Goal: Transaction & Acquisition: Purchase product/service

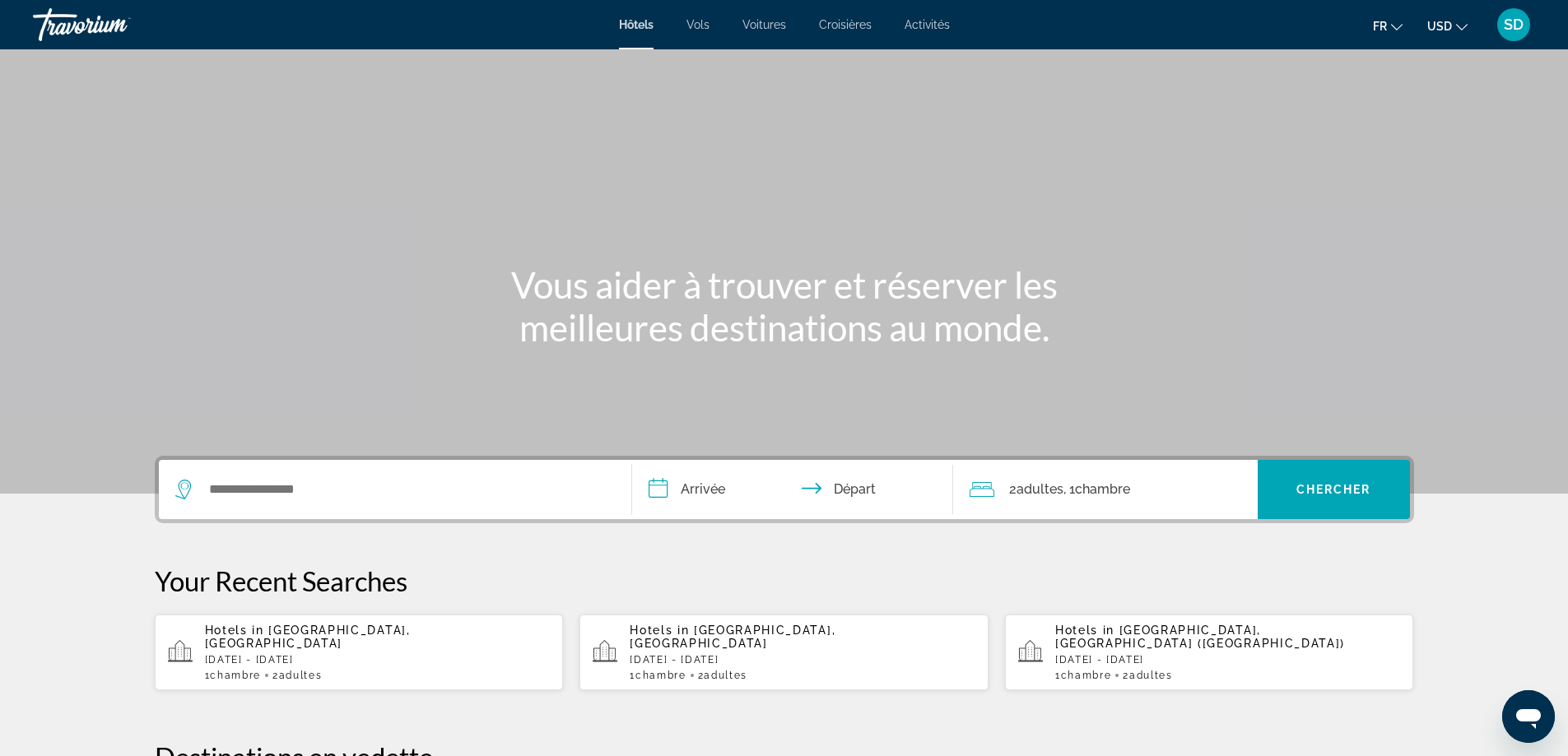
click at [1463, 24] on icon "Change currency" at bounding box center [1462, 27] width 11 height 11
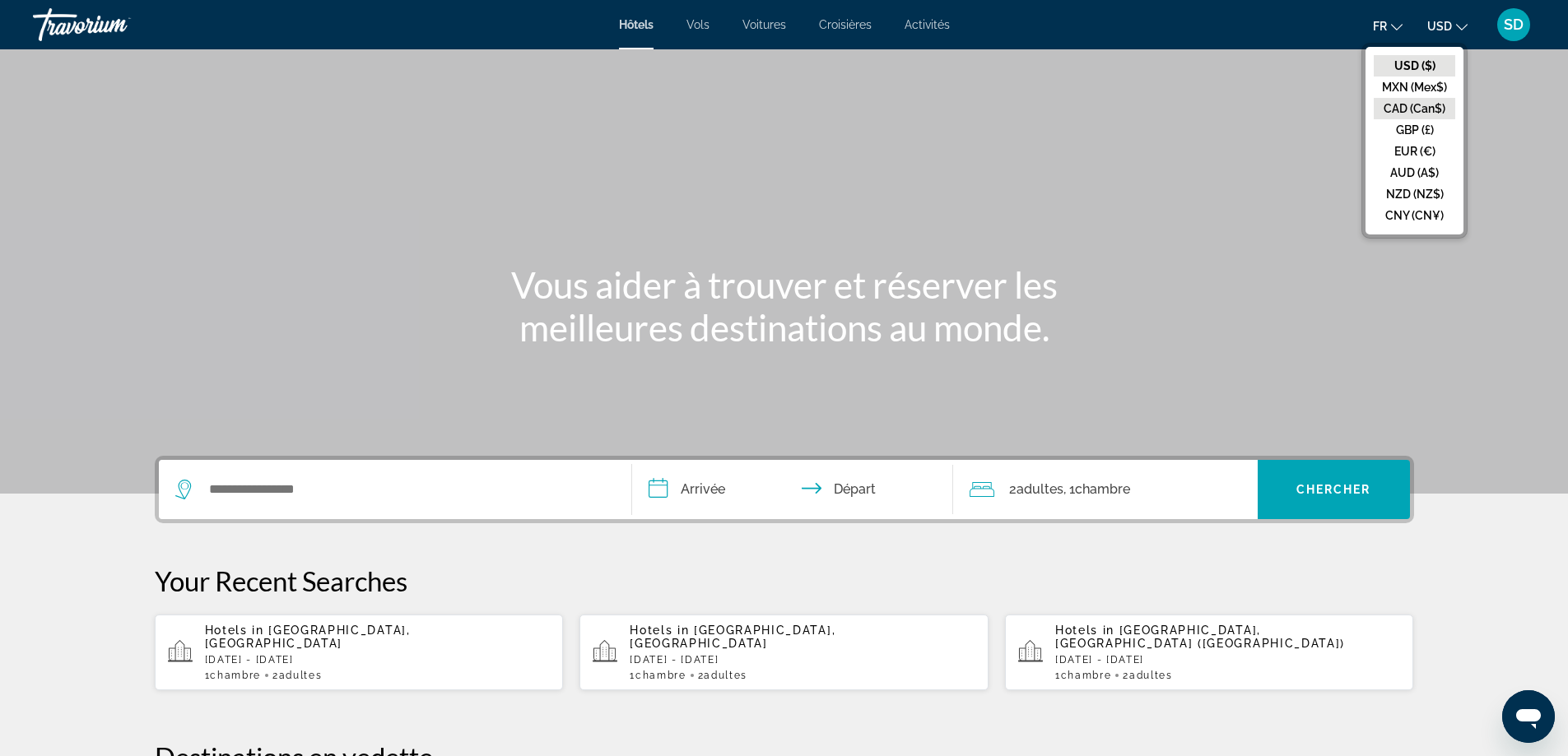
click at [1435, 108] on button "CAD (Can$)" at bounding box center [1416, 109] width 82 height 21
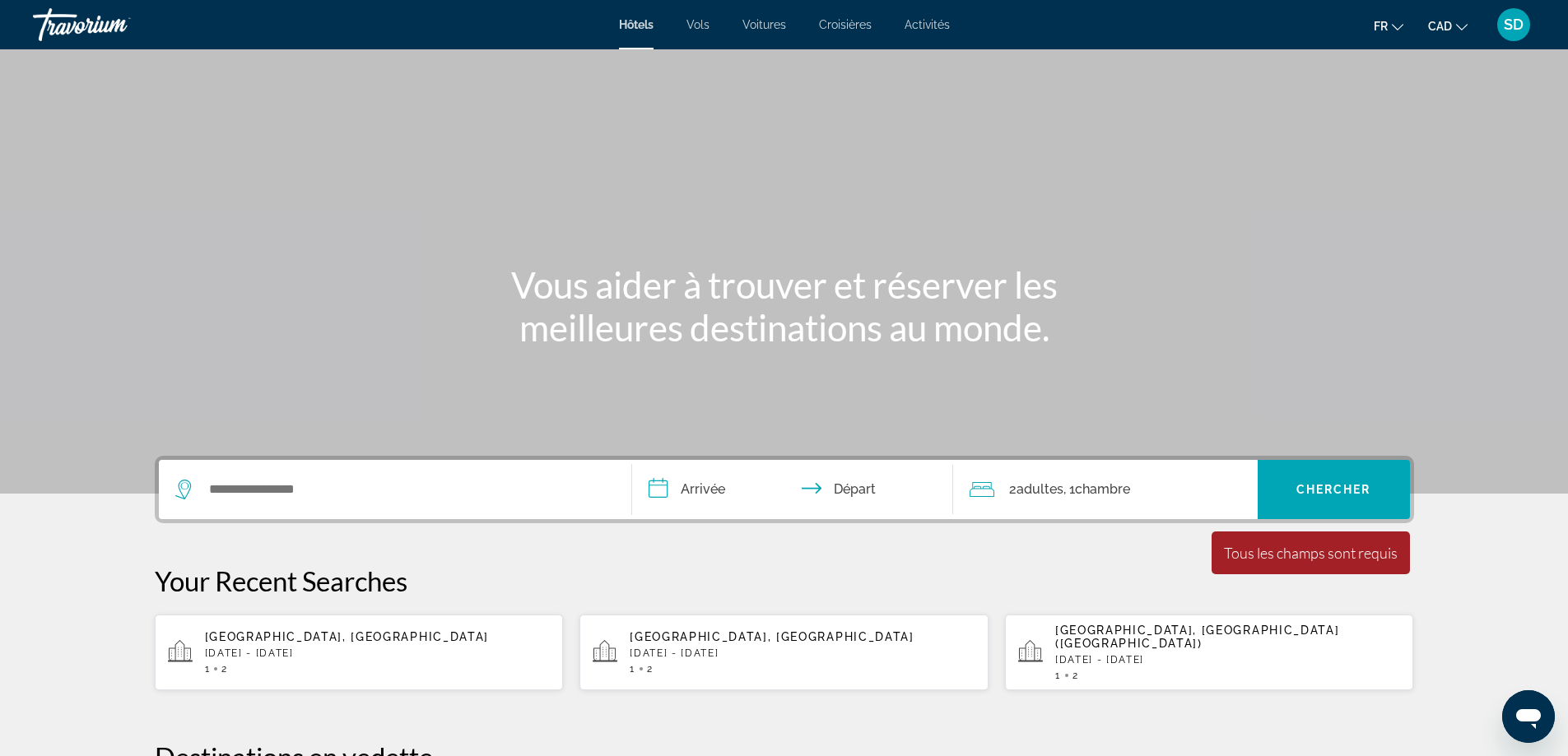
click at [860, 30] on span "Croisières" at bounding box center [845, 25] width 52 height 13
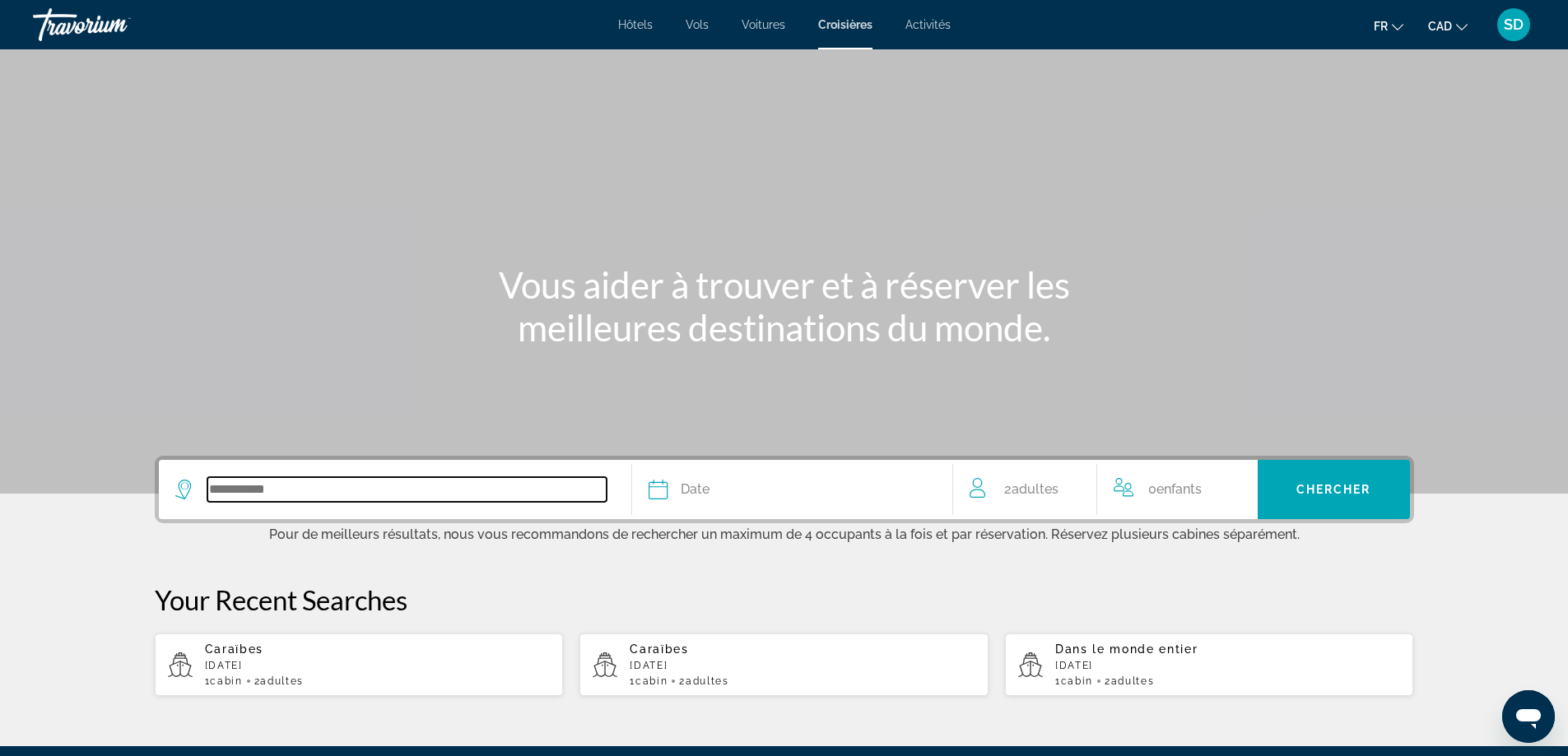
click at [379, 489] on input "Search widget" at bounding box center [407, 489] width 399 height 25
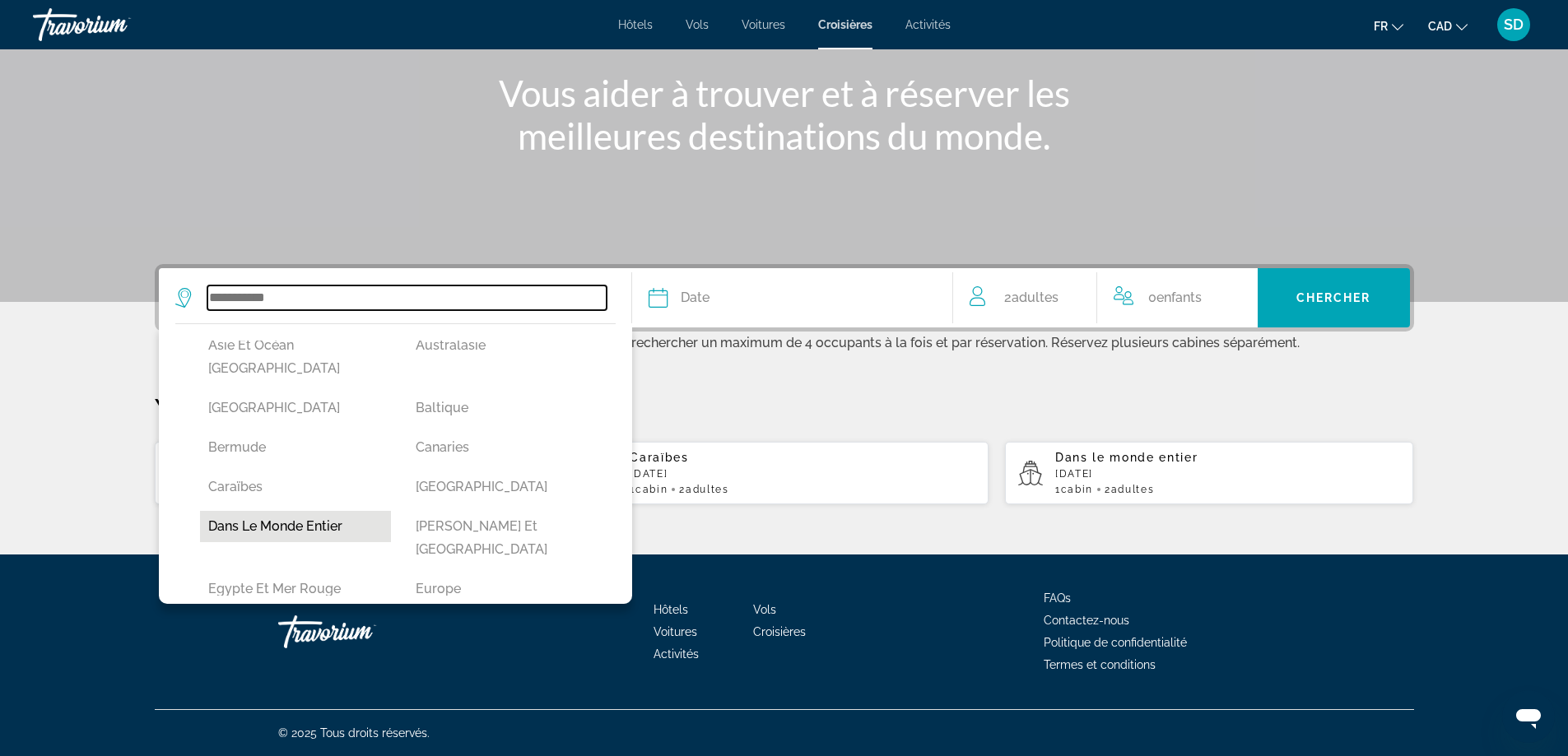
scroll to position [165, 0]
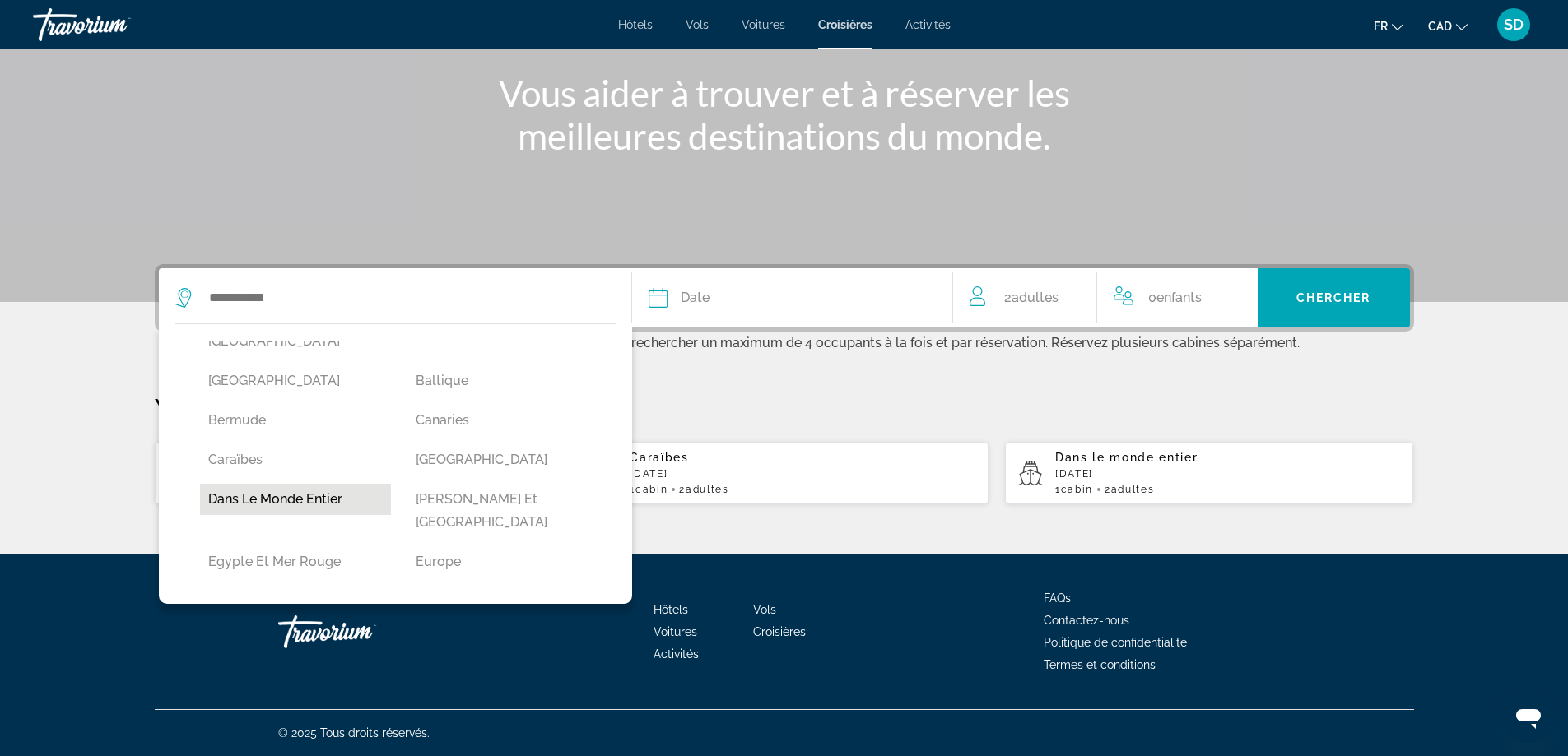
click at [344, 484] on button "Dans le monde entier" at bounding box center [295, 499] width 191 height 31
type input "**********"
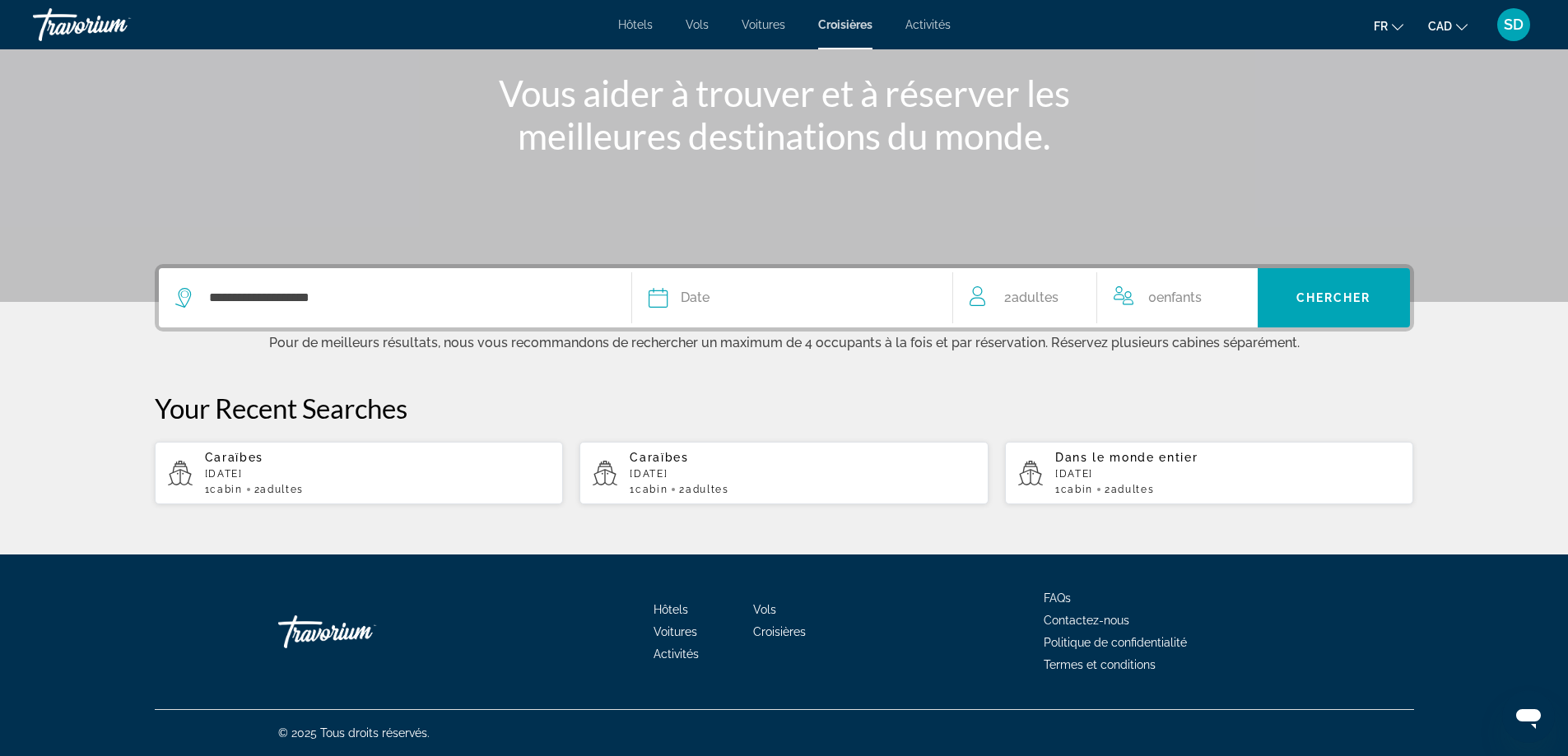
click at [726, 311] on button "Date [PERSON_NAME] Mars Avril Peut Juin Juillet Août Septembre Octobre Novembre…" at bounding box center [793, 298] width 288 height 59
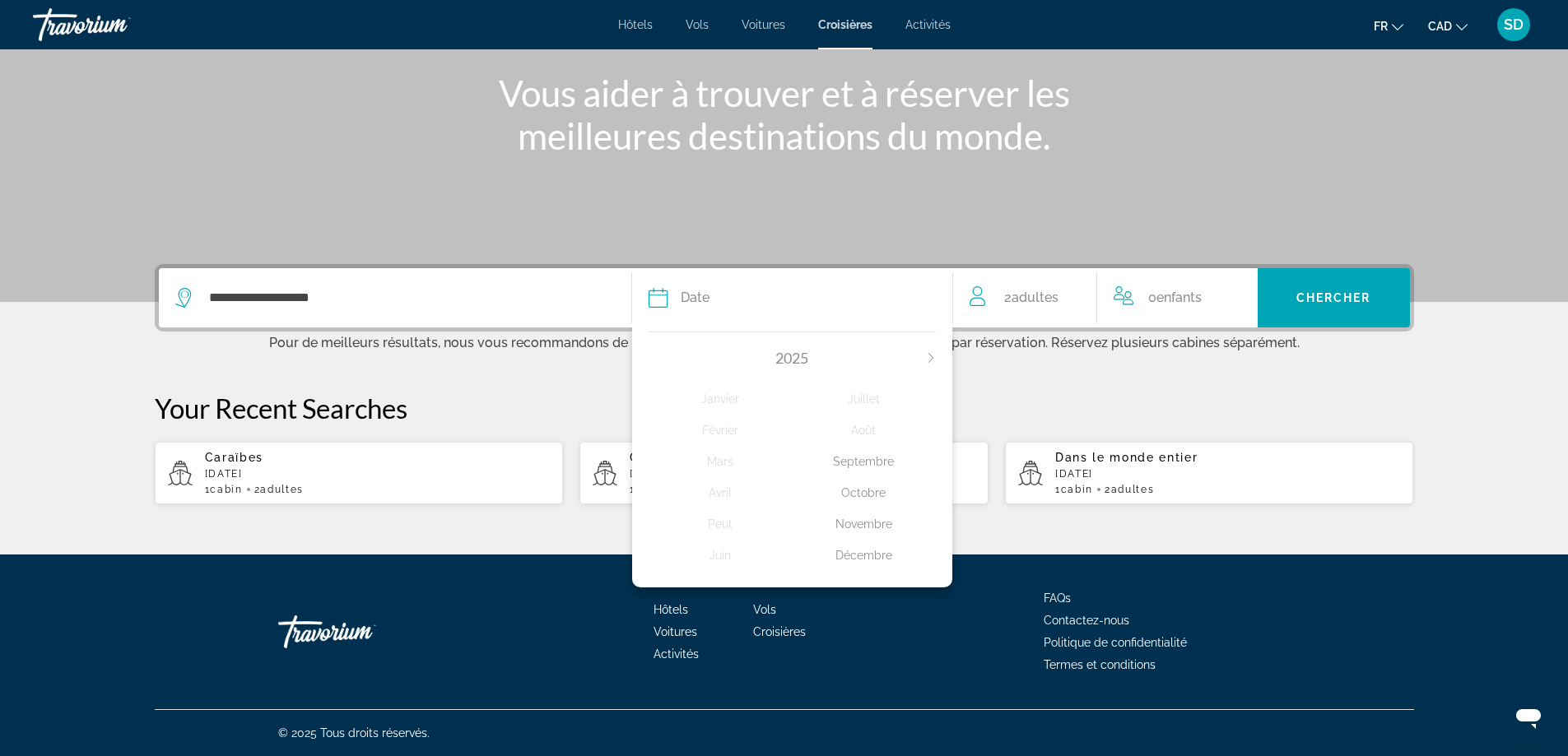
click at [874, 494] on div "Octobre" at bounding box center [863, 492] width 144 height 30
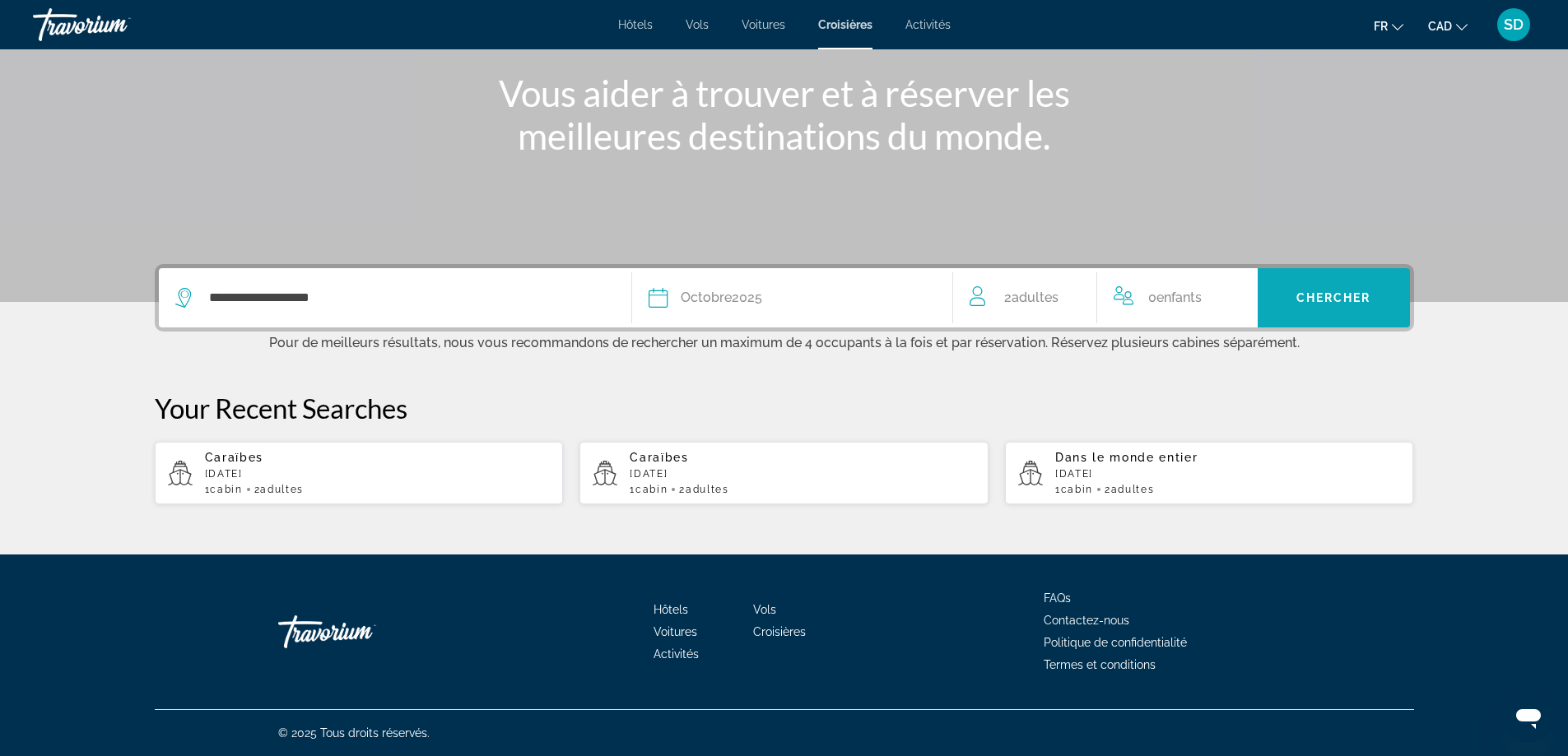
click at [1344, 299] on span "Chercher" at bounding box center [1334, 298] width 75 height 13
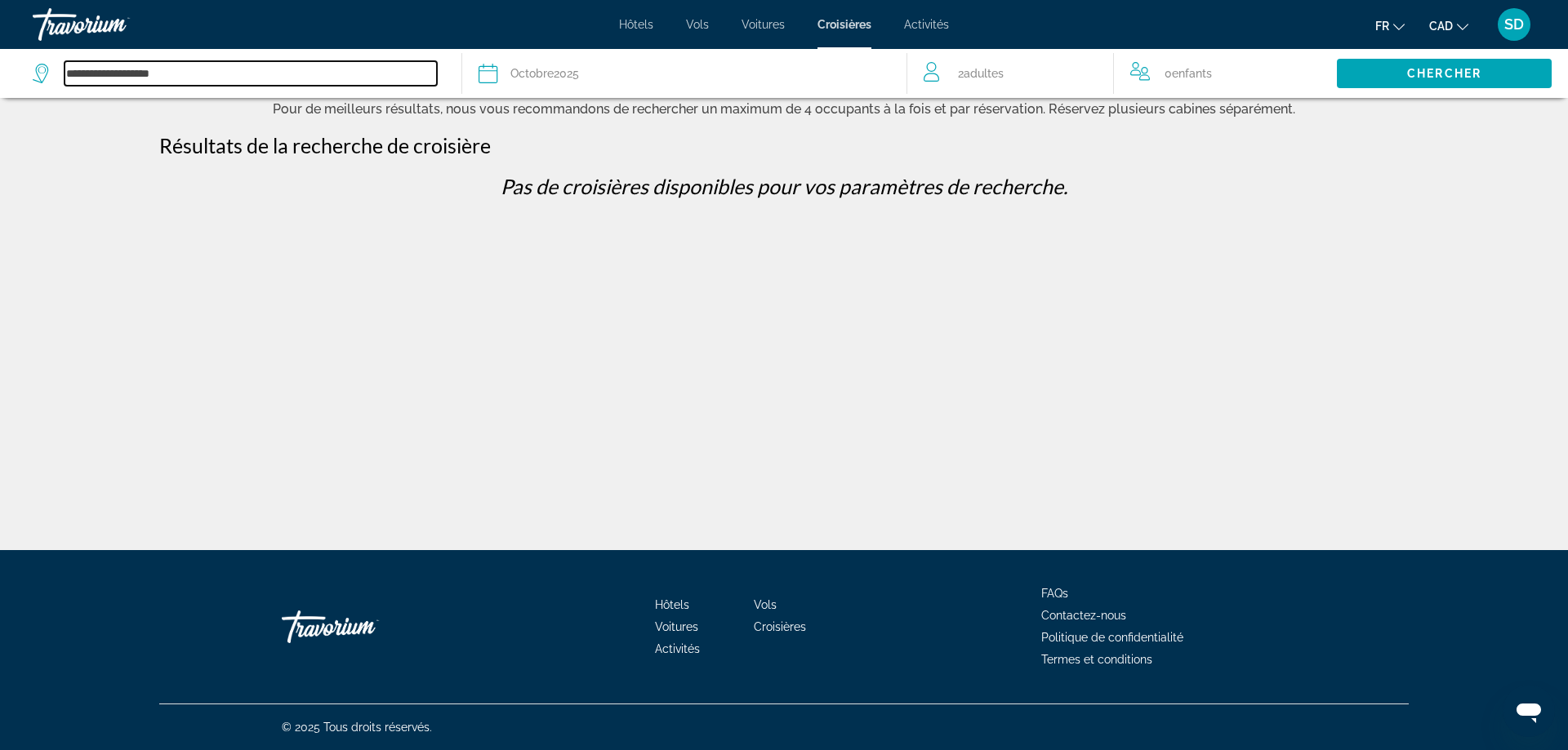
click at [210, 82] on input "**********" at bounding box center [250, 74] width 372 height 25
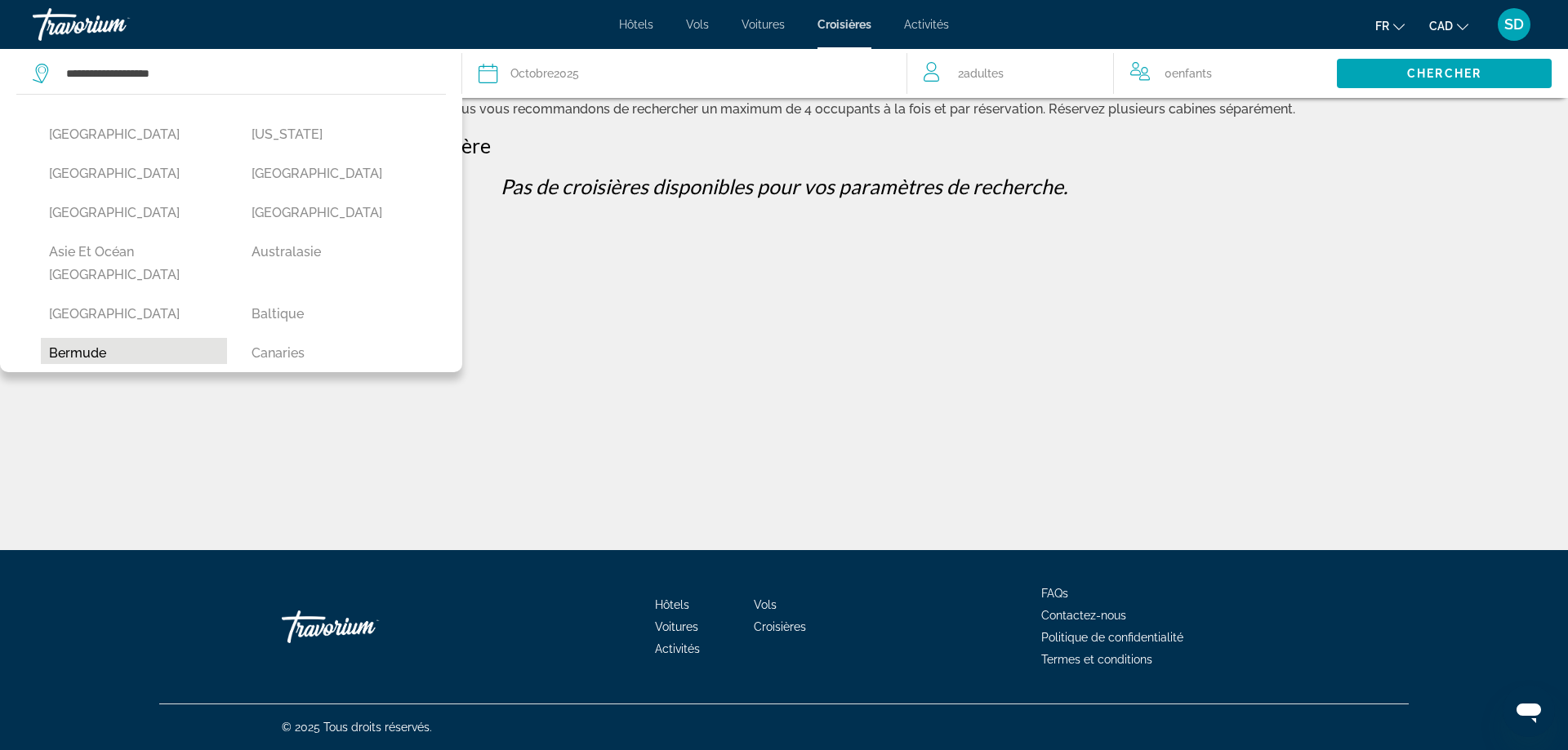
click at [136, 338] on button "Bermude" at bounding box center [133, 353] width 186 height 31
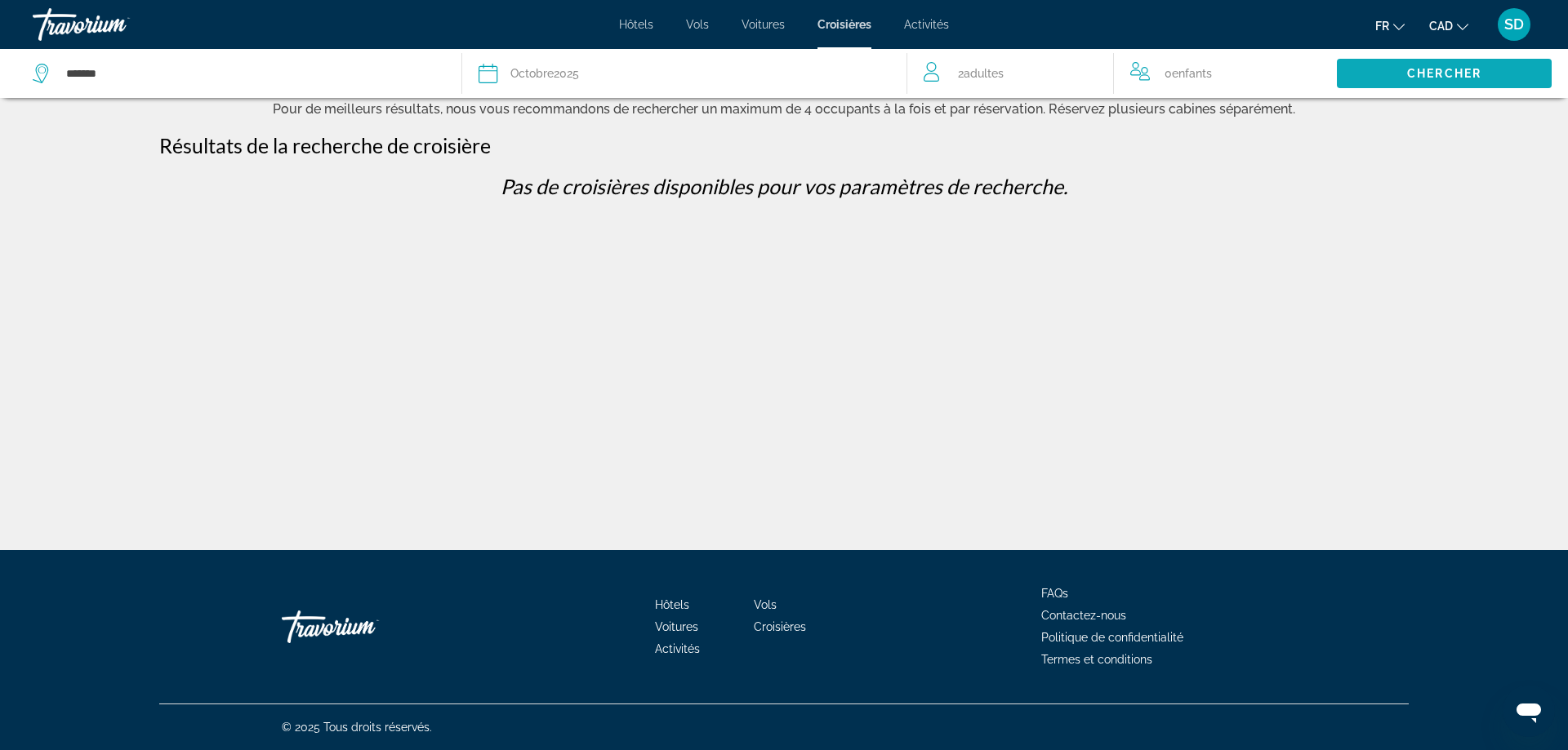
click at [1393, 78] on span "Search widget" at bounding box center [1444, 73] width 215 height 39
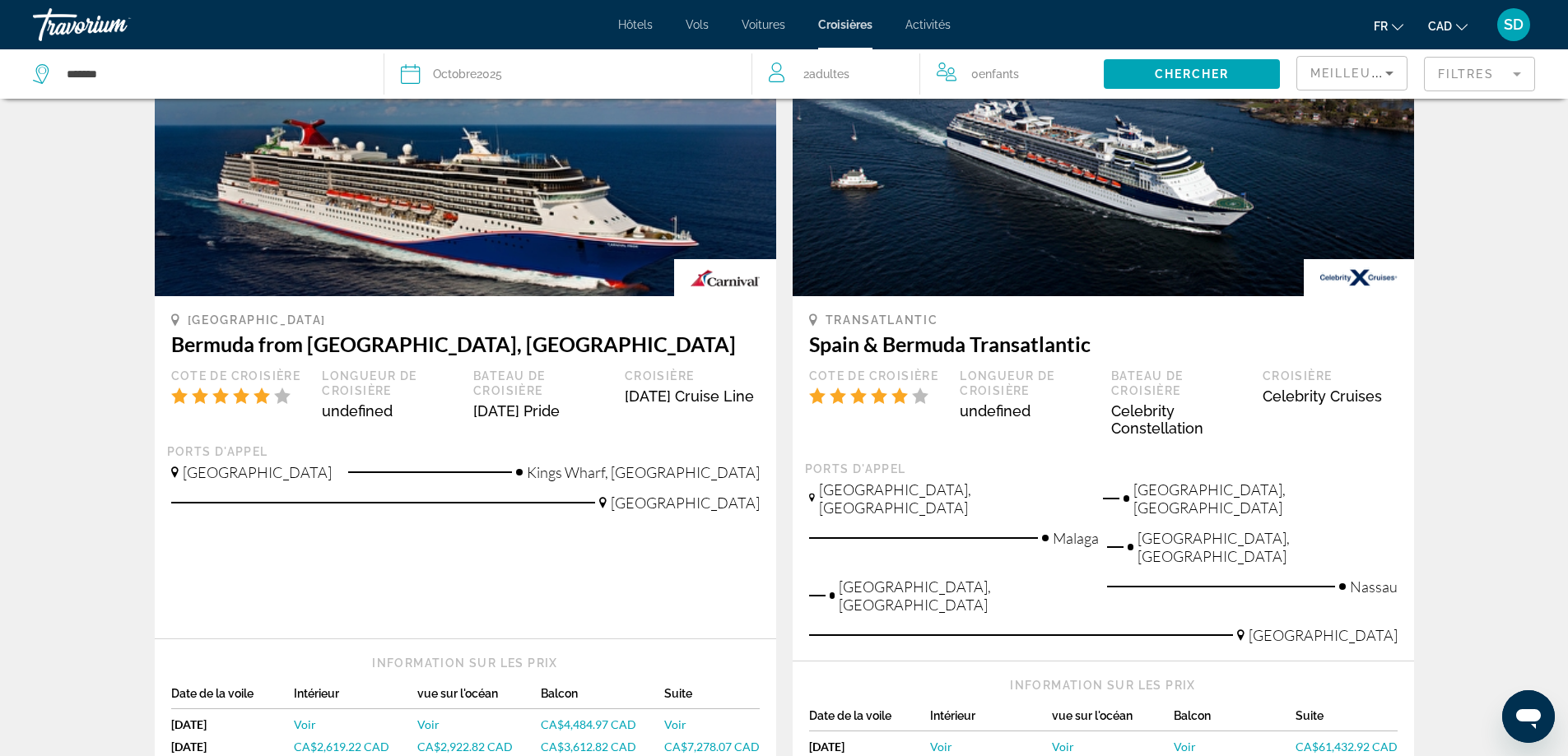
scroll to position [576, 0]
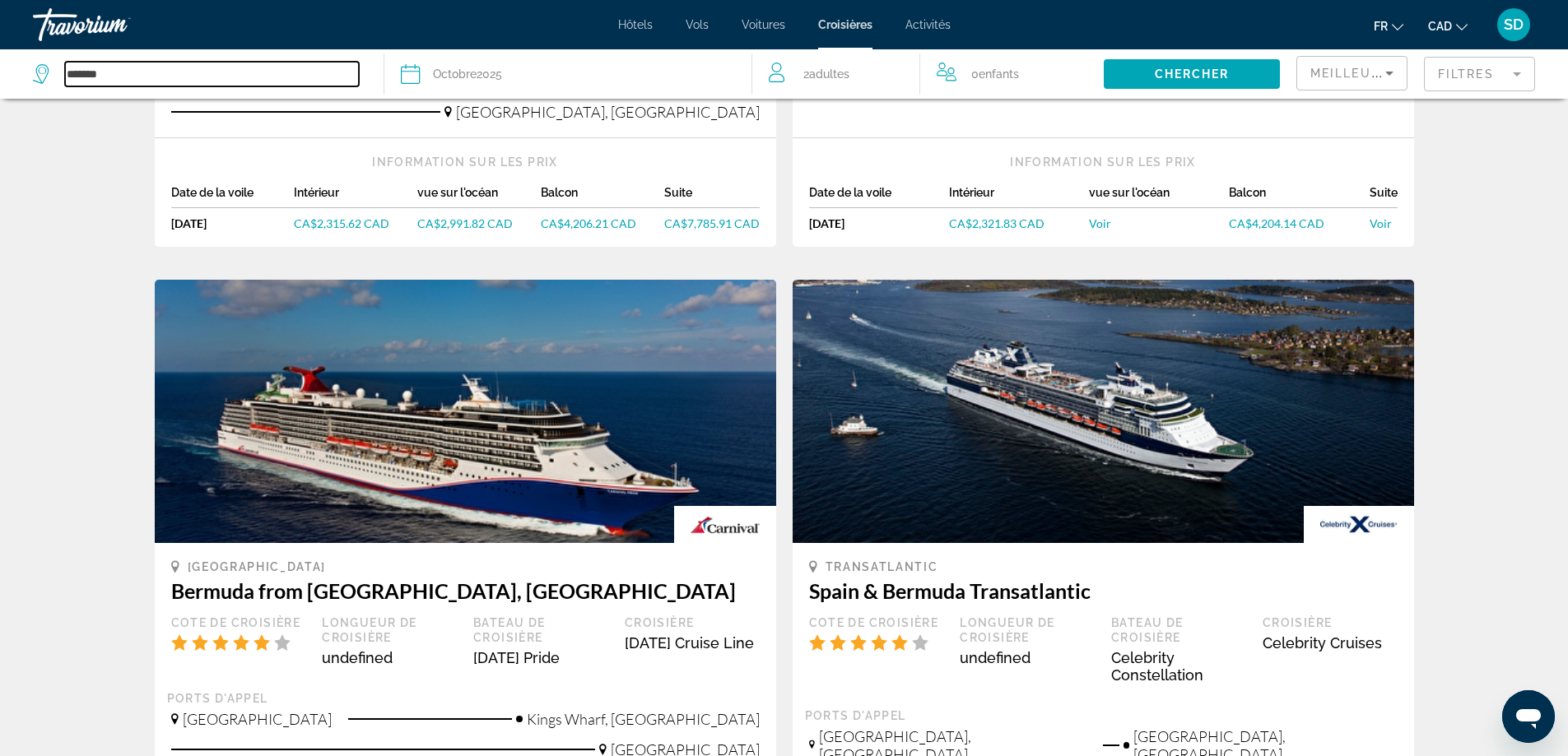
click at [181, 81] on input "*******" at bounding box center [211, 74] width 294 height 25
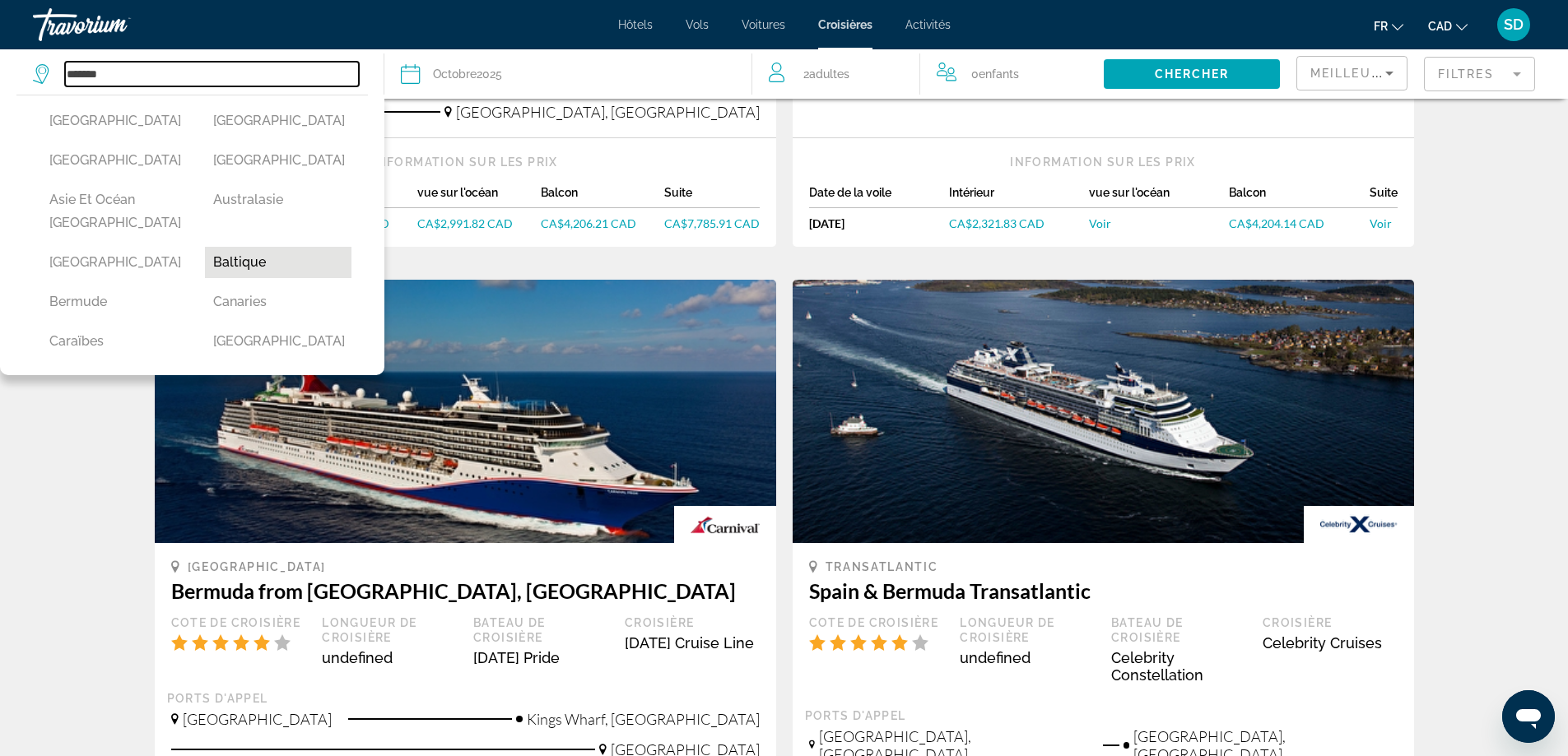
scroll to position [82, 0]
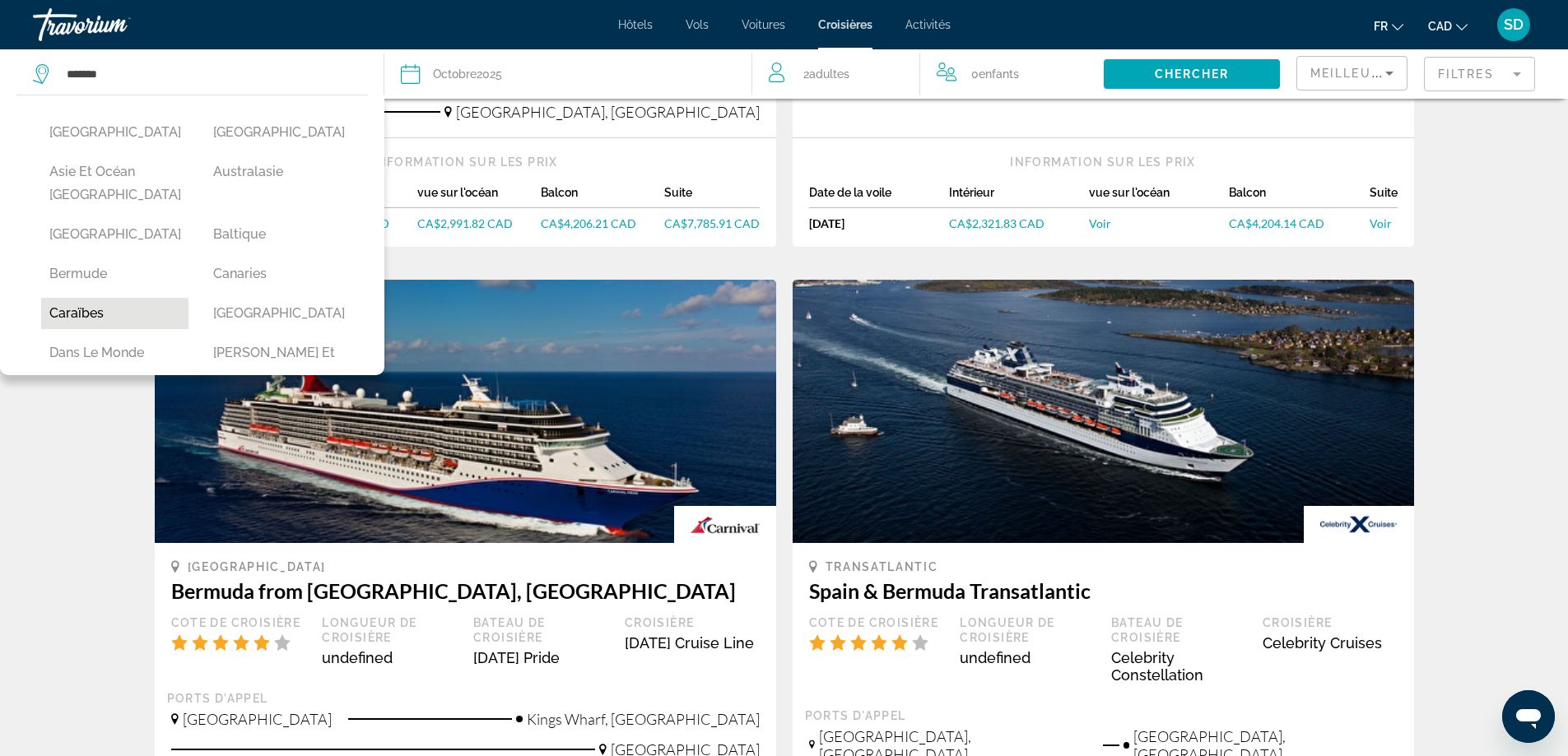
click at [78, 306] on button "Caraïbes" at bounding box center [114, 313] width 148 height 31
type input "********"
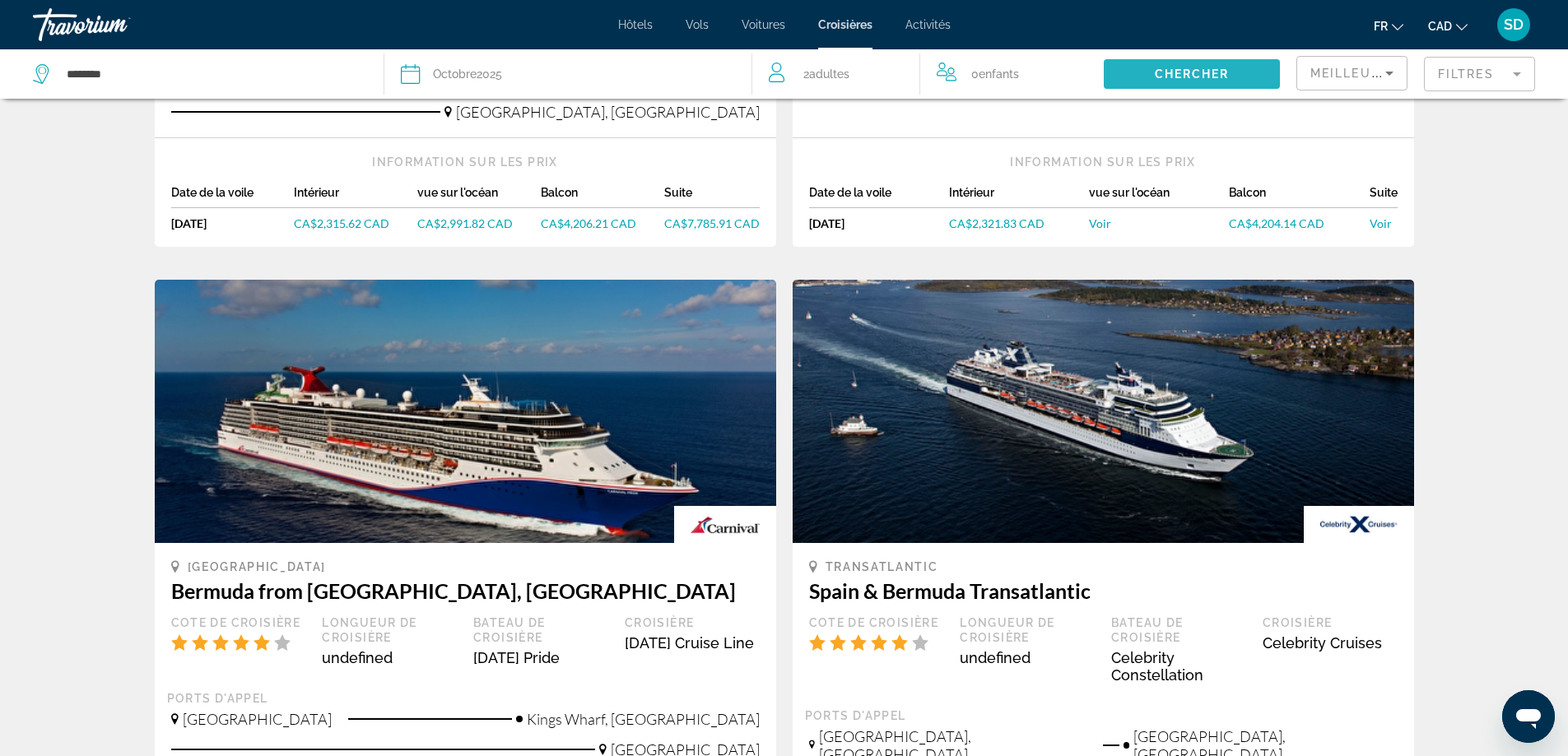
click at [1179, 88] on span "Search widget" at bounding box center [1192, 73] width 176 height 39
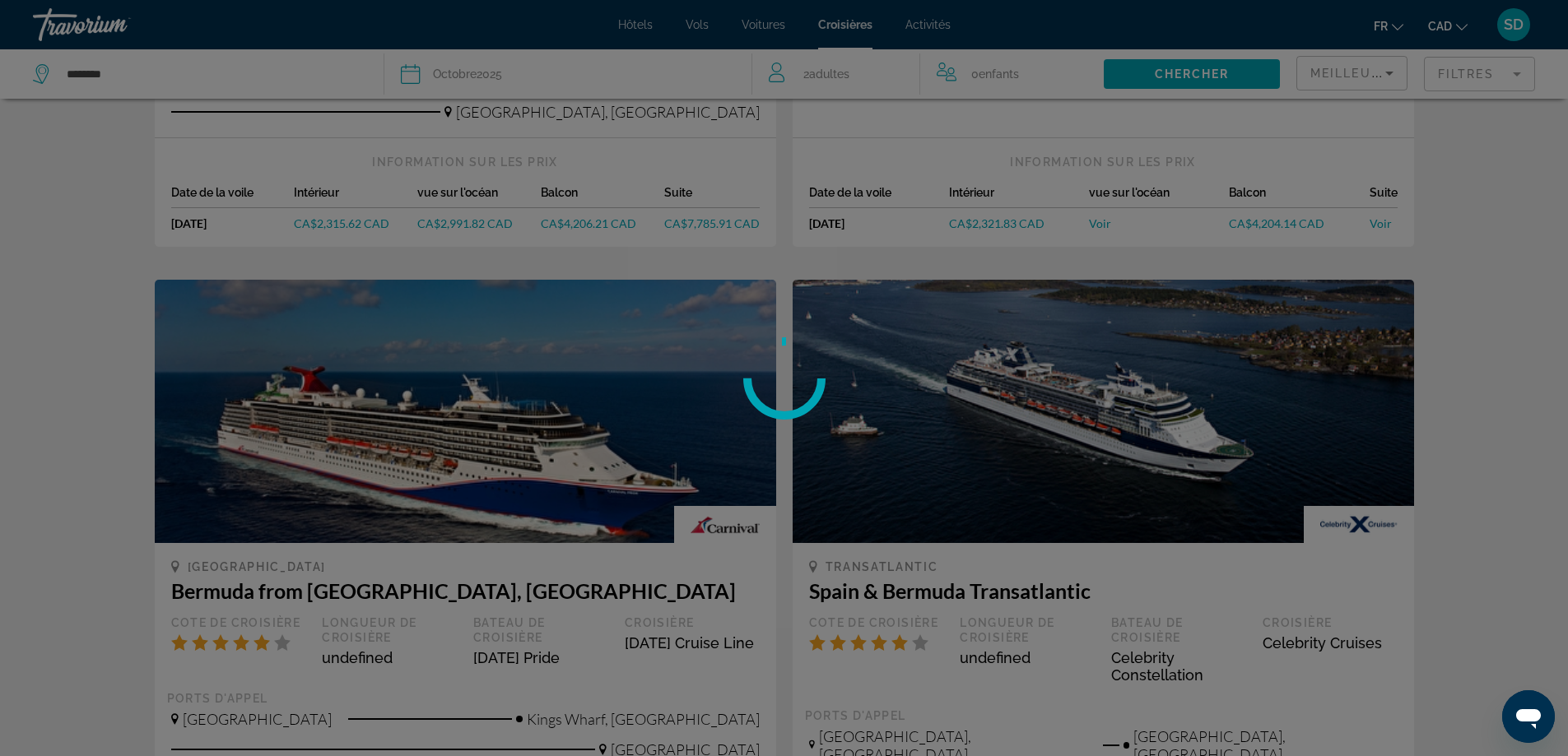
scroll to position [0, 0]
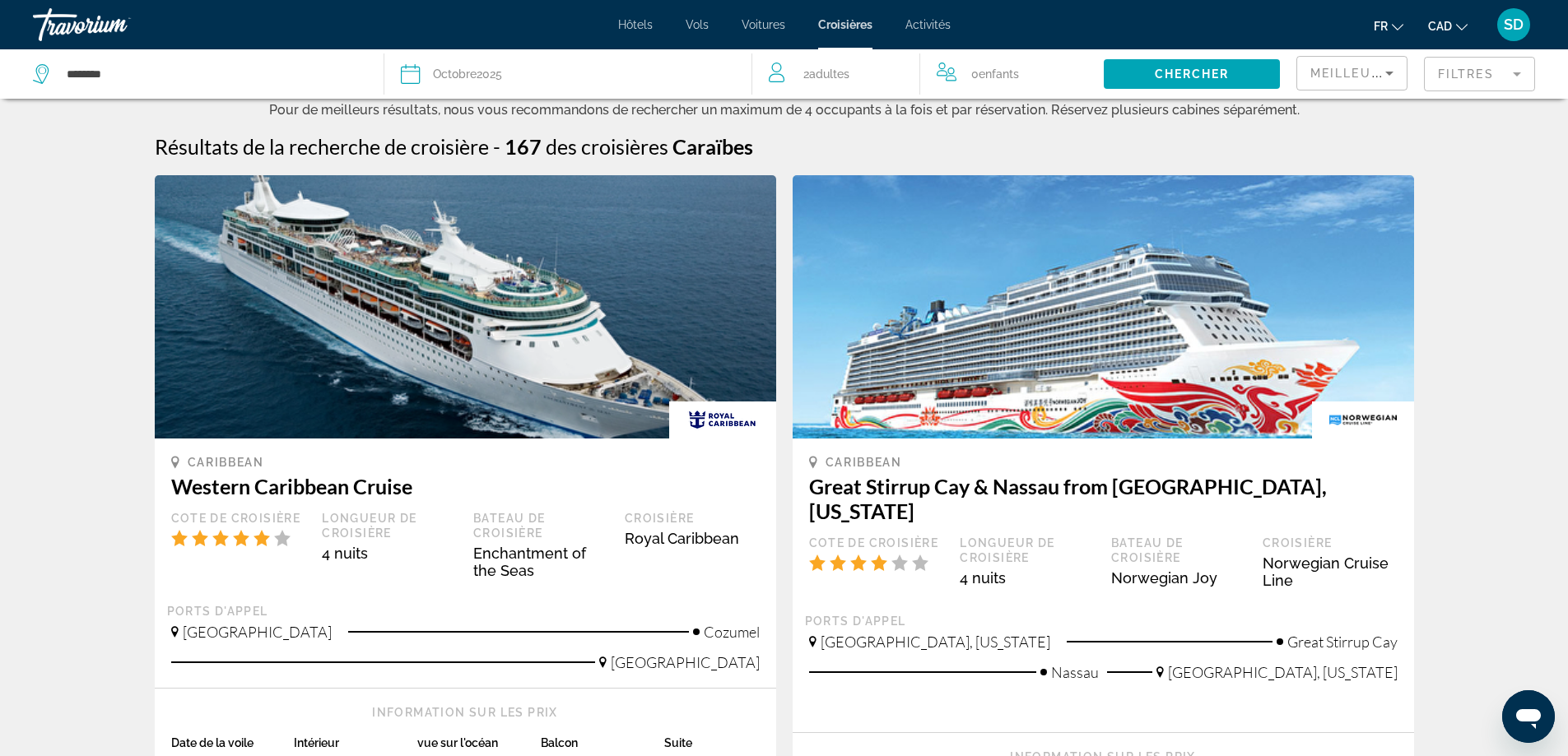
click at [1490, 77] on mat-form-field "Filtres" at bounding box center [1479, 74] width 111 height 34
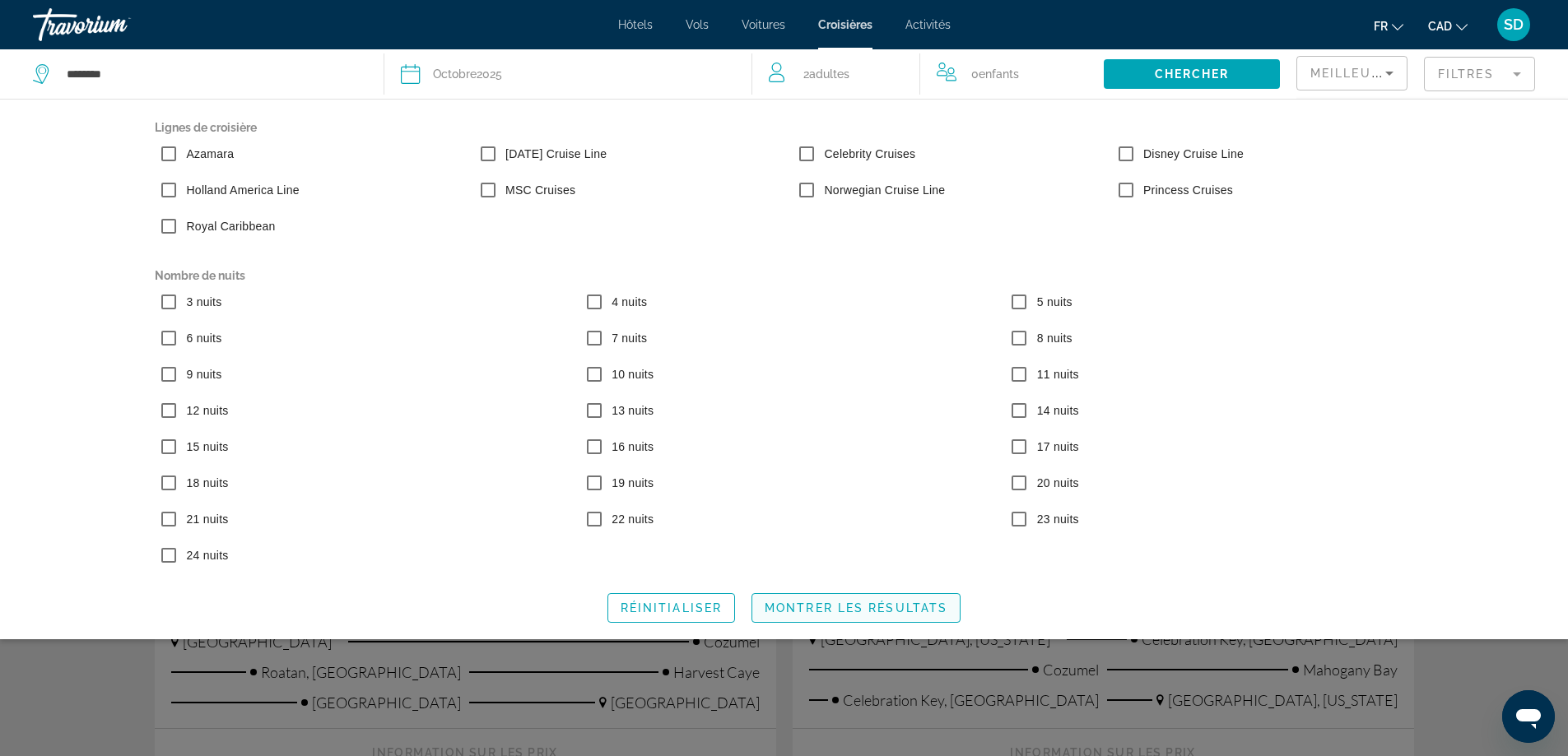
click at [909, 611] on span "Montrer les résultats" at bounding box center [856, 608] width 183 height 13
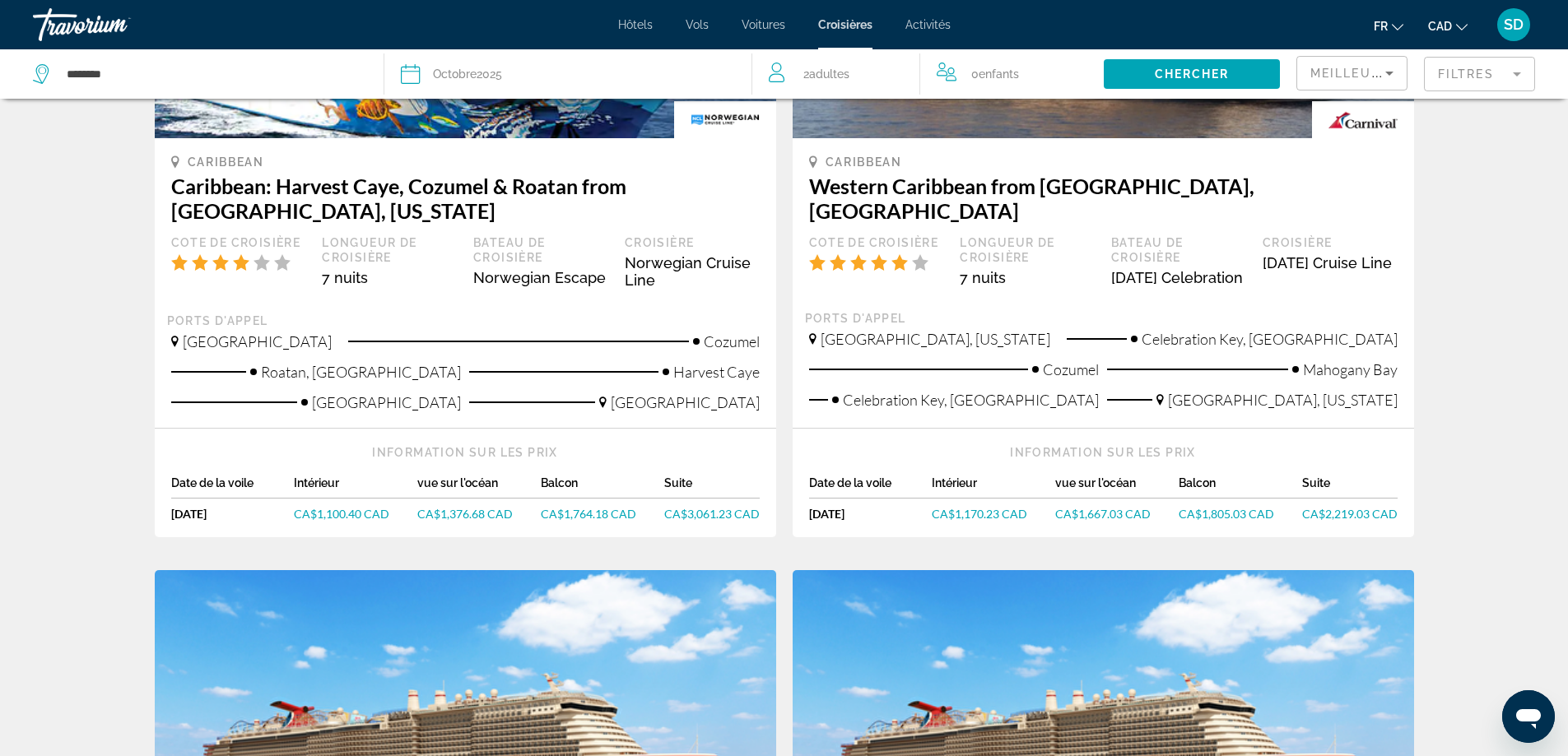
scroll to position [329, 0]
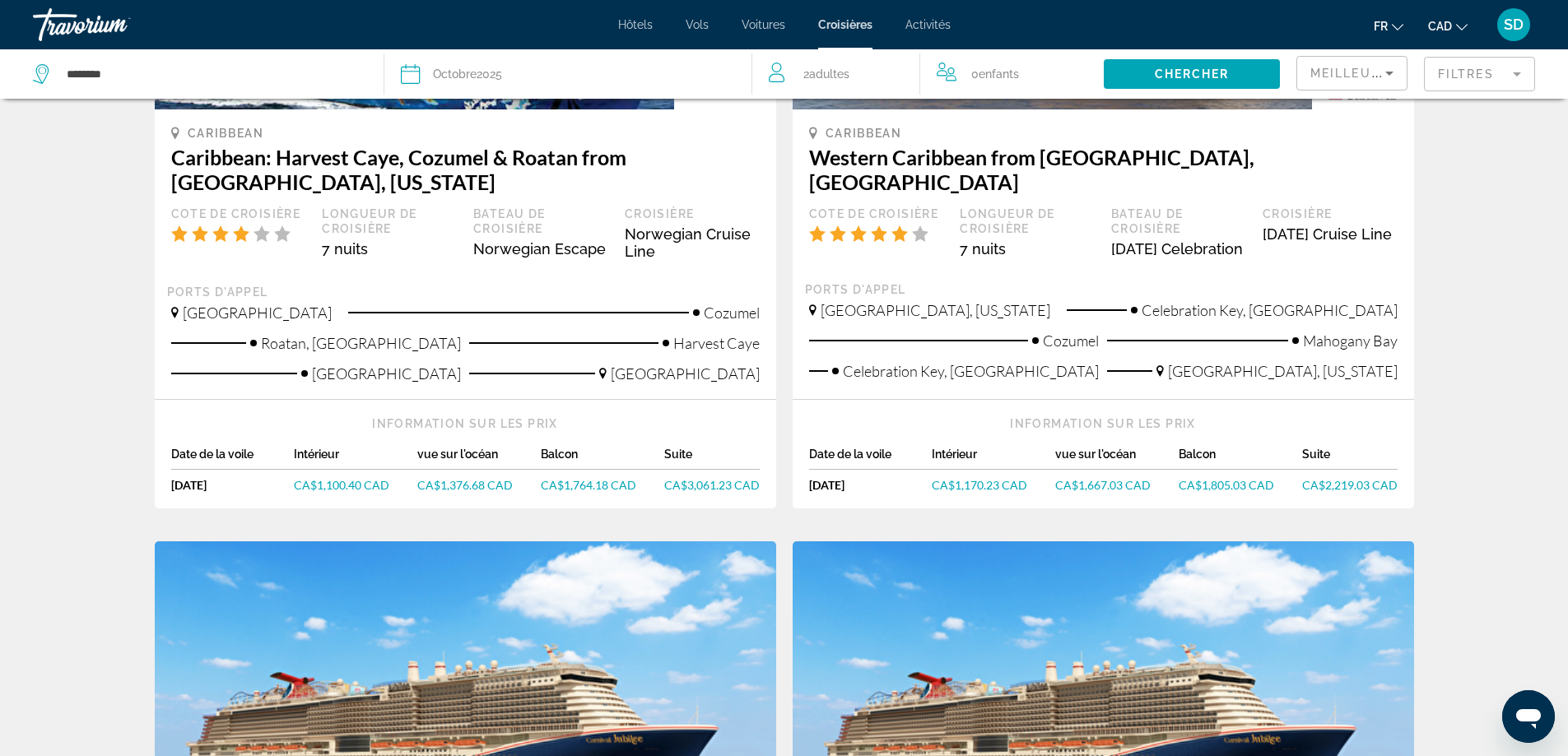
click at [1487, 78] on mat-form-field "Filtres" at bounding box center [1479, 74] width 111 height 34
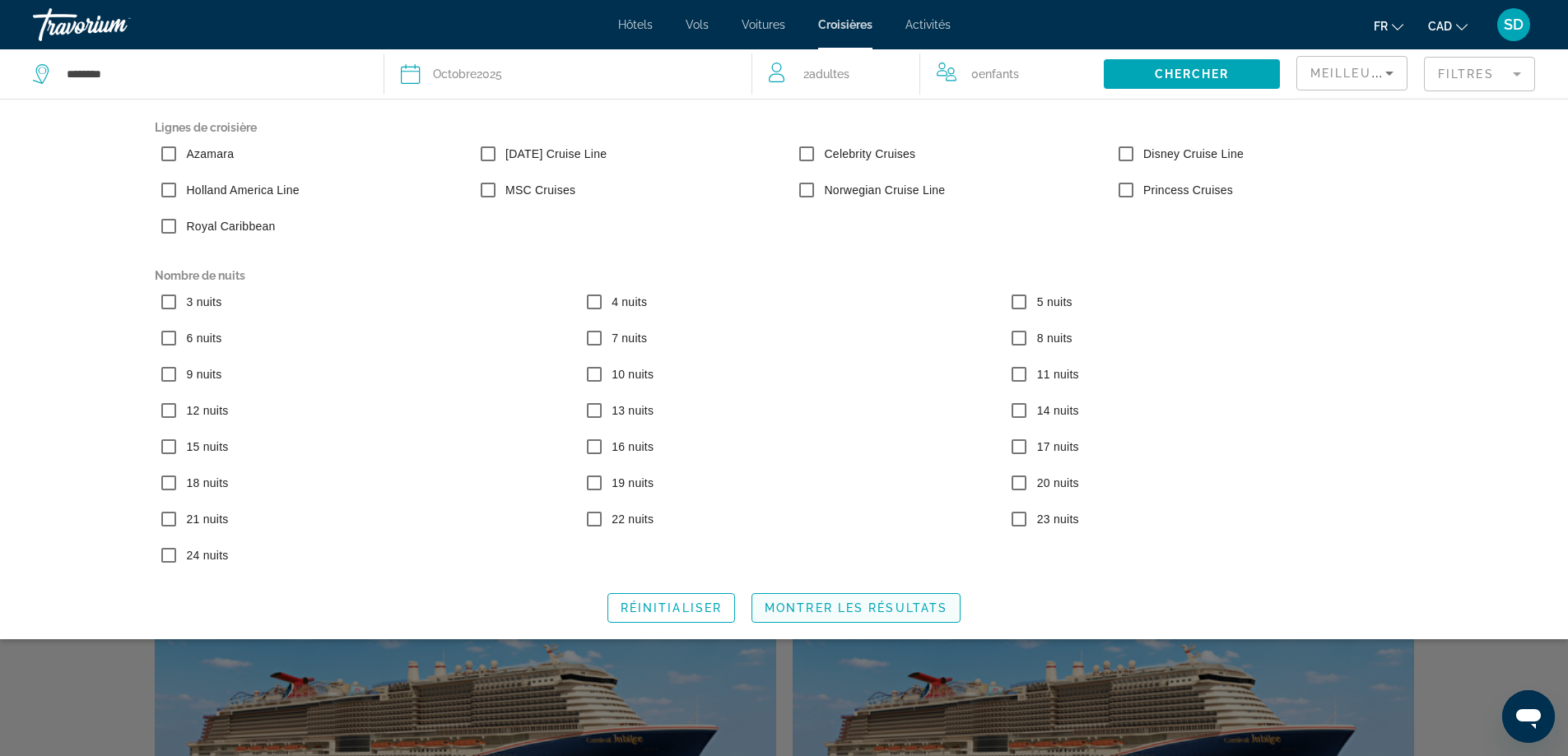
click at [815, 617] on span "Search widget" at bounding box center [856, 607] width 208 height 39
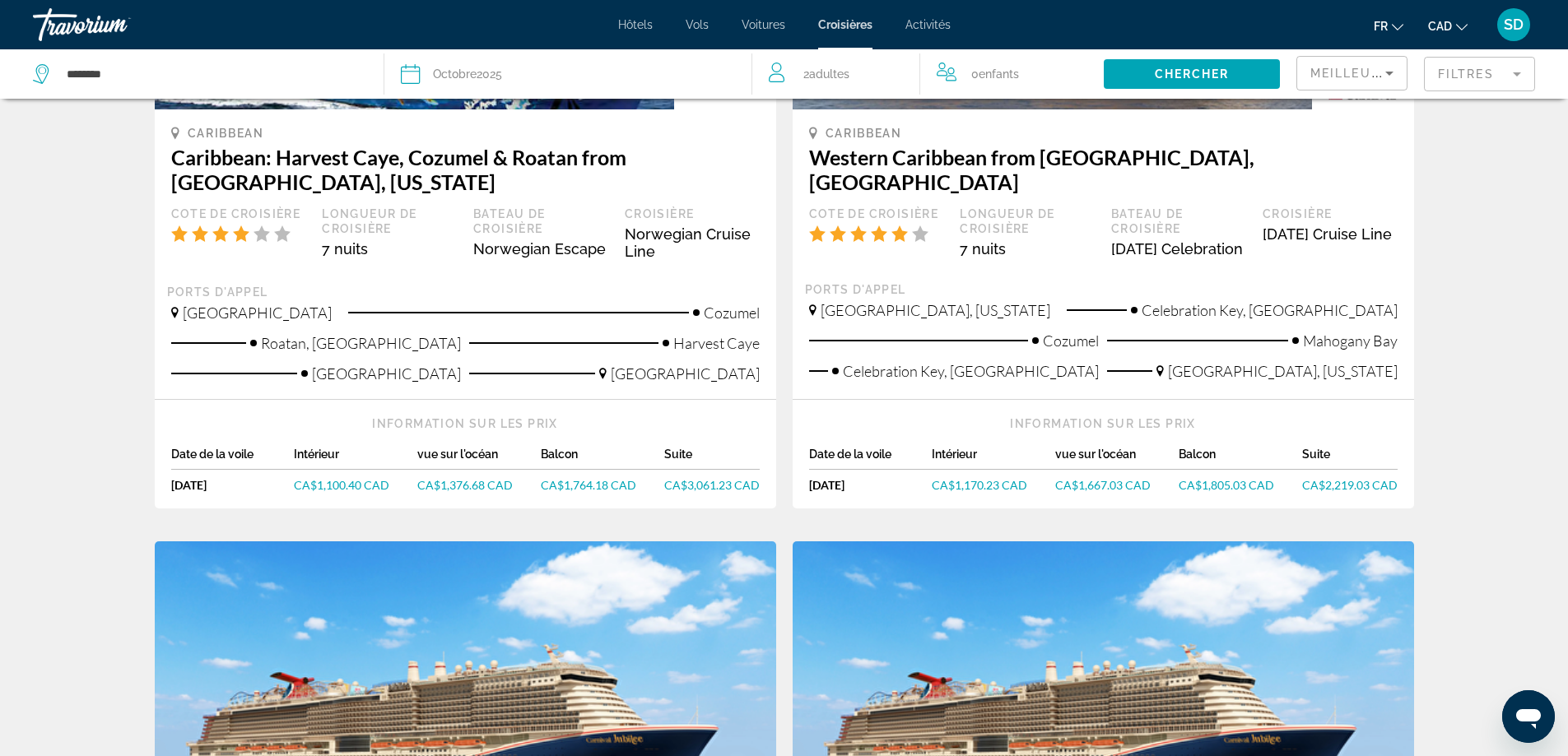
click at [1337, 51] on div "Meilleures affaires" at bounding box center [1352, 74] width 111 height 50
click at [1340, 65] on div "Meilleures affaires" at bounding box center [1348, 73] width 75 height 20
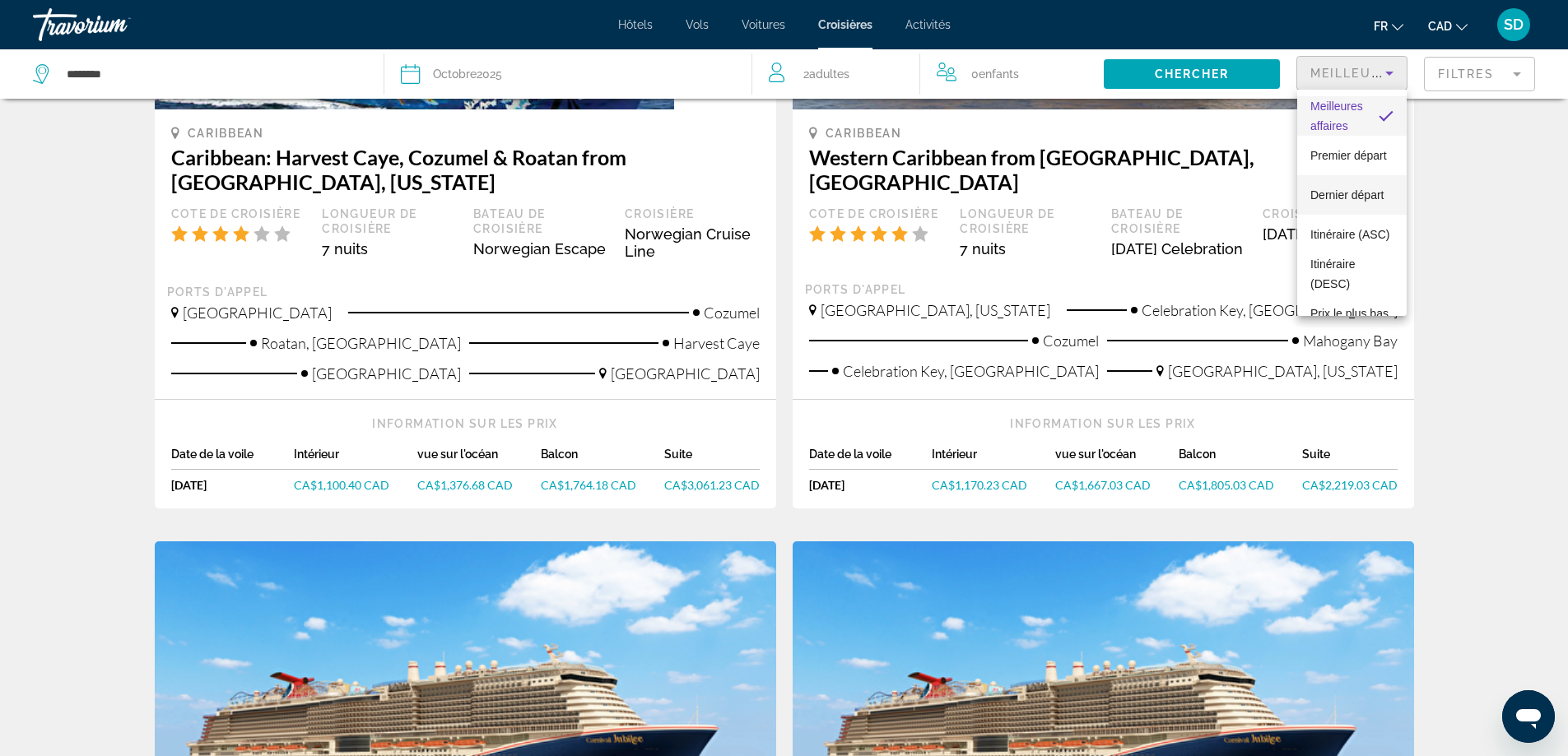
click at [1350, 205] on span "Dernier départ" at bounding box center [1348, 194] width 74 height 20
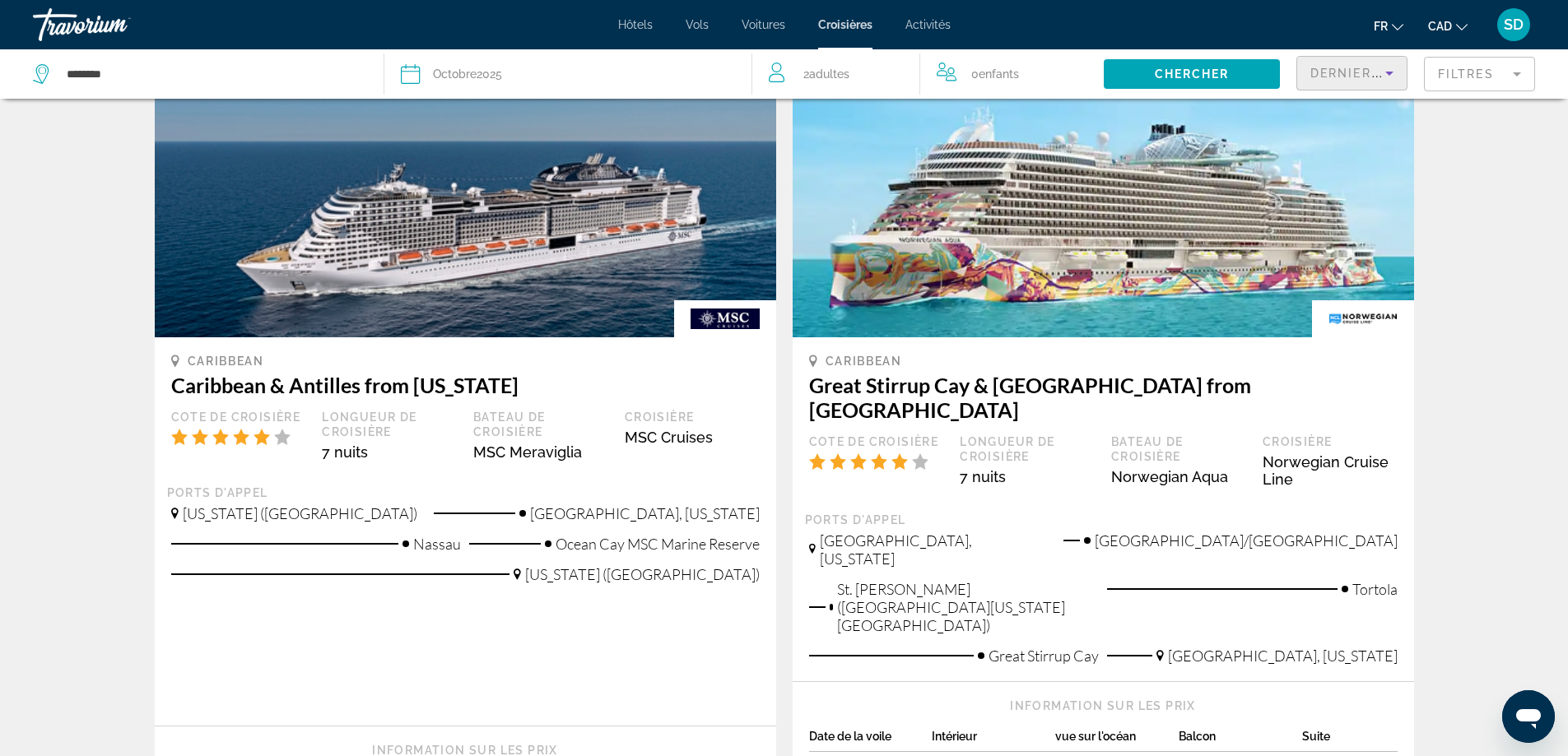
scroll to position [1646, 0]
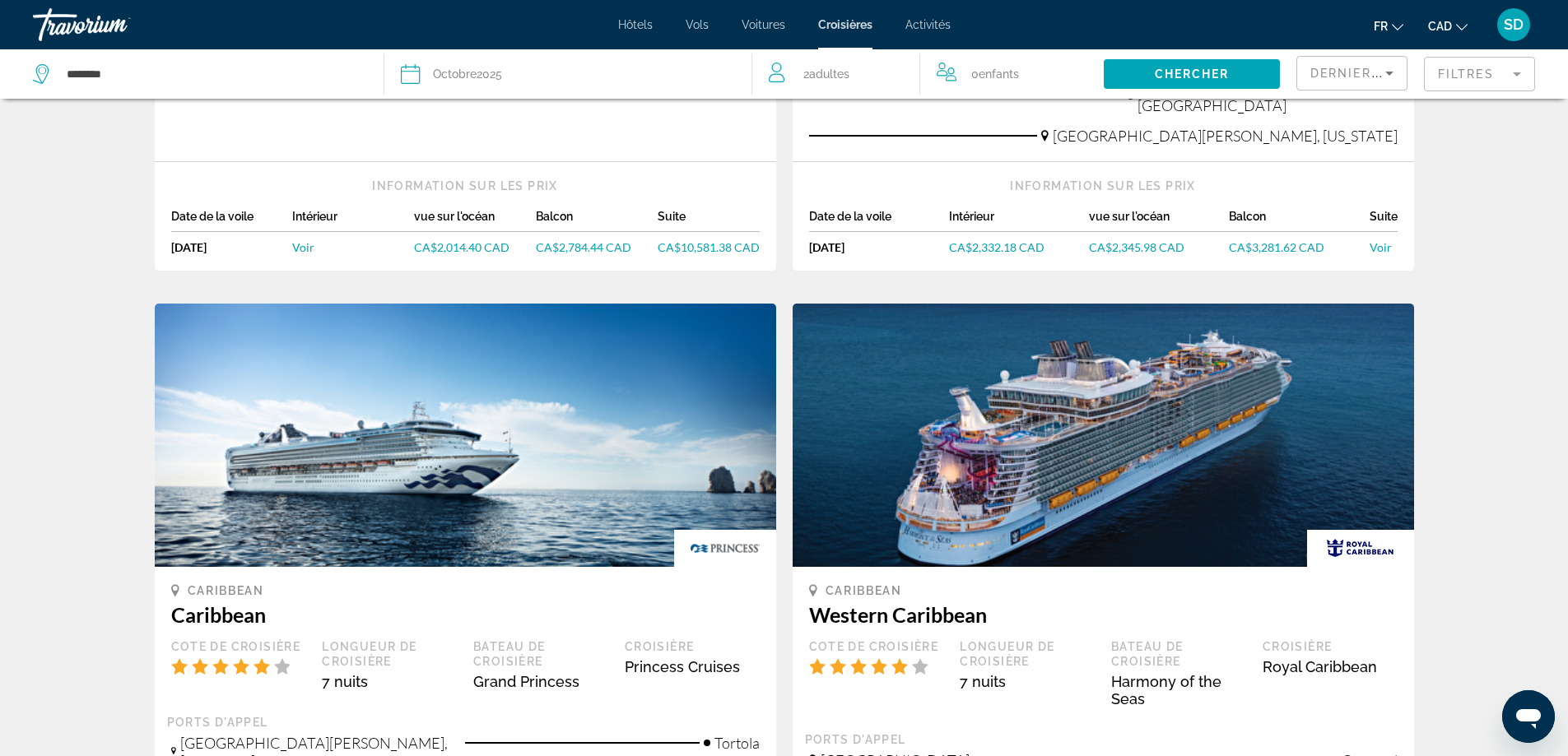
scroll to position [640, 0]
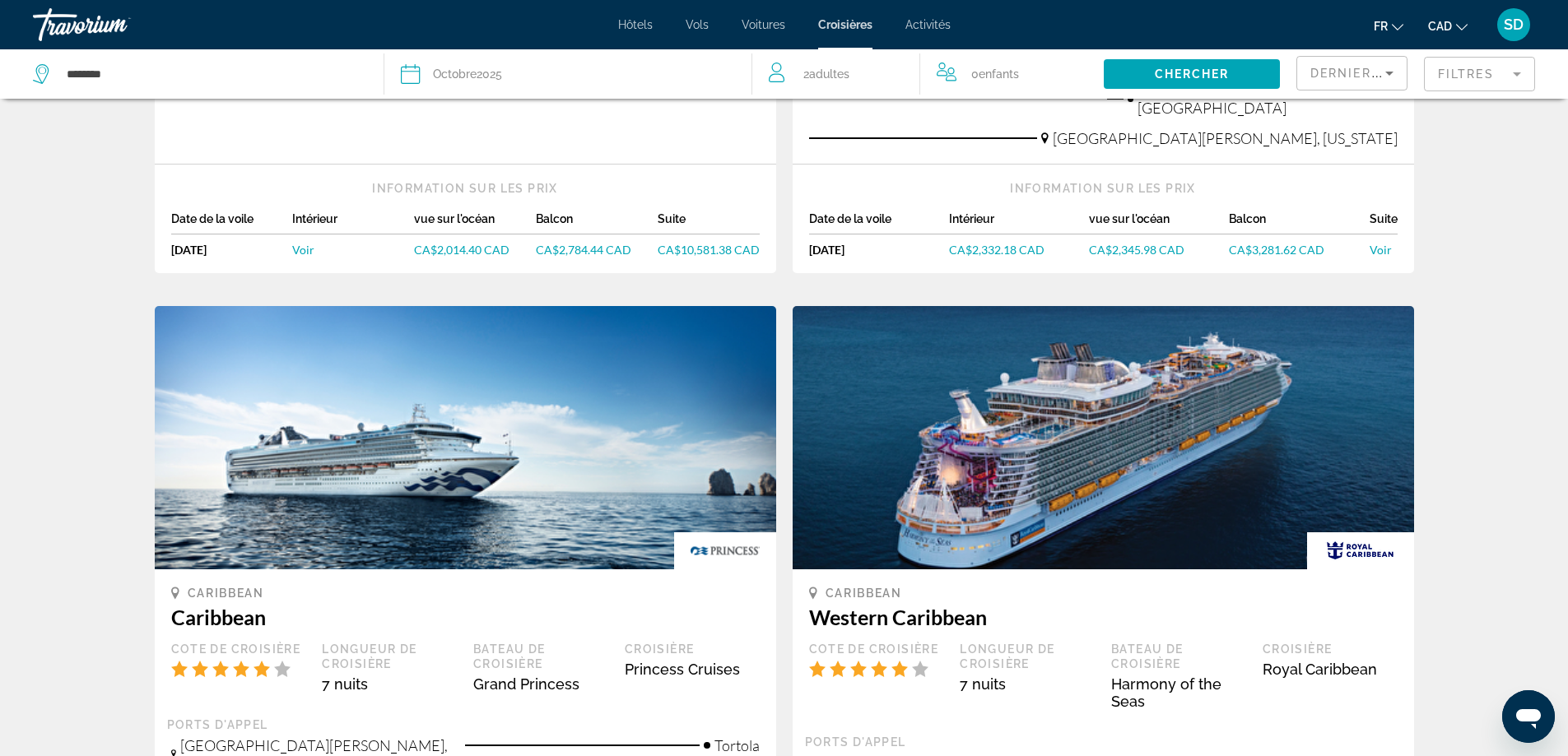
click at [609, 72] on div "Date Octobre 2025" at bounding box center [568, 74] width 334 height 23
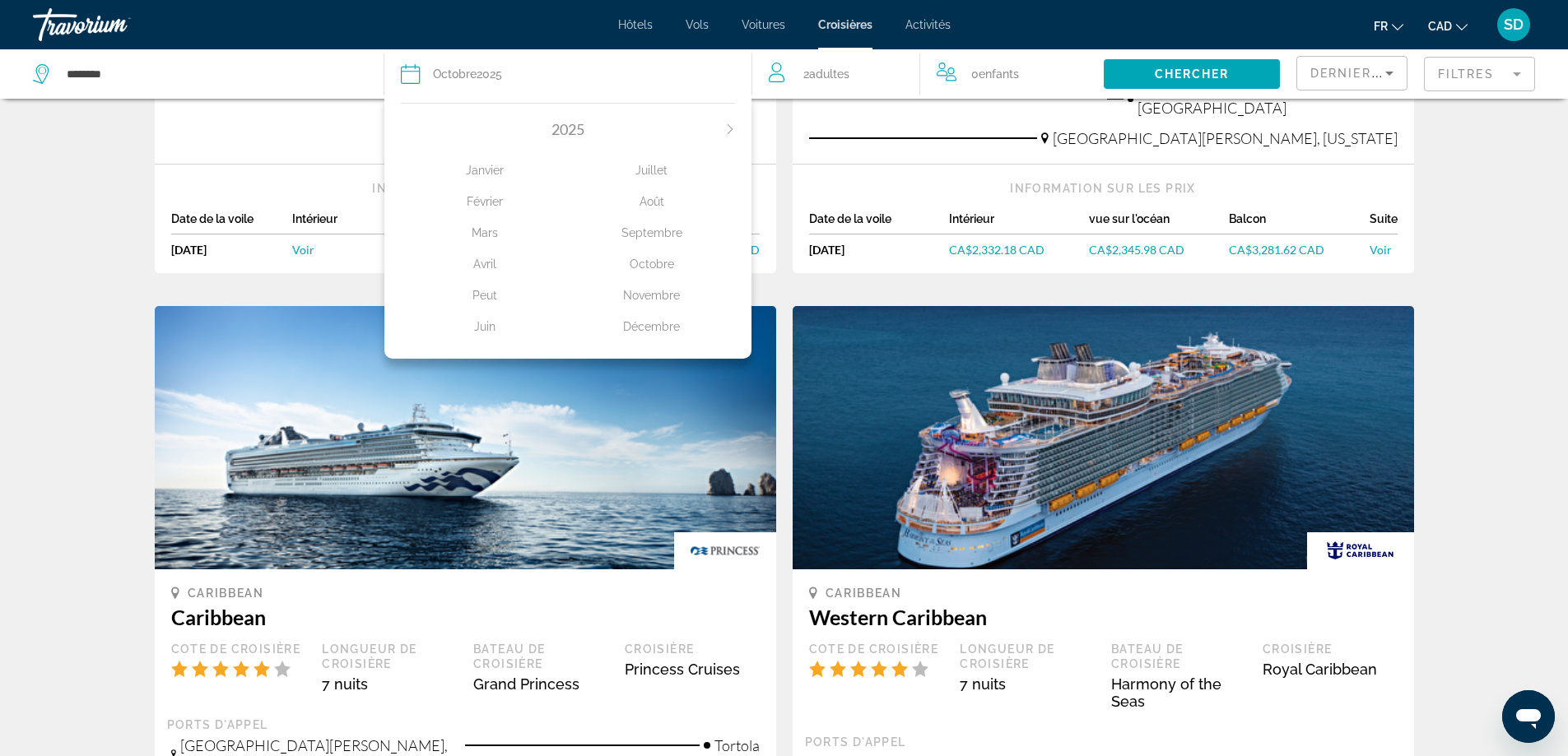
click at [653, 298] on div "Novembre" at bounding box center [651, 295] width 167 height 30
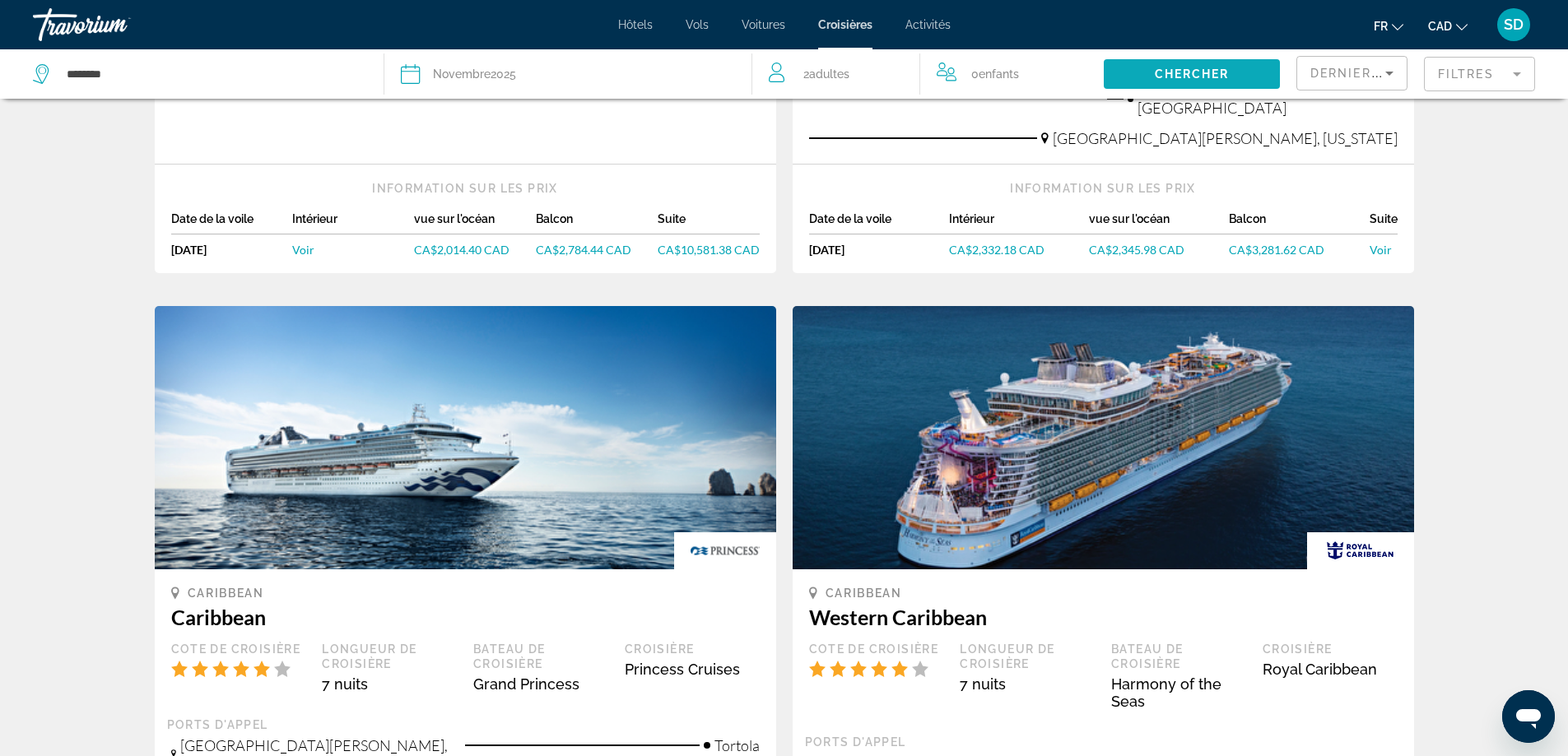
click at [1189, 92] on span "Search widget" at bounding box center [1192, 73] width 176 height 39
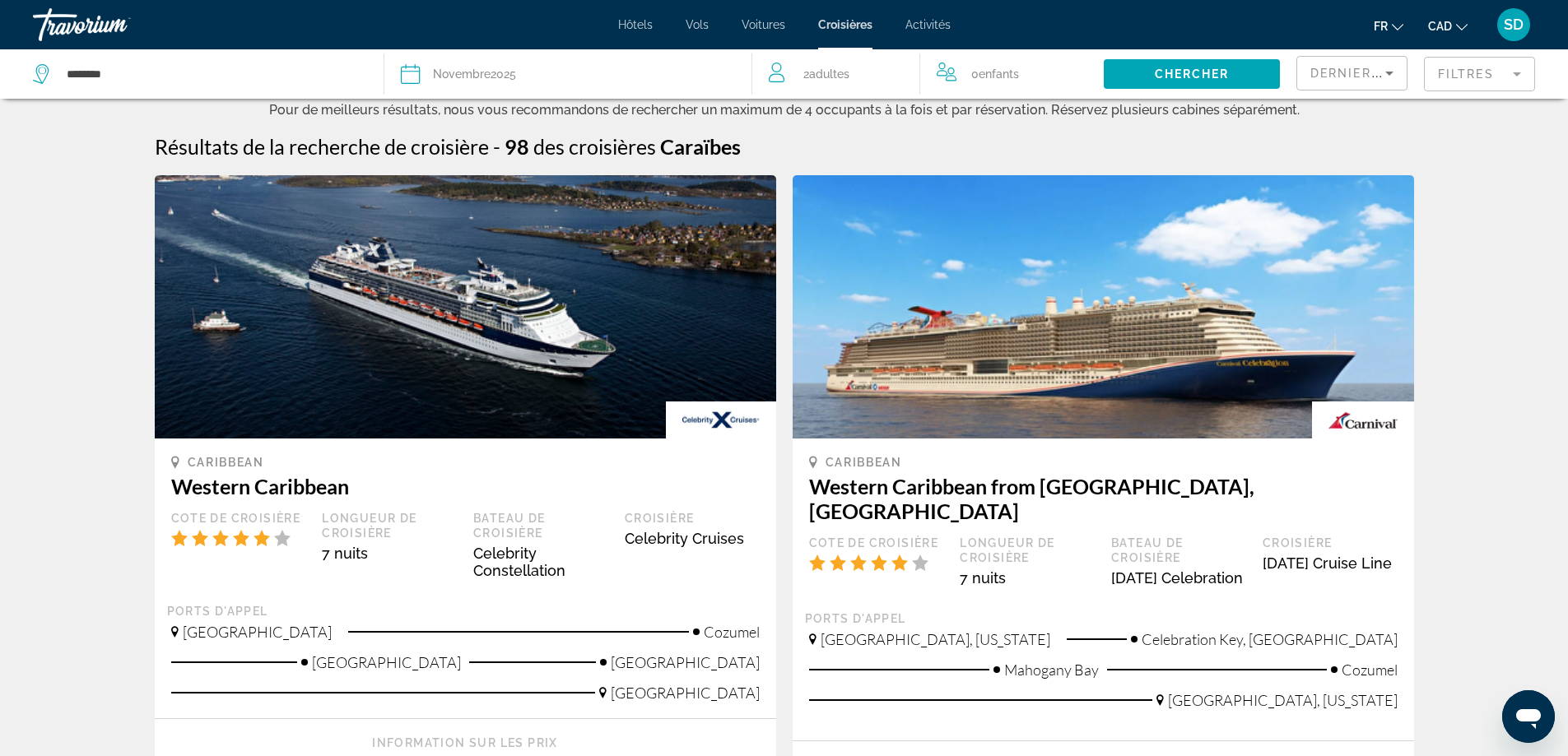
click at [1480, 86] on mat-form-field "Filtres" at bounding box center [1479, 74] width 111 height 34
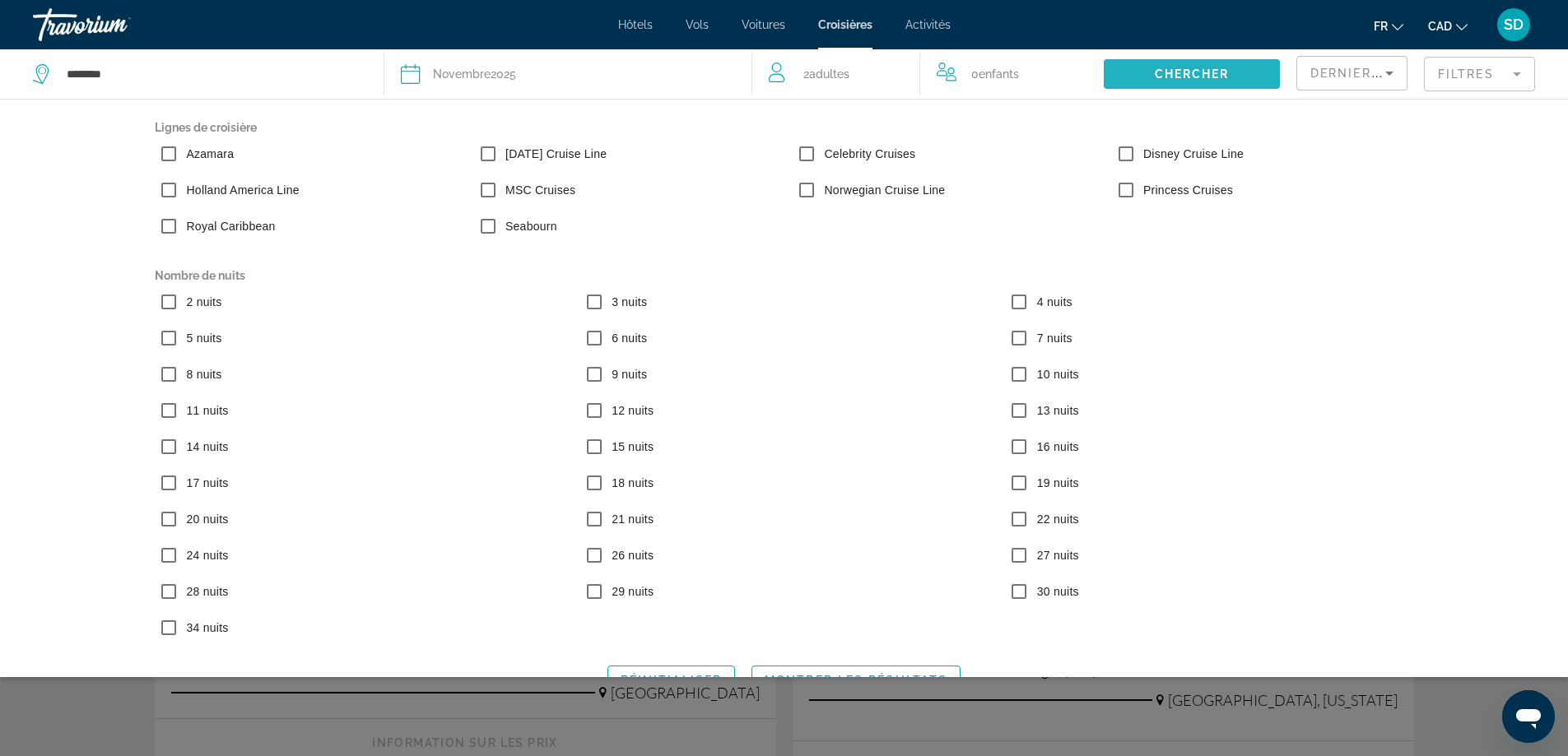
click at [1247, 74] on span "Search widget" at bounding box center [1192, 73] width 176 height 39
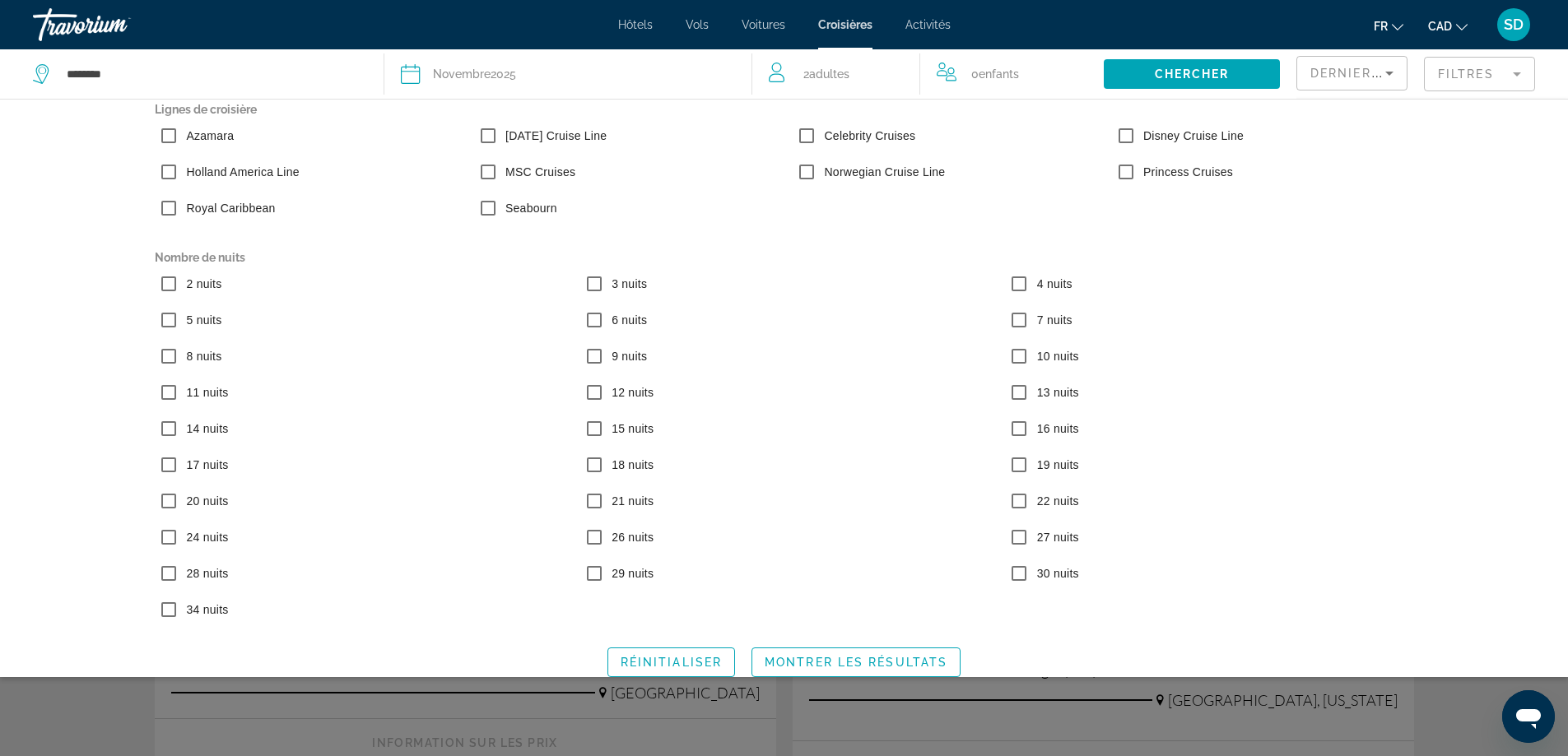
scroll to position [34, 0]
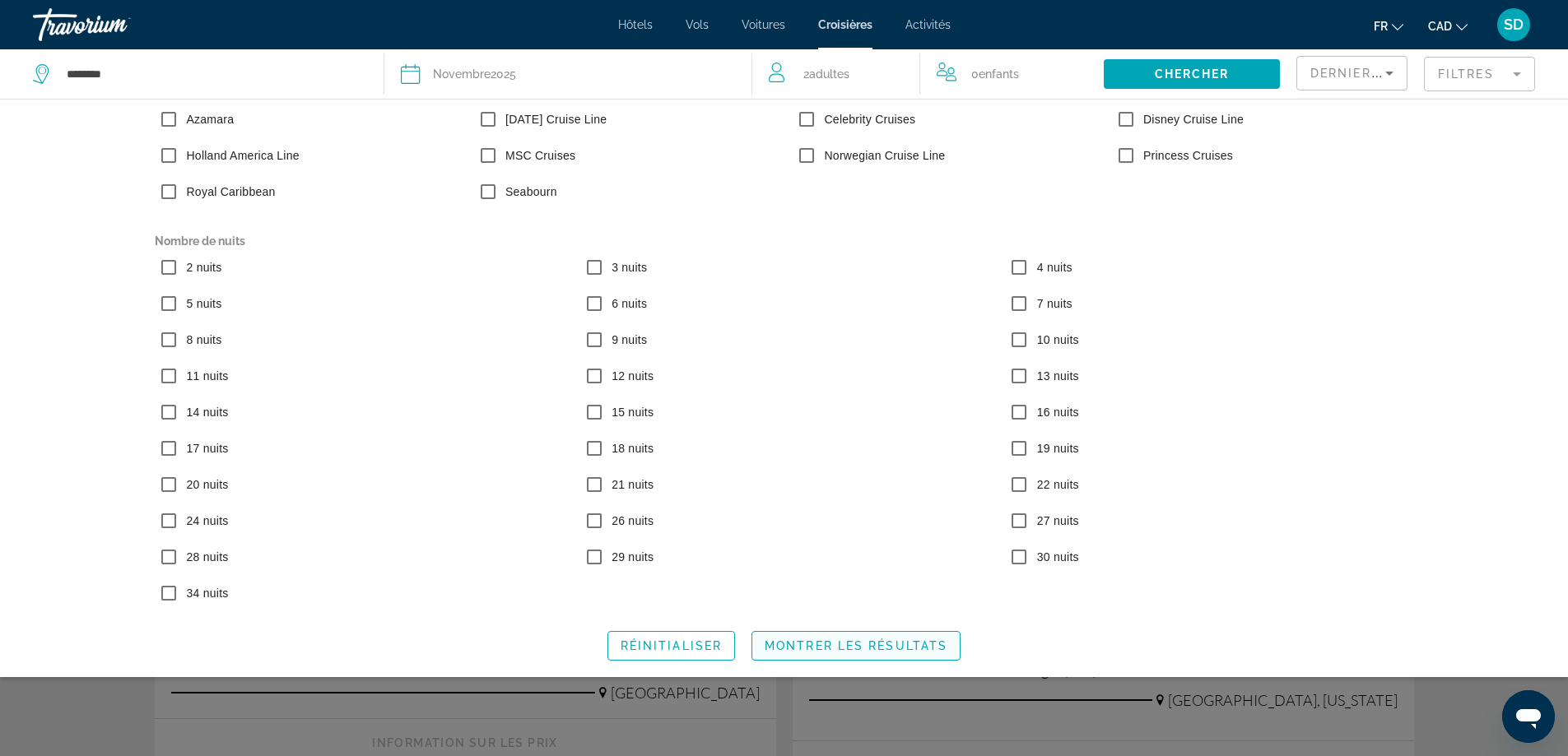
click at [827, 646] on span "Montrer les résultats" at bounding box center [856, 647] width 183 height 13
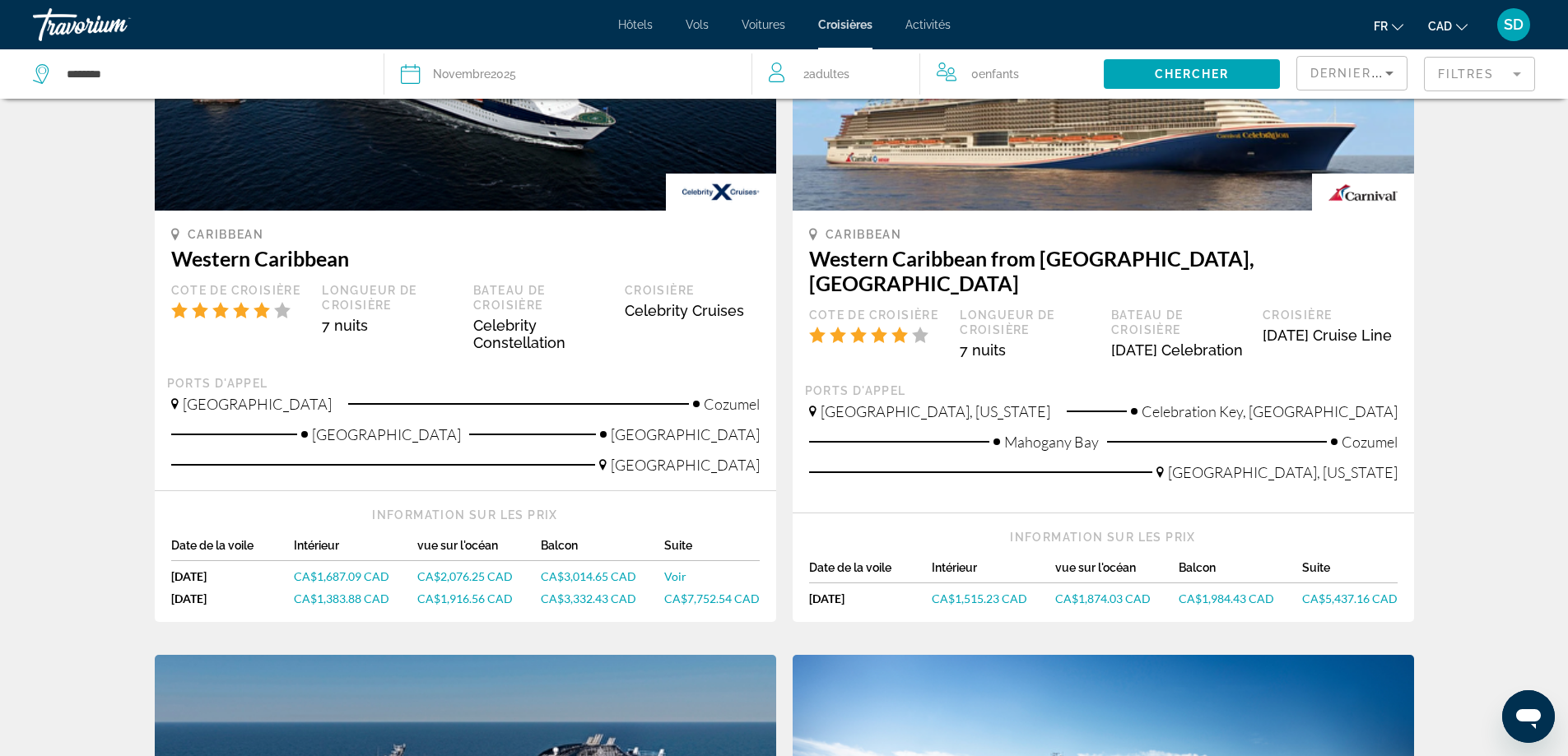
scroll to position [247, 0]
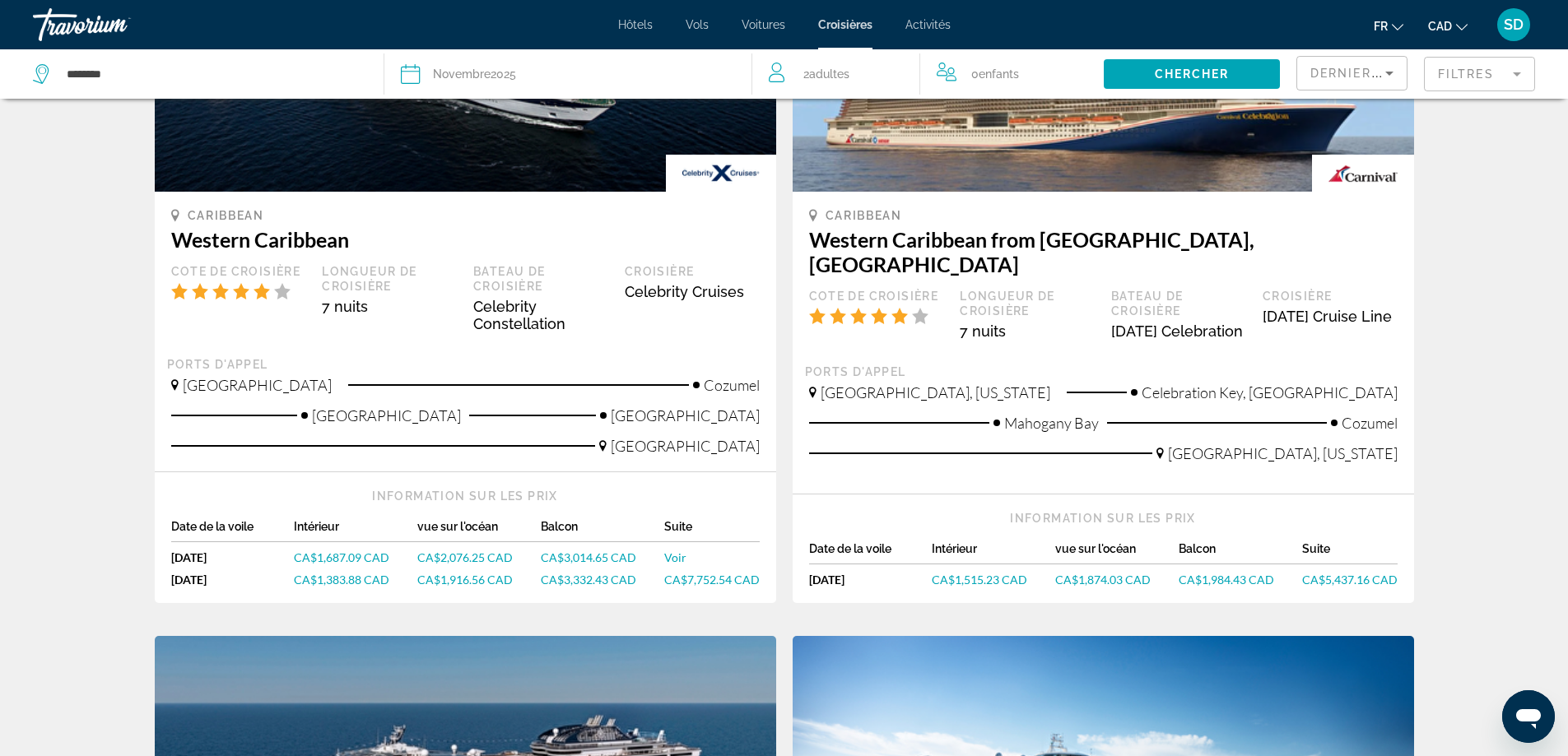
click at [1378, 80] on div "Dernier départ" at bounding box center [1348, 73] width 75 height 20
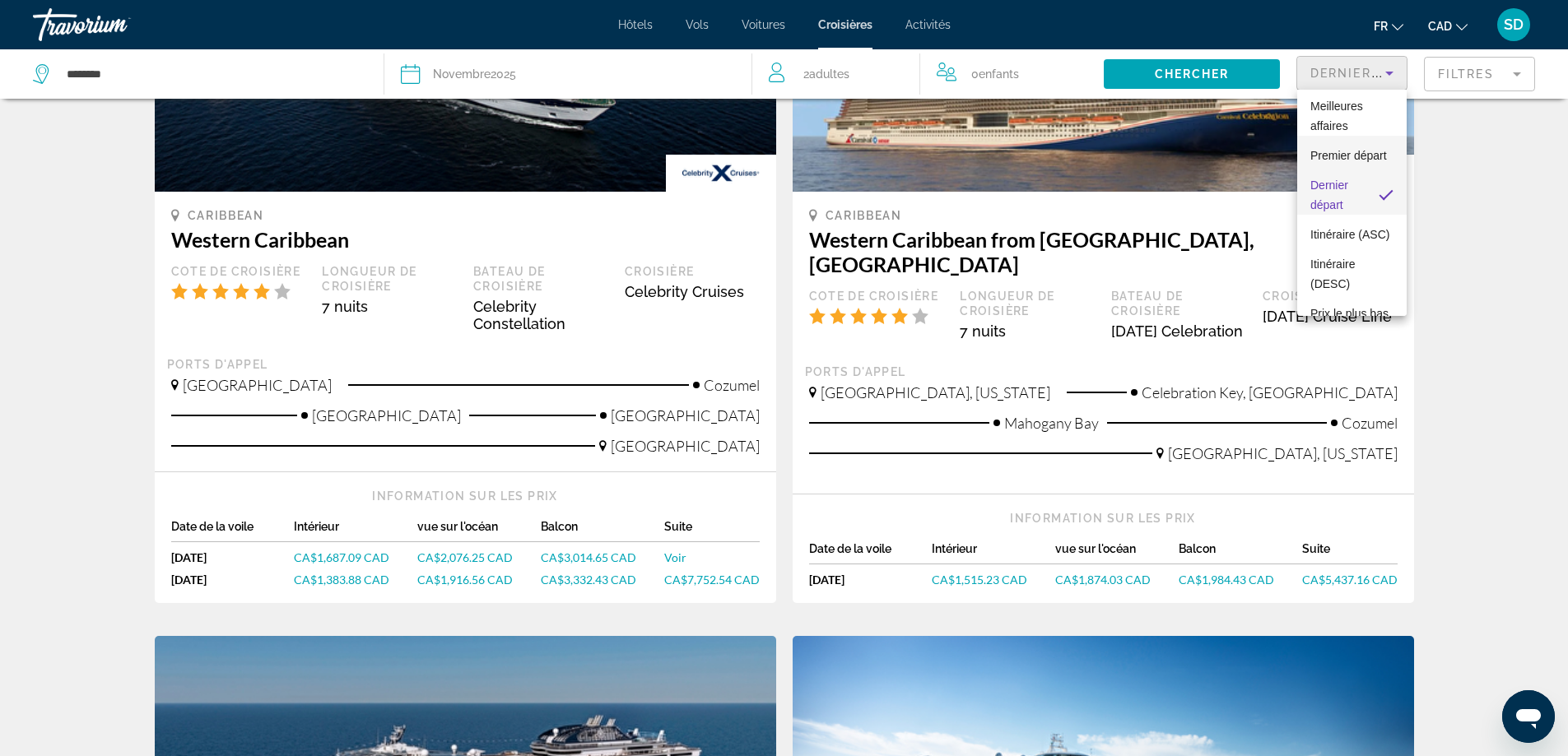
click at [1341, 162] on span "Premier départ" at bounding box center [1349, 155] width 76 height 13
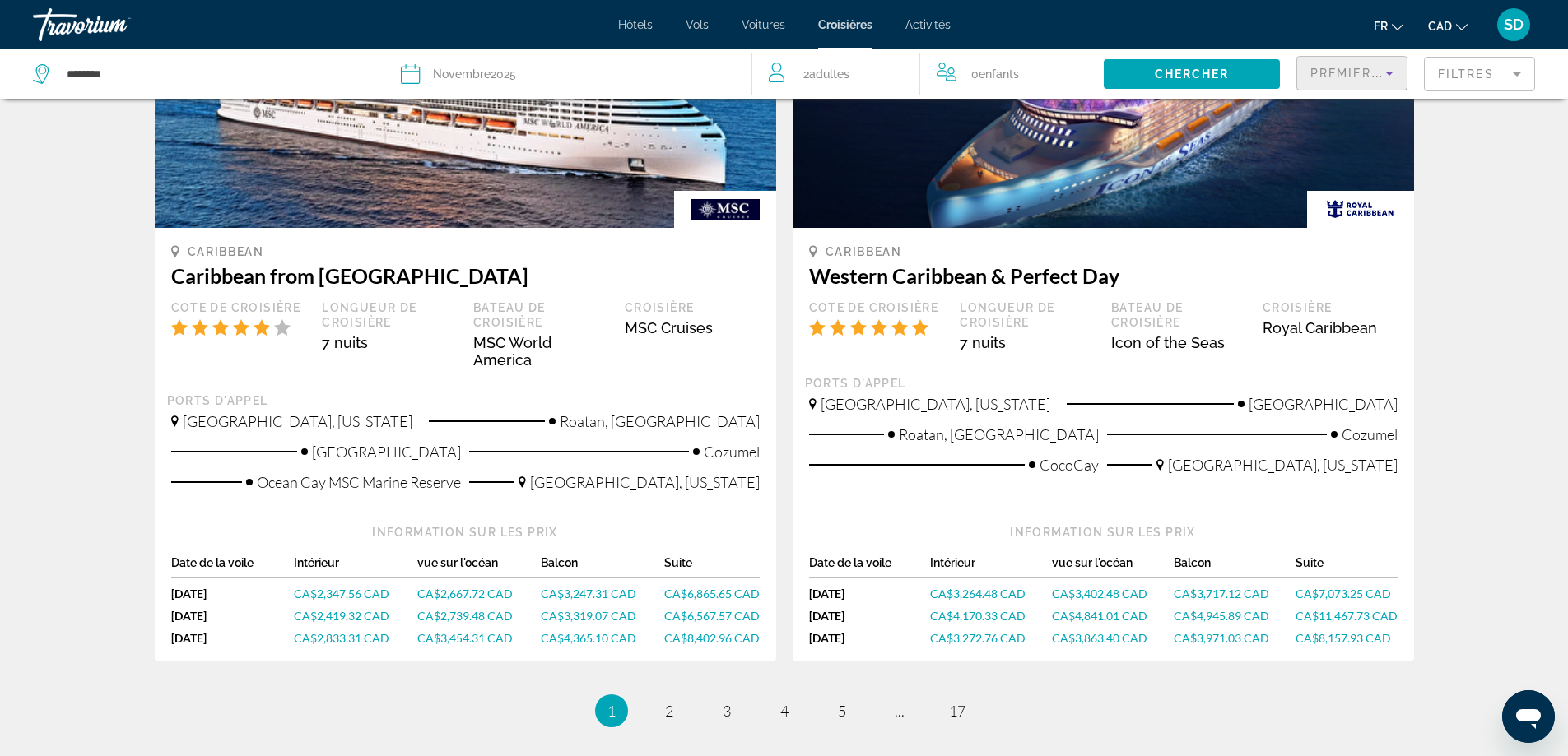
scroll to position [1646, 0]
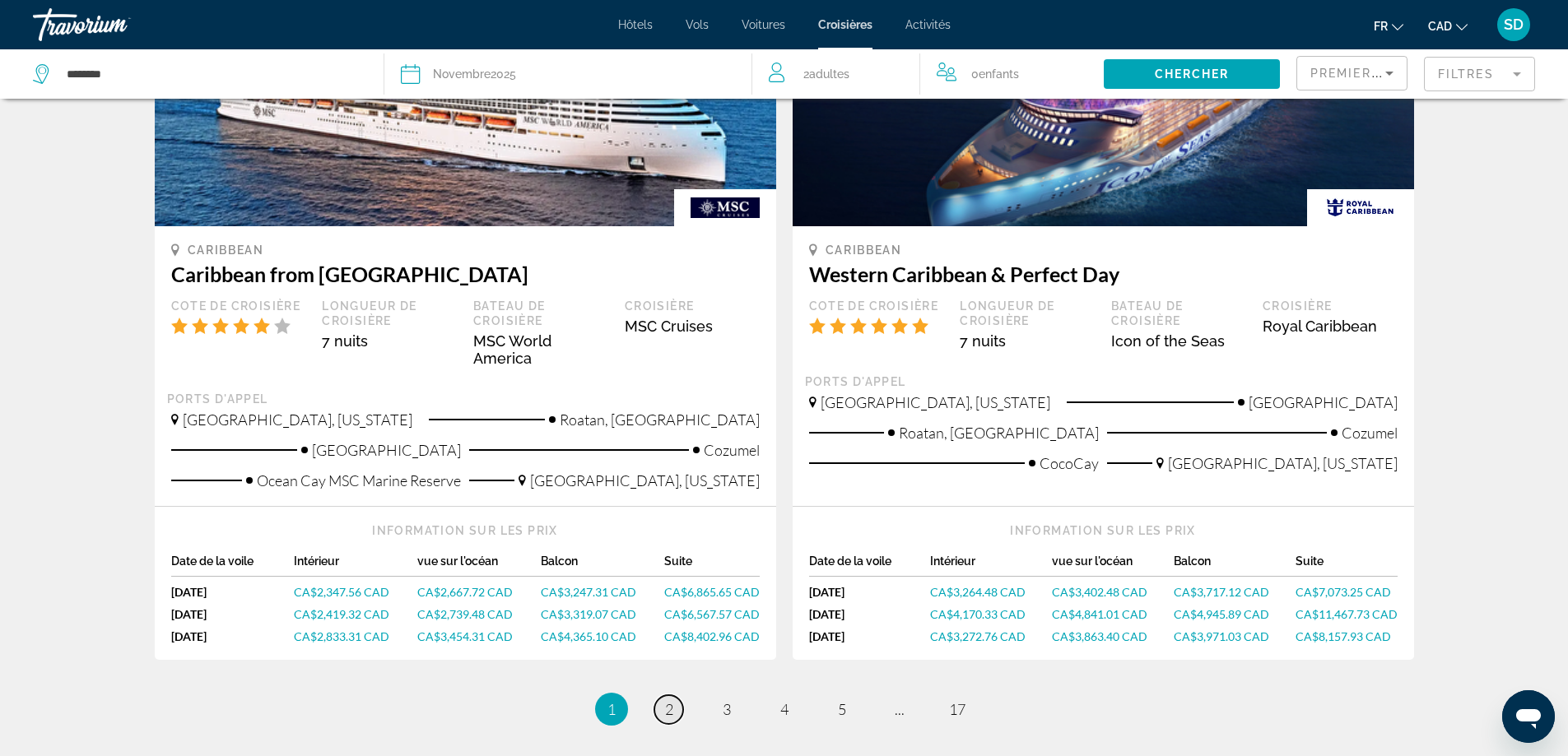
click at [665, 701] on span "2" at bounding box center [669, 709] width 9 height 18
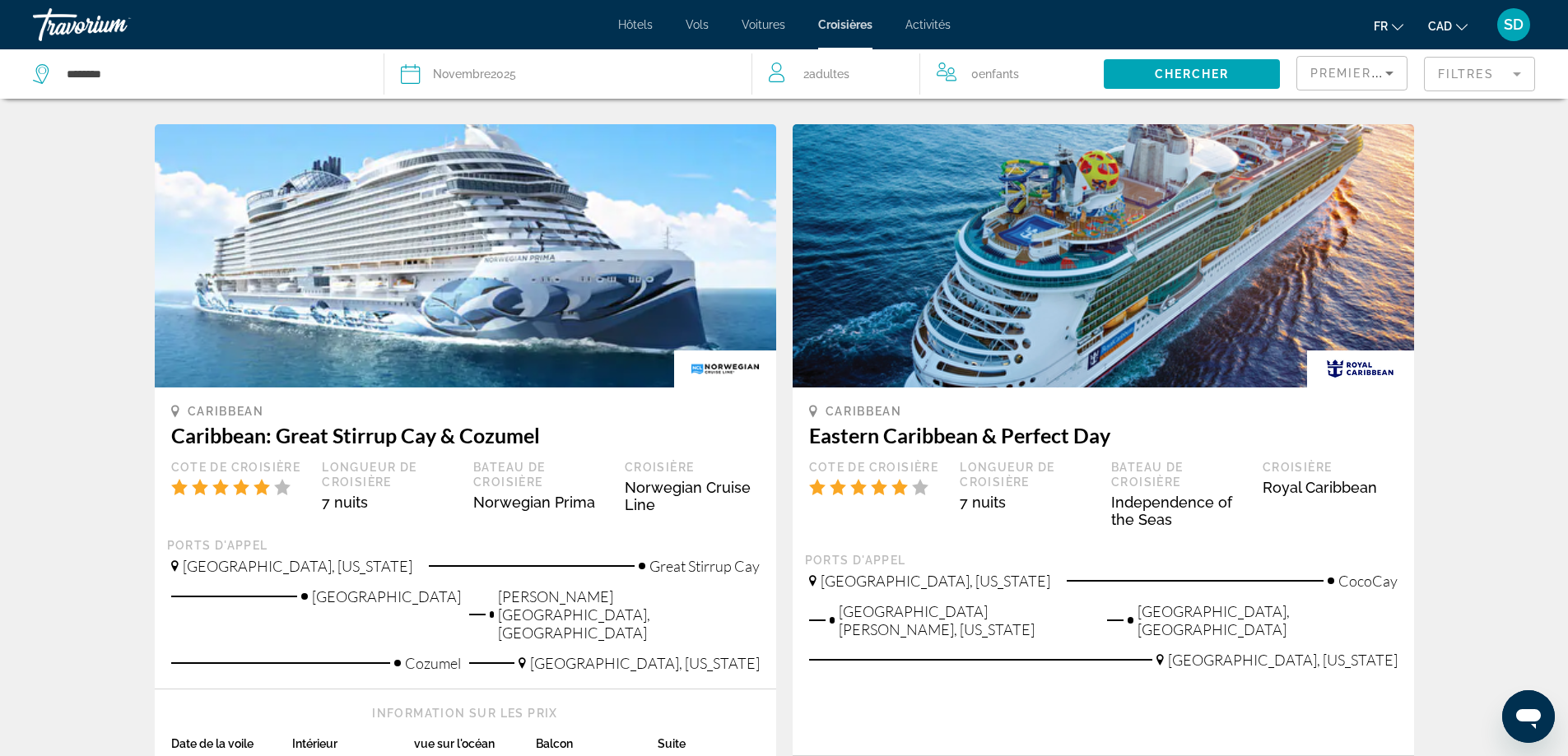
scroll to position [1563, 0]
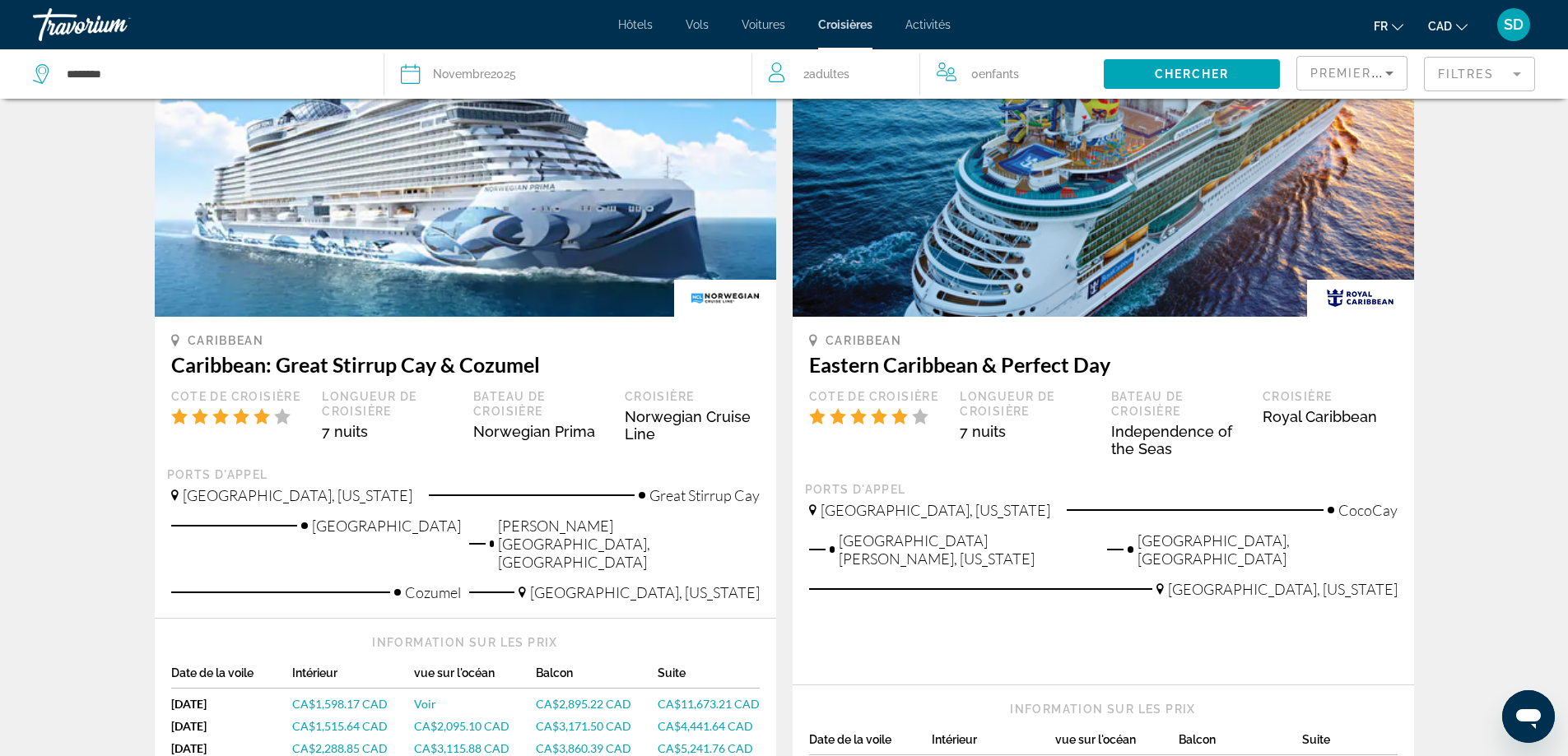
click at [330, 697] on span "CA$1,598.17 CAD" at bounding box center [340, 704] width 95 height 14
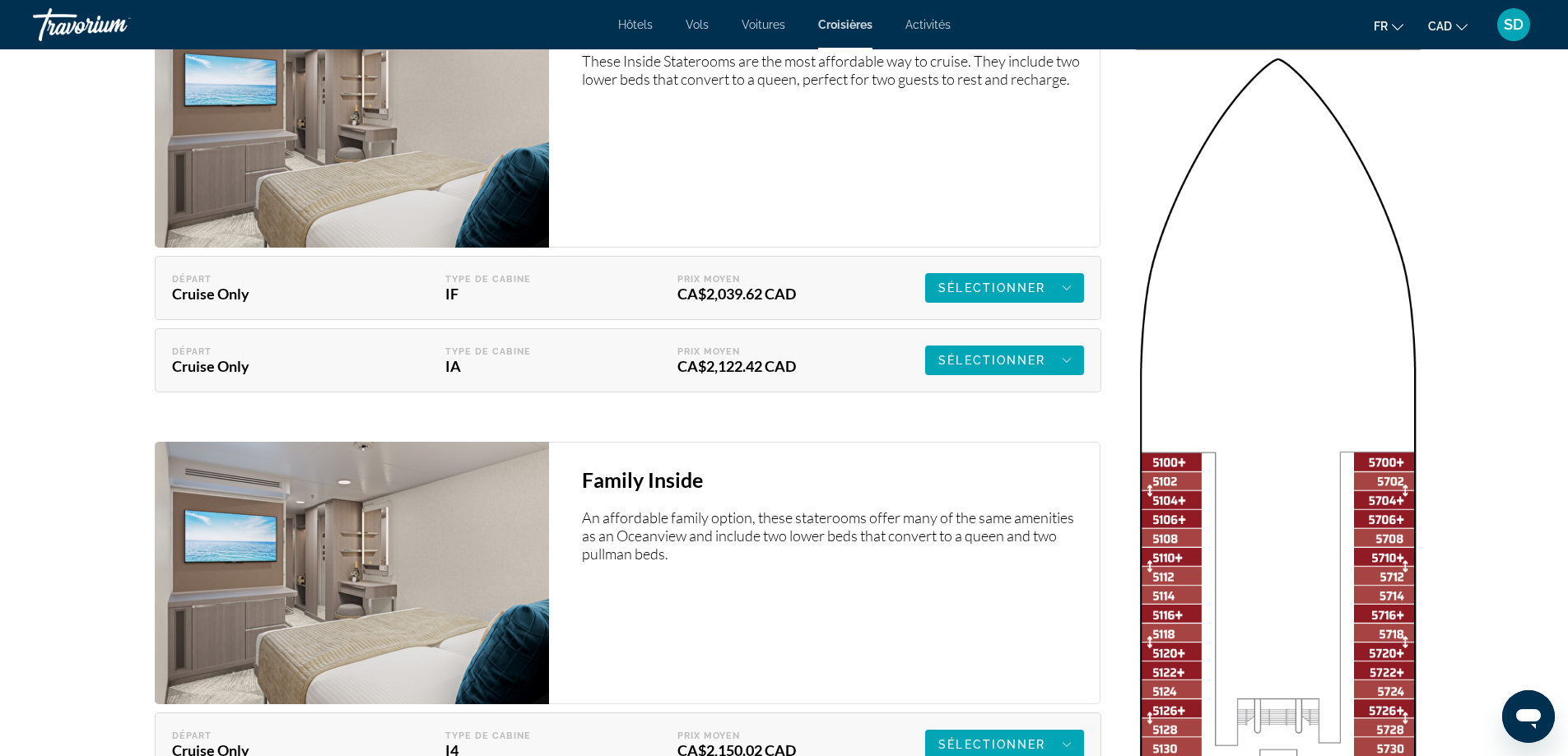
scroll to position [2058, 0]
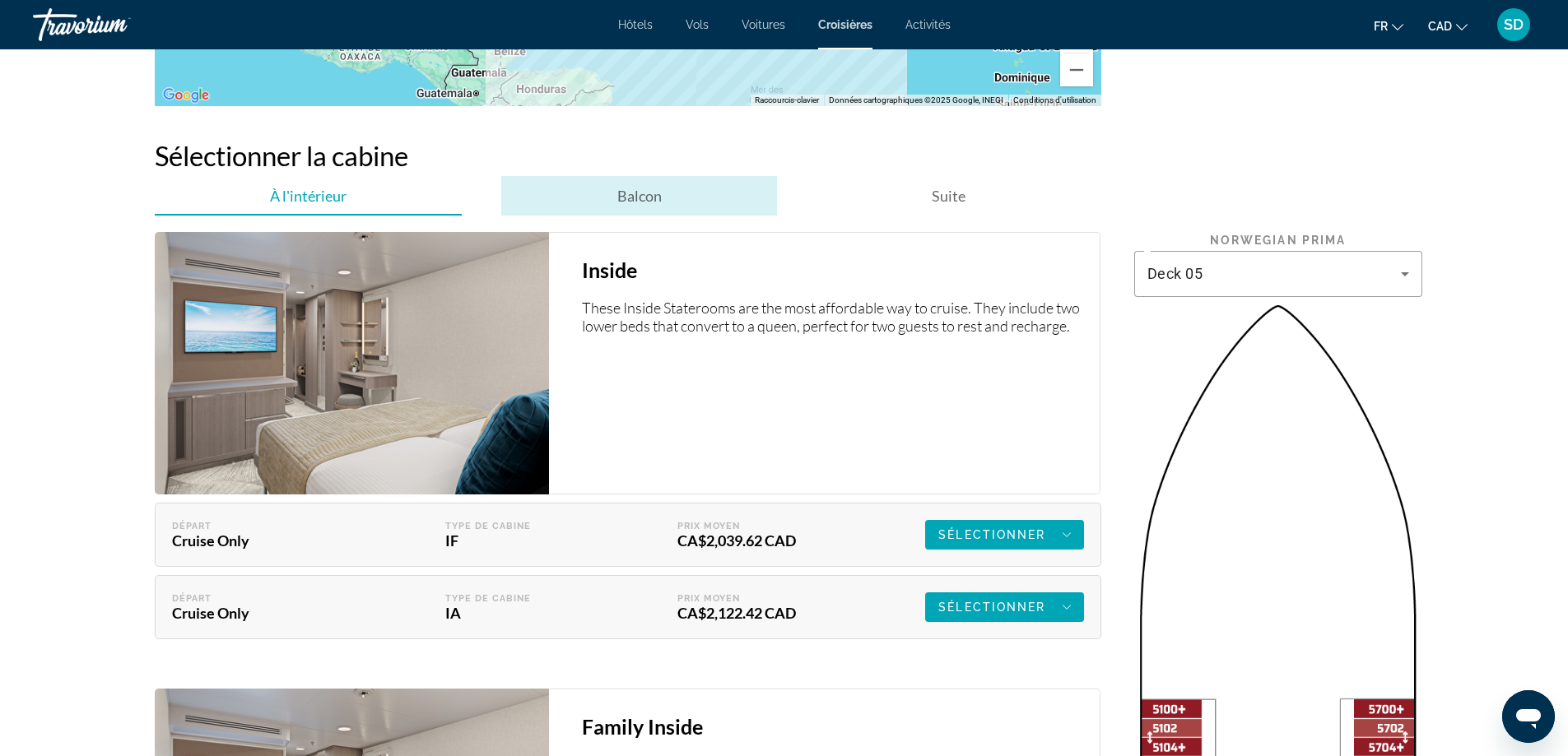
click at [634, 187] on span "Balcon" at bounding box center [639, 195] width 45 height 18
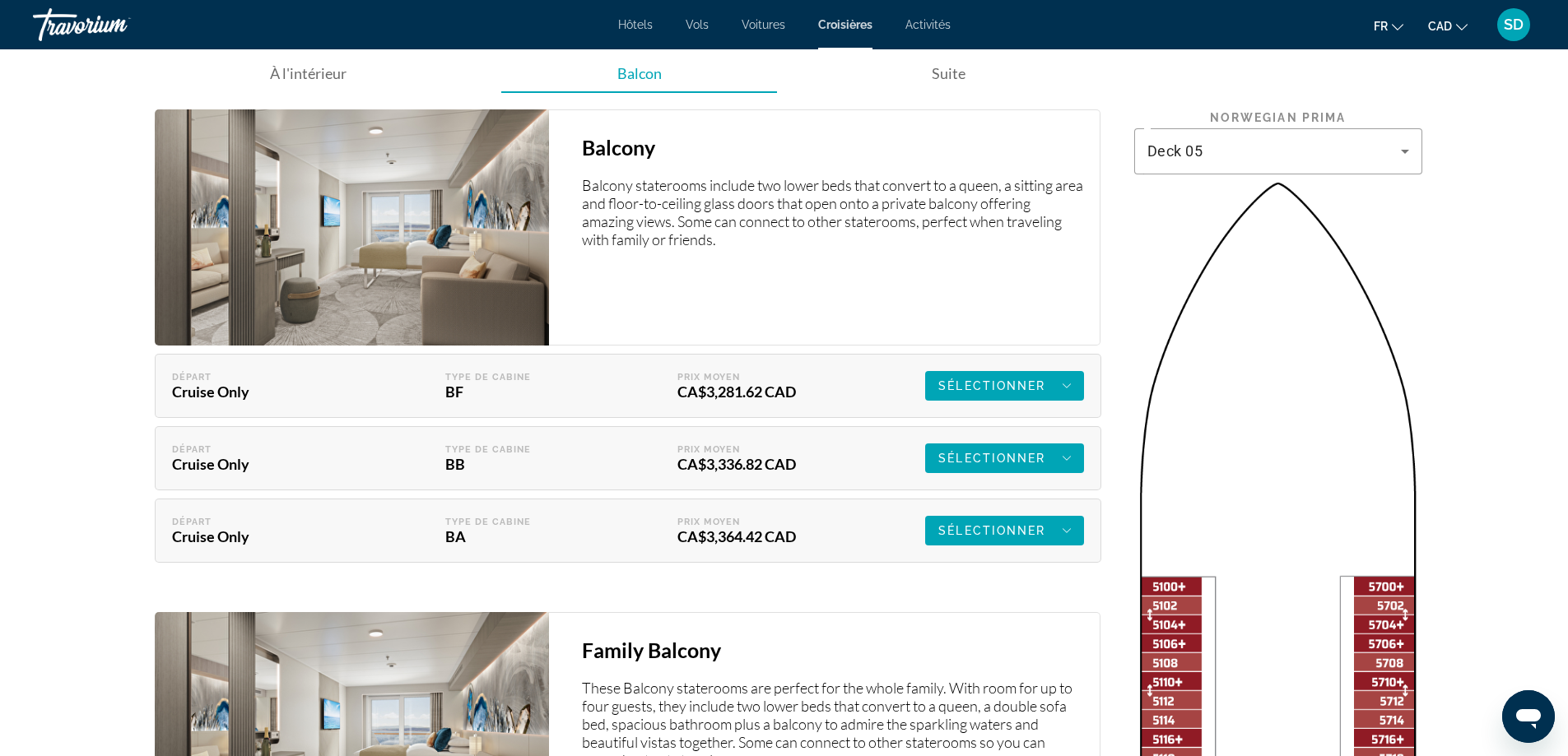
scroll to position [1975, 0]
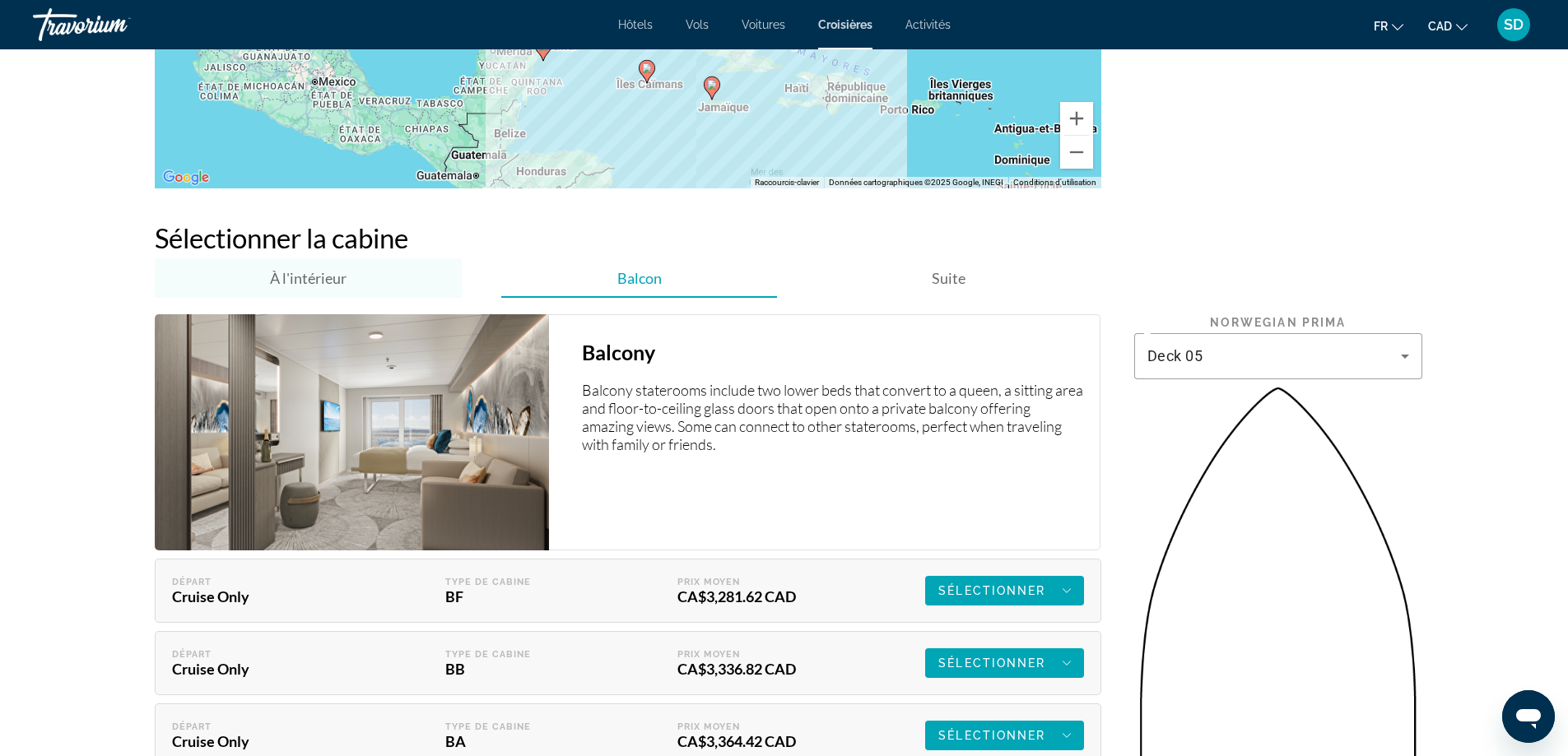
click at [391, 270] on div "À l'intérieur" at bounding box center [308, 277] width 308 height 39
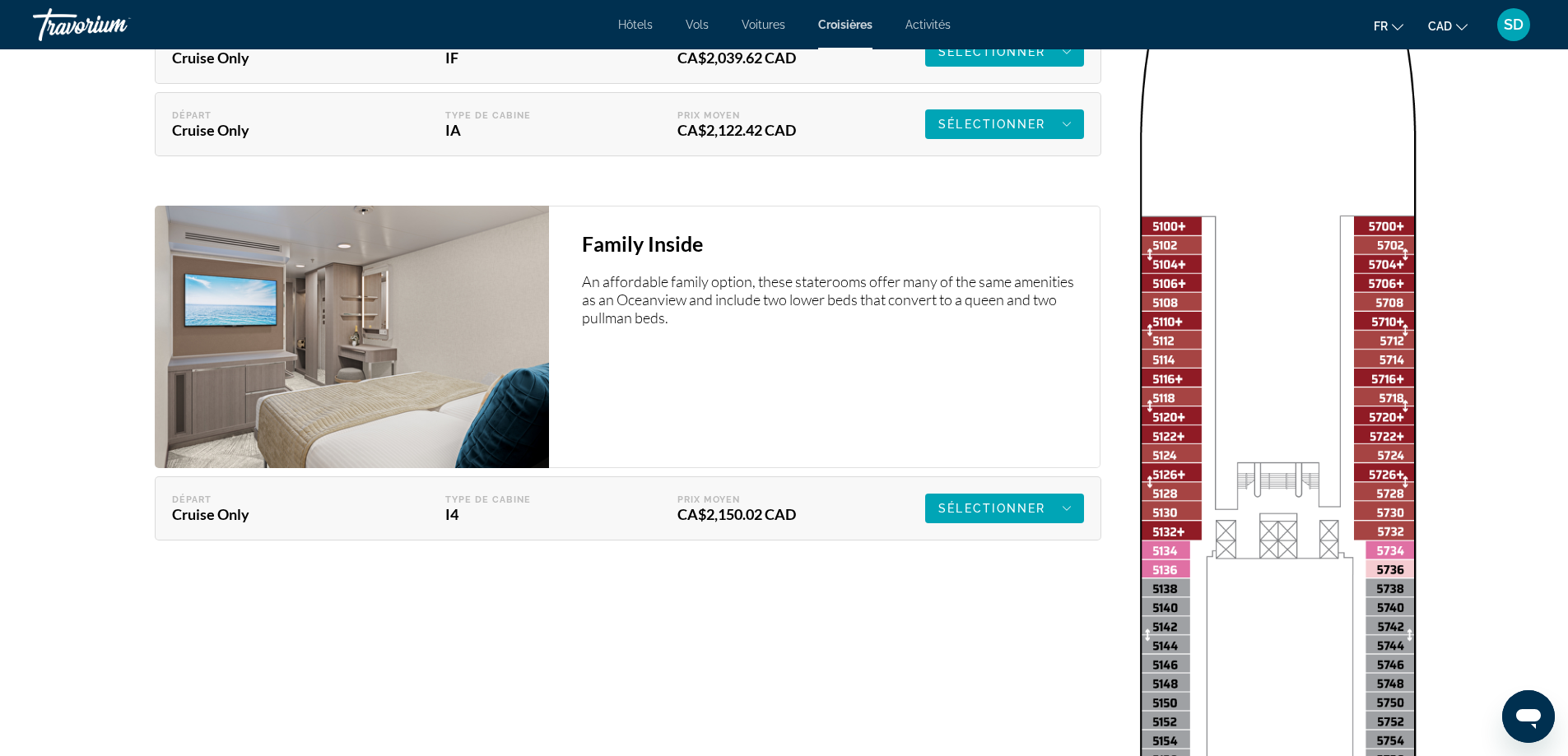
scroll to position [2304, 0]
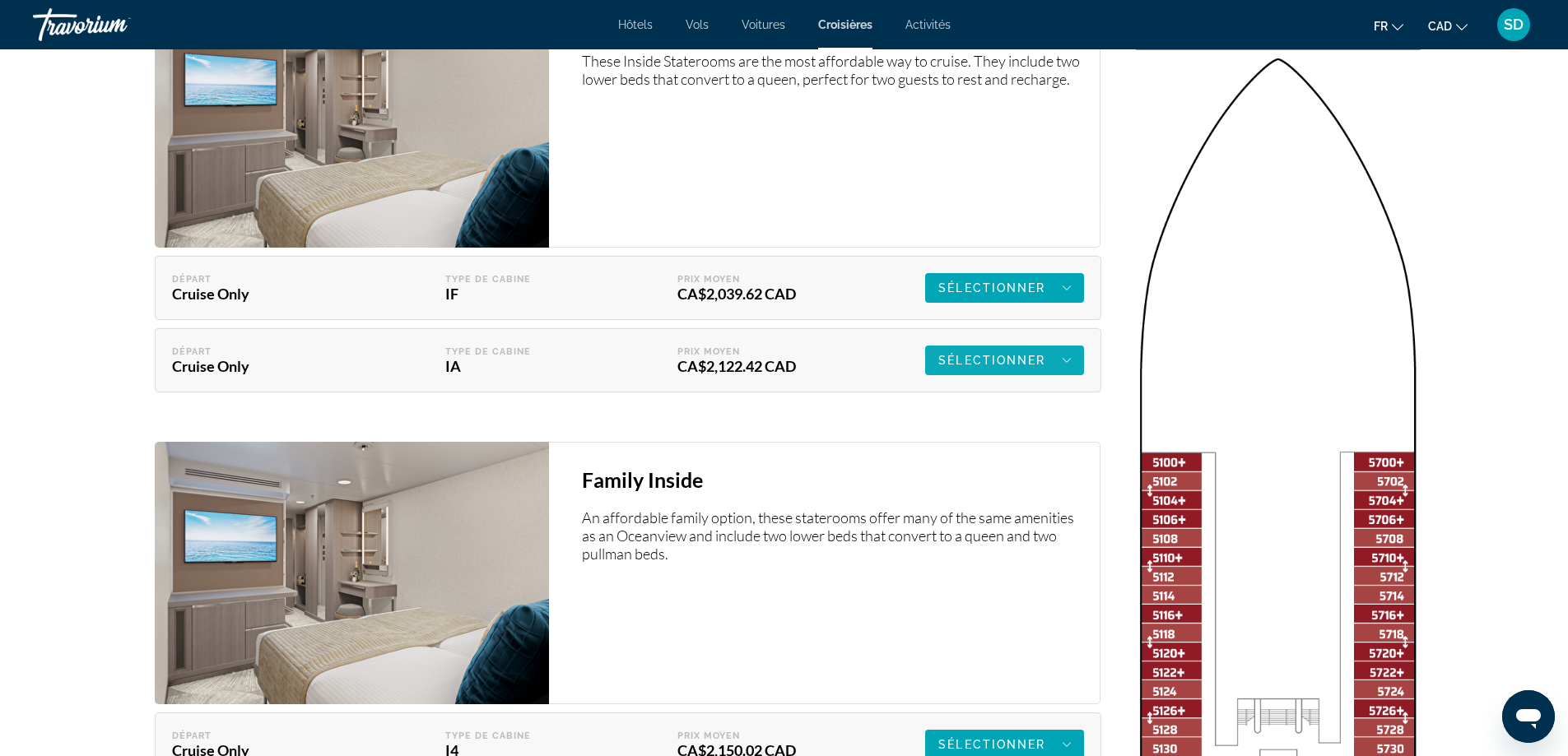
click at [968, 354] on span "Sélectionner" at bounding box center [992, 361] width 107 height 13
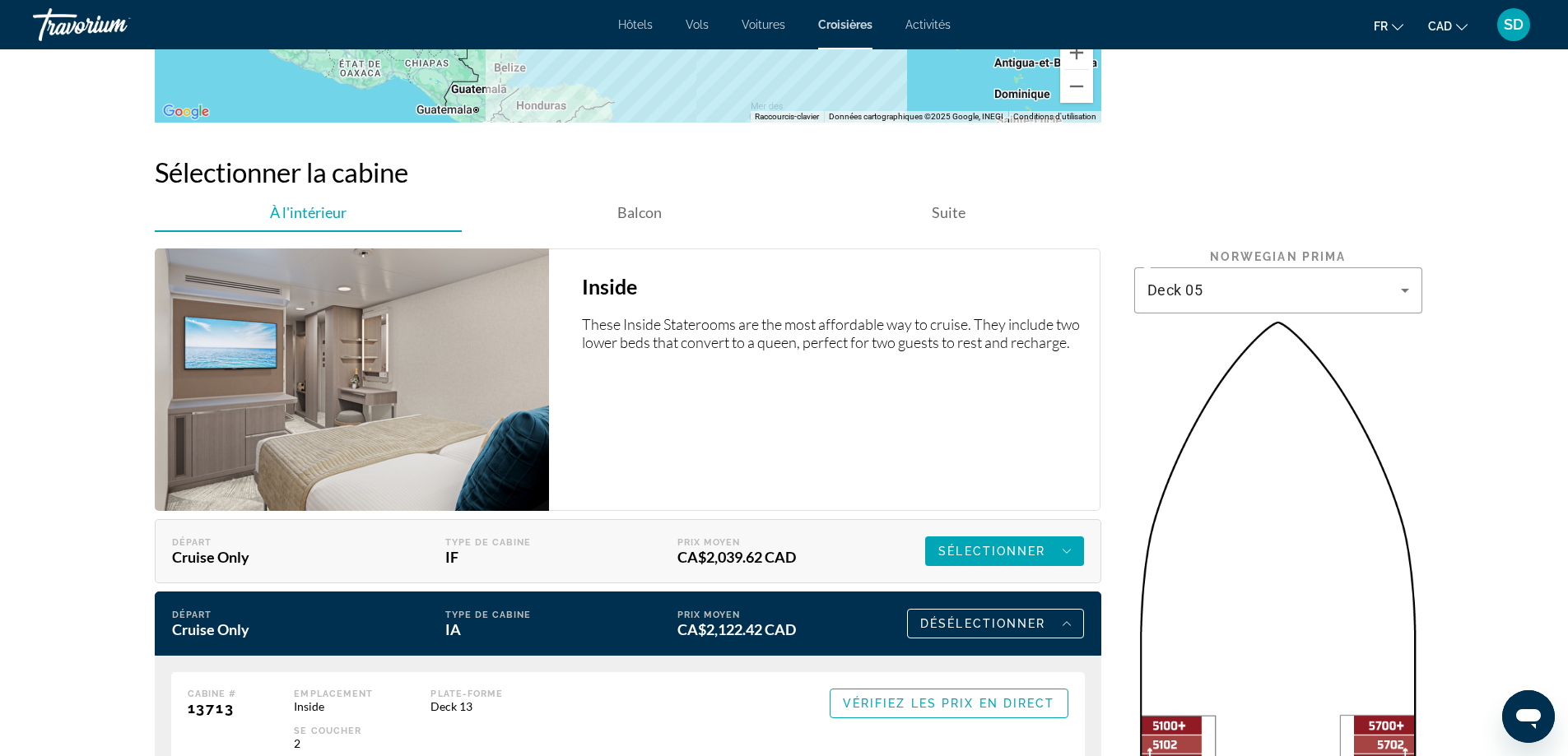
scroll to position [1893, 0]
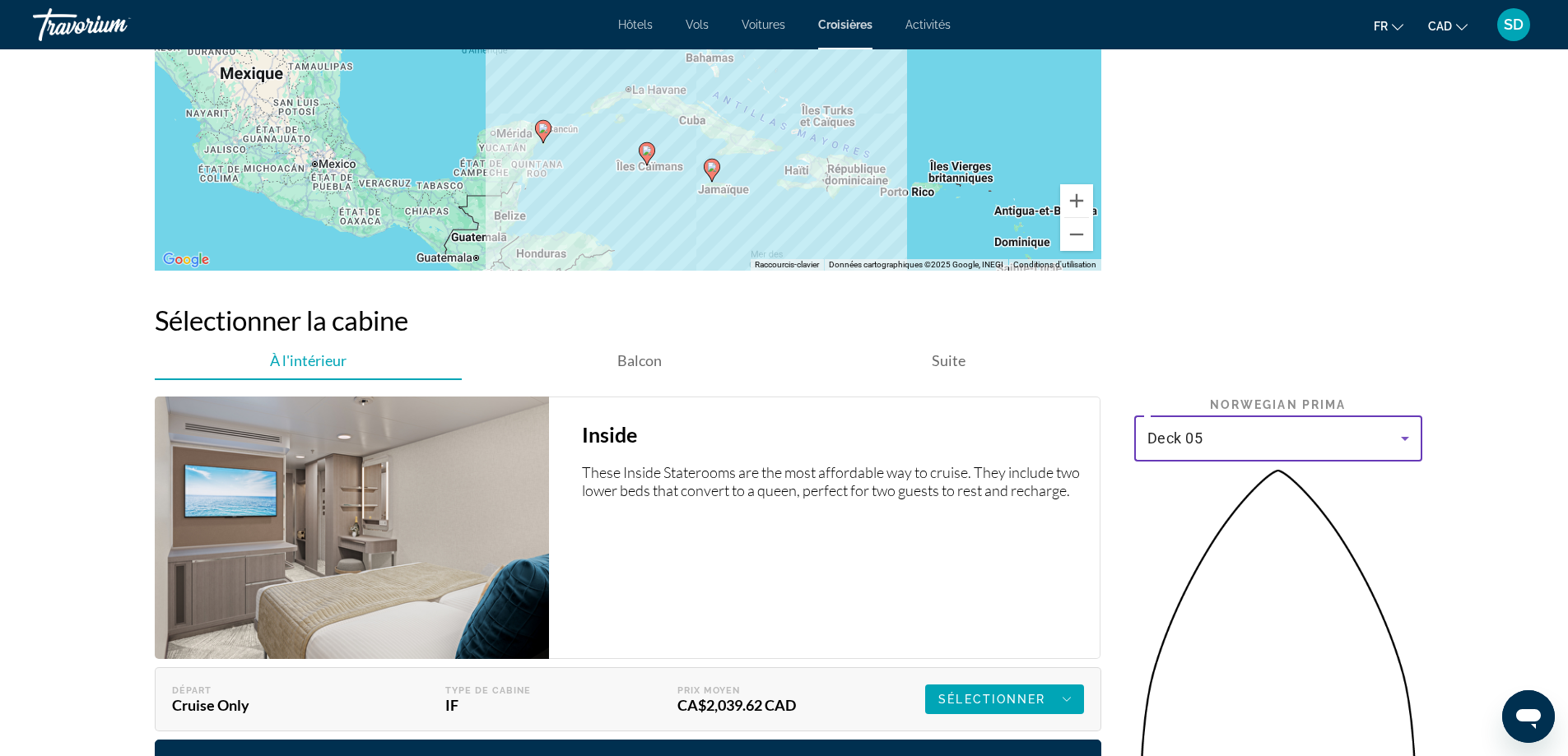
click at [1238, 428] on div "Deck 05" at bounding box center [1275, 438] width 253 height 20
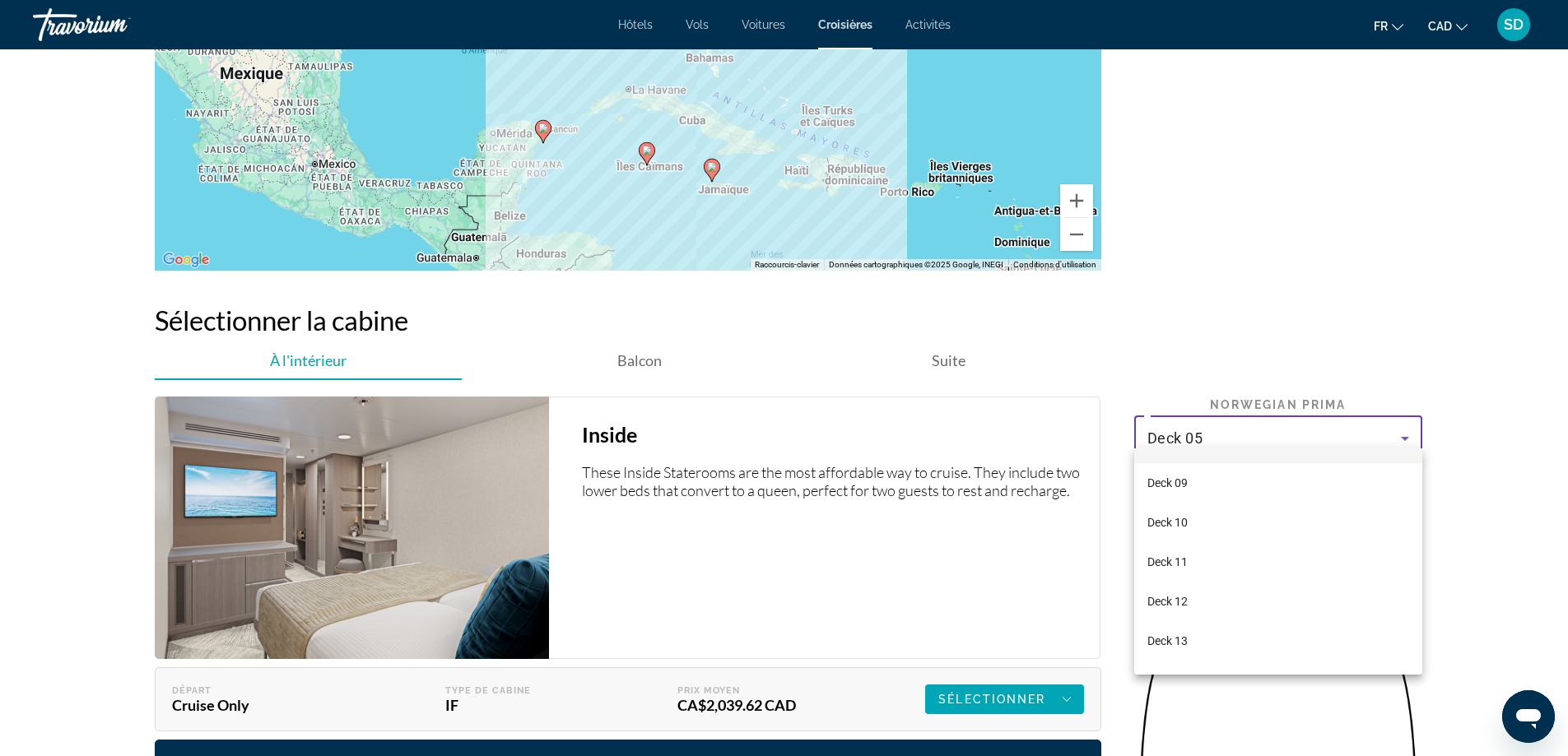
scroll to position [165, 0]
click at [1209, 627] on mat-option "Deck 13" at bounding box center [1278, 626] width 289 height 39
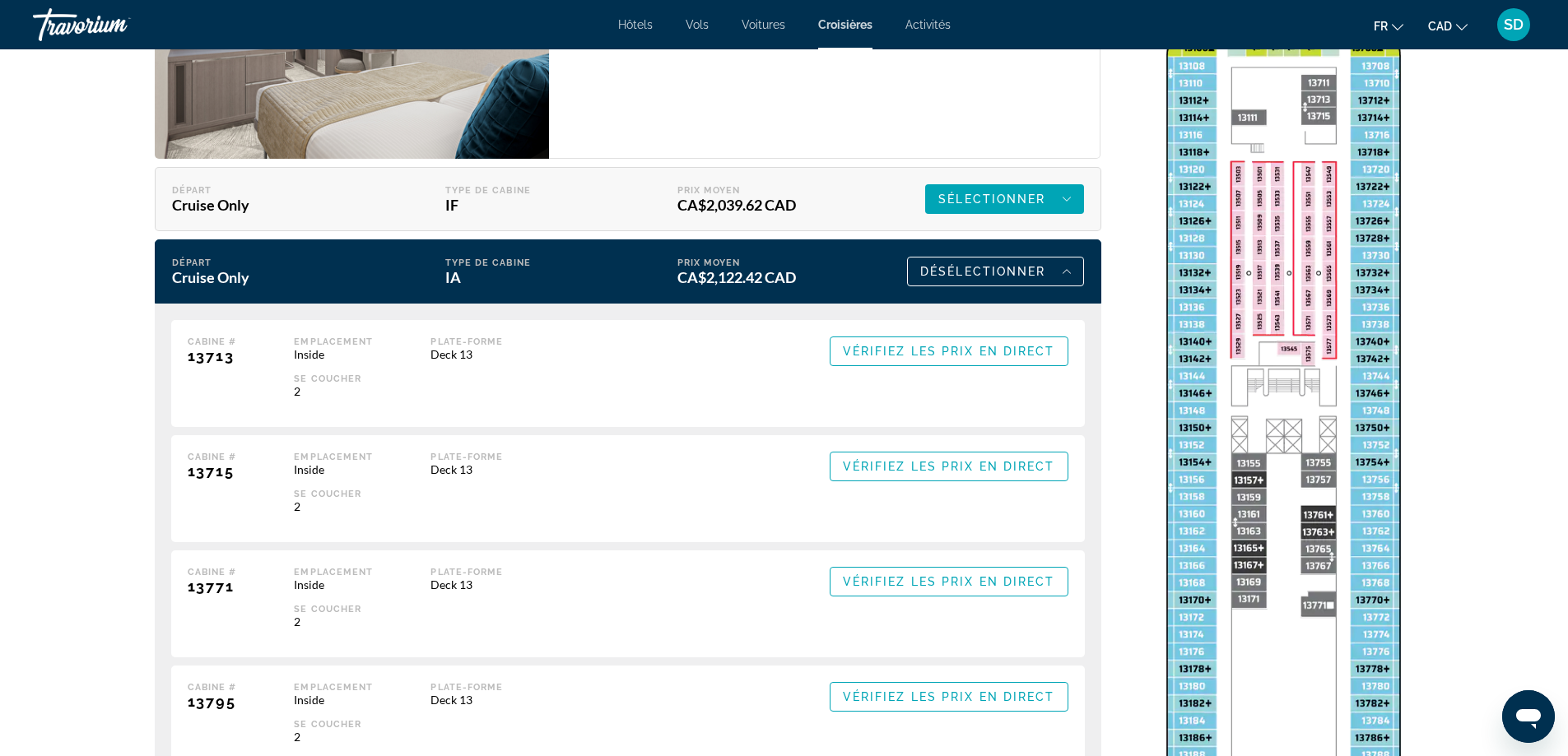
scroll to position [2469, 0]
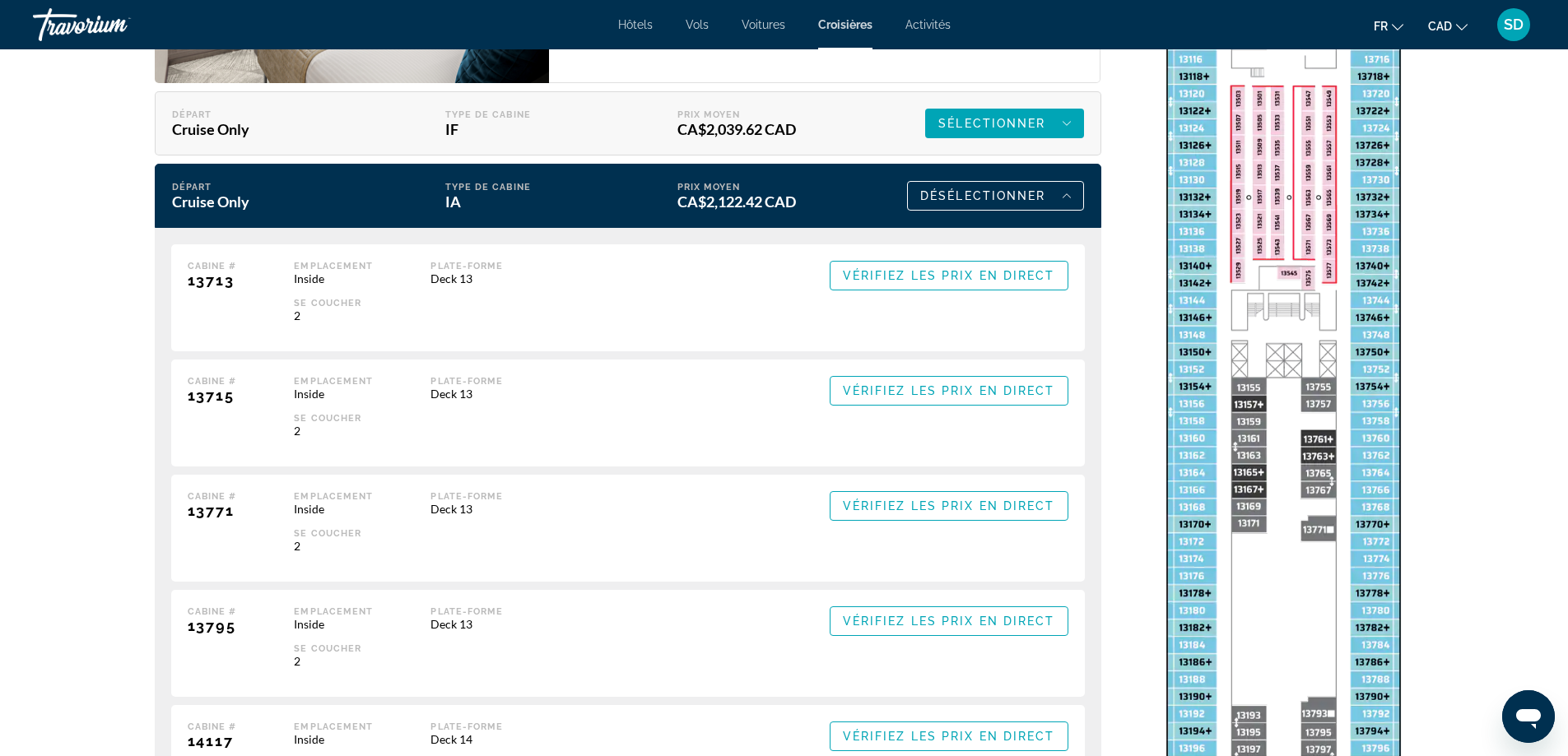
click at [935, 269] on span "Vérifiez les prix en direct" at bounding box center [949, 276] width 212 height 13
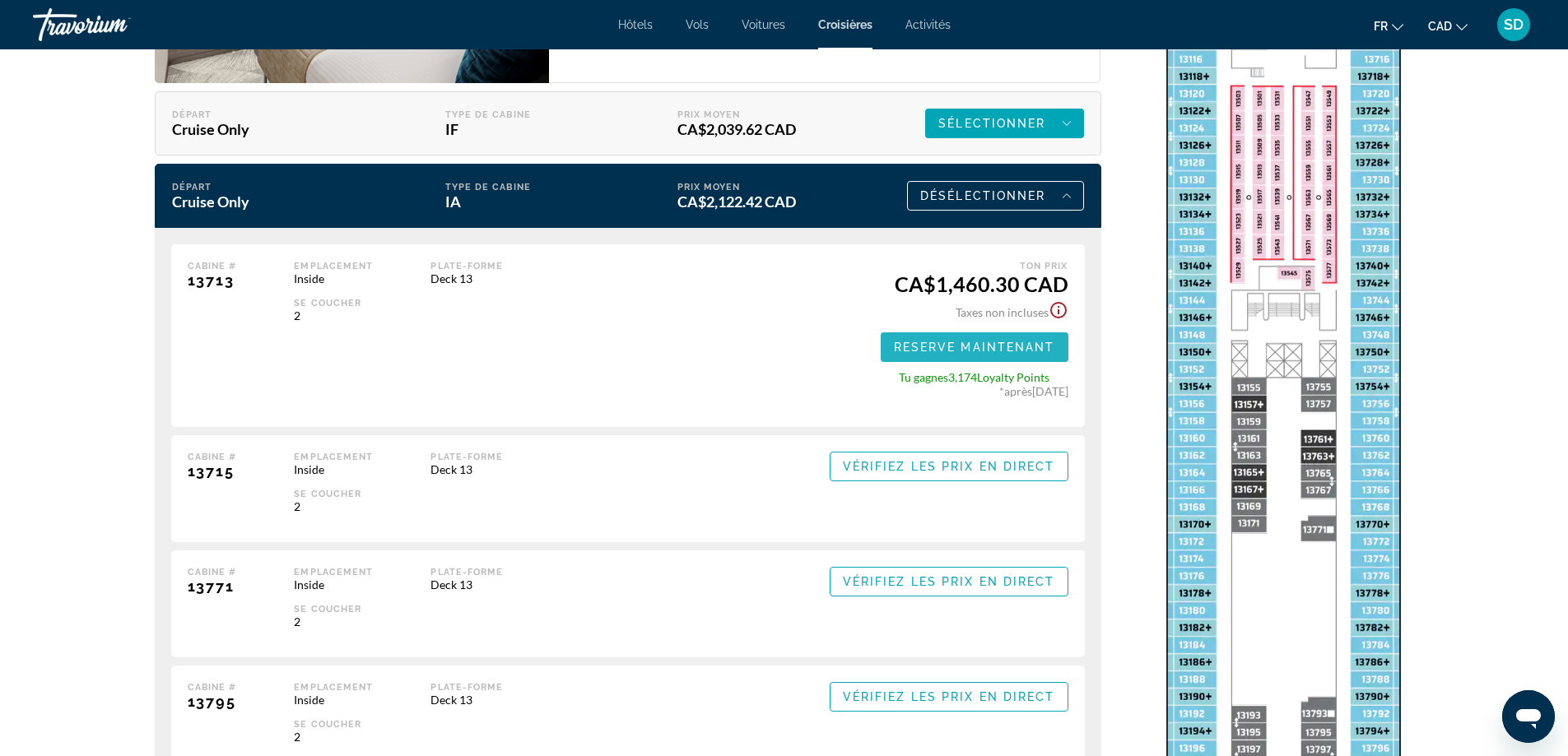
click at [988, 341] on span "Reserve maintenant" at bounding box center [975, 348] width 161 height 13
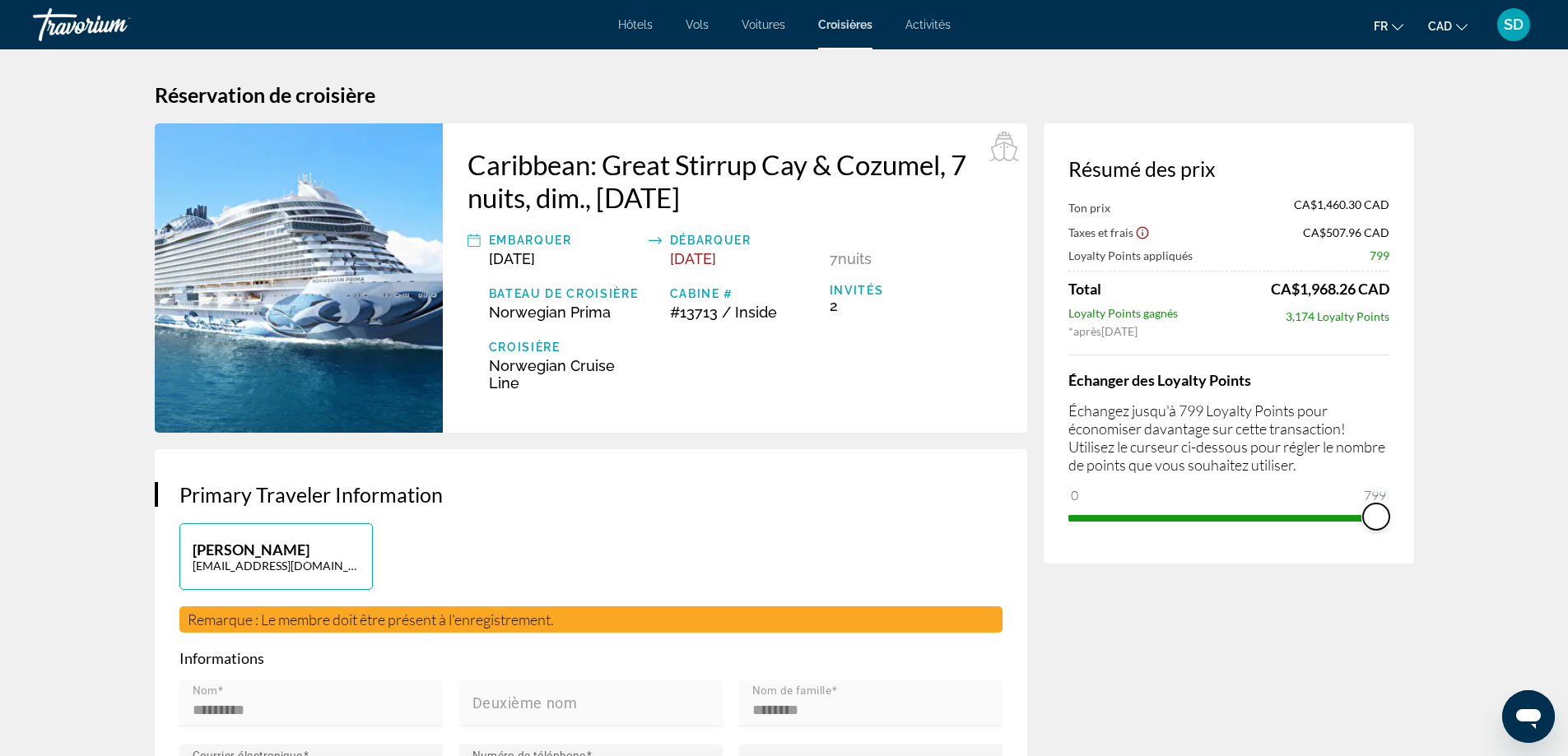
drag, startPoint x: 1083, startPoint y: 488, endPoint x: 1404, endPoint y: 517, distance: 322.3
click at [1404, 517] on div "Résumé des prix Ton prix CA$1,460.30 CAD Taxes et frais CA$507.96 CAD Loyalty P…" at bounding box center [1229, 344] width 371 height 440
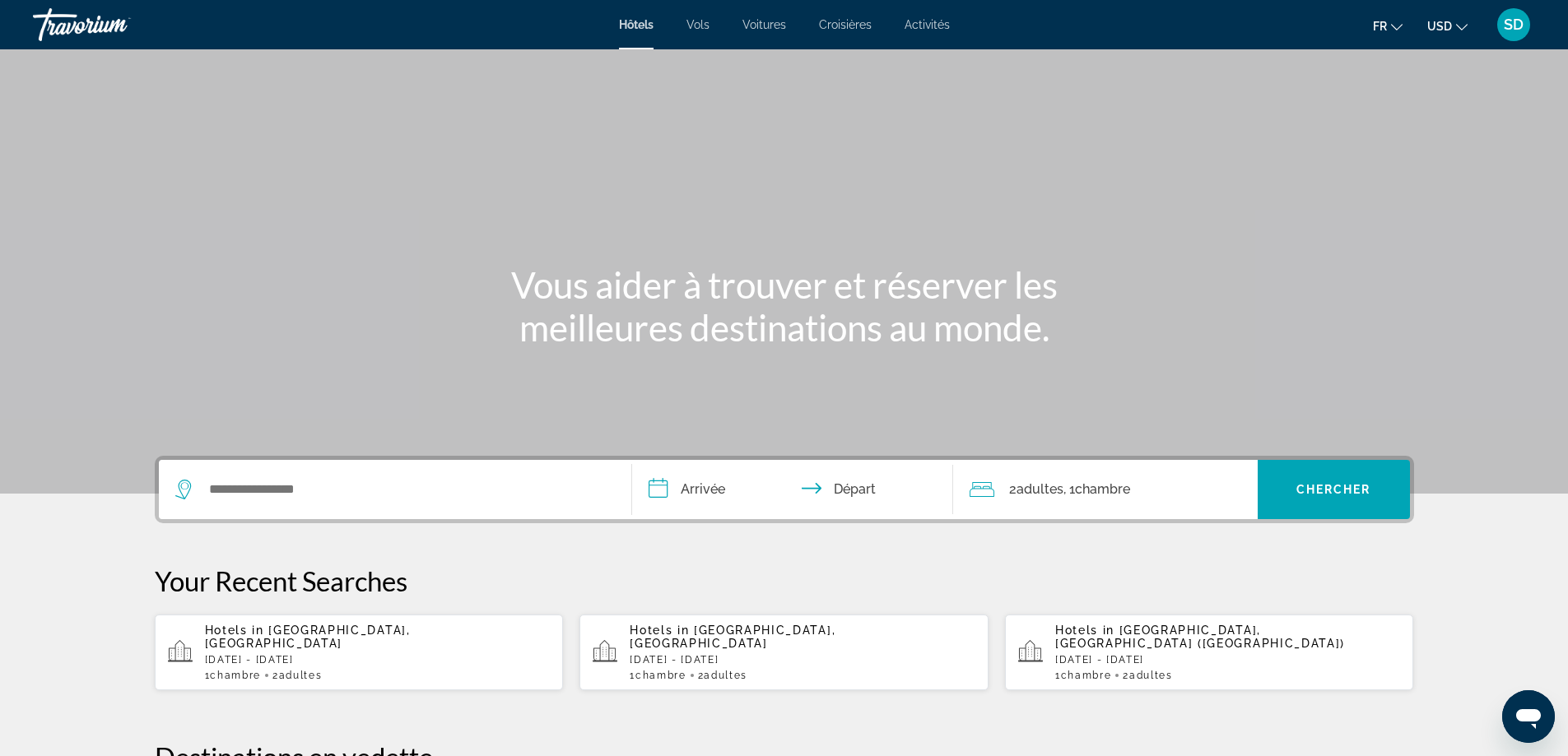
click at [1429, 27] on span "USD" at bounding box center [1440, 27] width 25 height 13
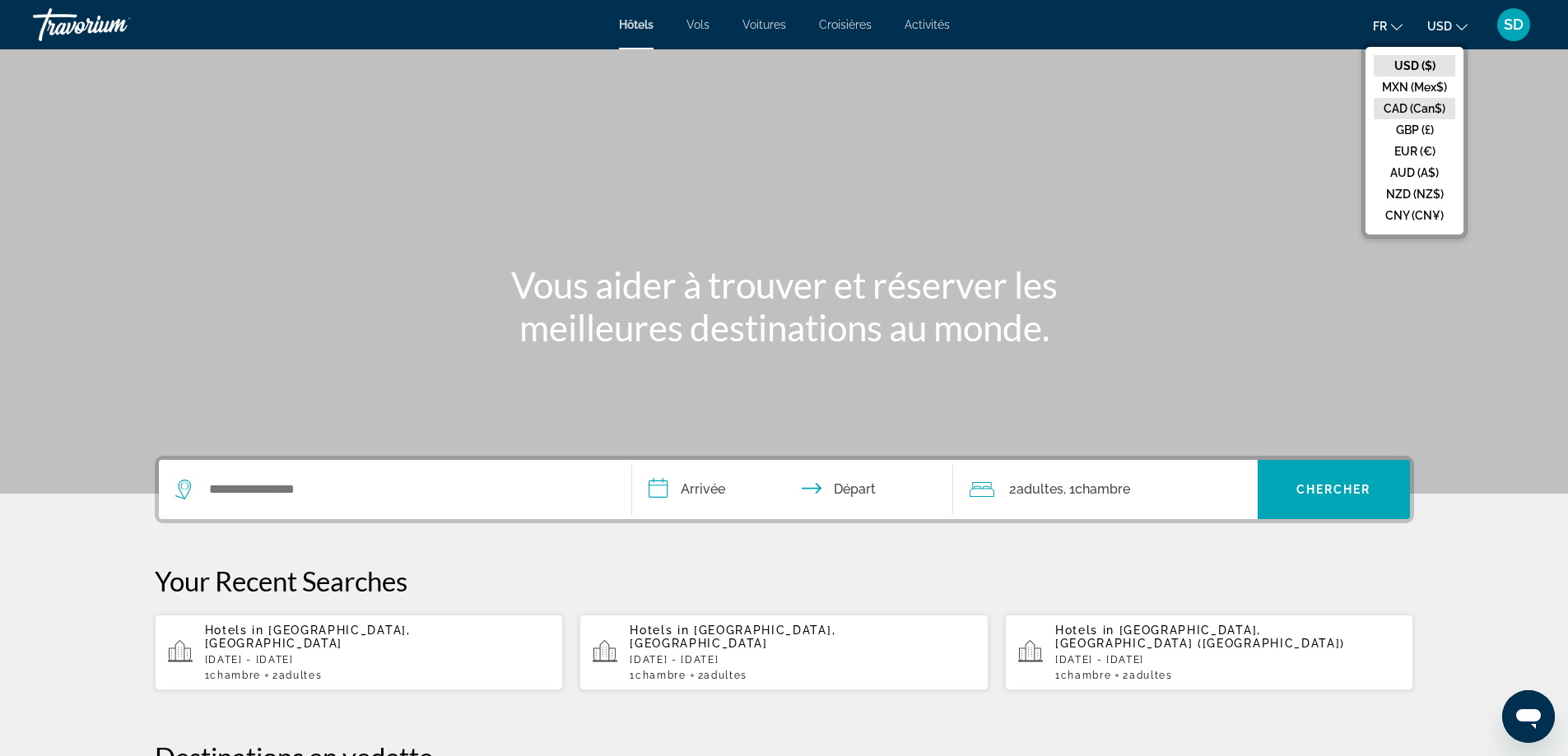
click at [1431, 104] on button "CAD (Can$)" at bounding box center [1416, 109] width 82 height 21
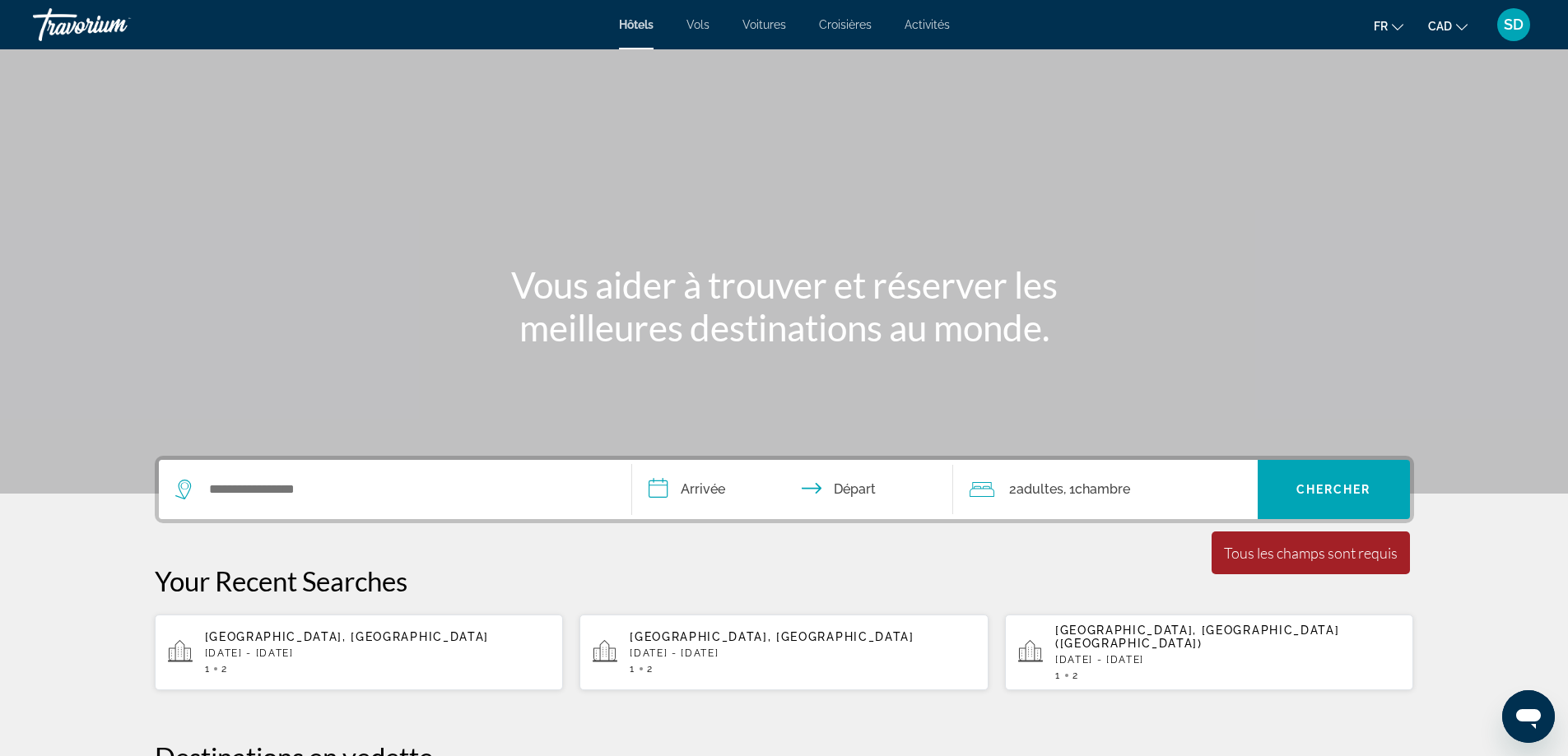
click at [831, 29] on span "Croisières" at bounding box center [845, 25] width 52 height 13
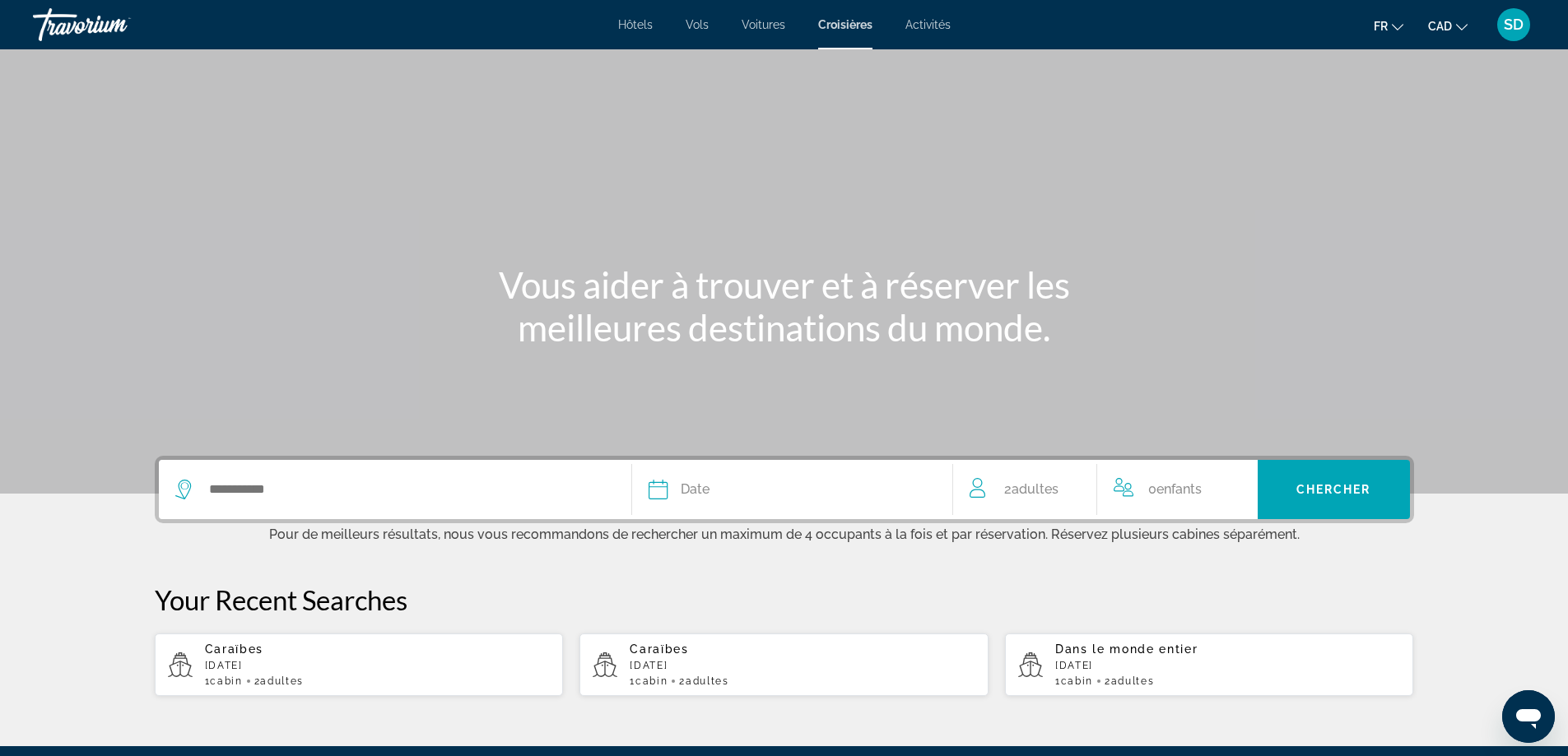
click at [373, 503] on div "Search widget" at bounding box center [395, 489] width 440 height 59
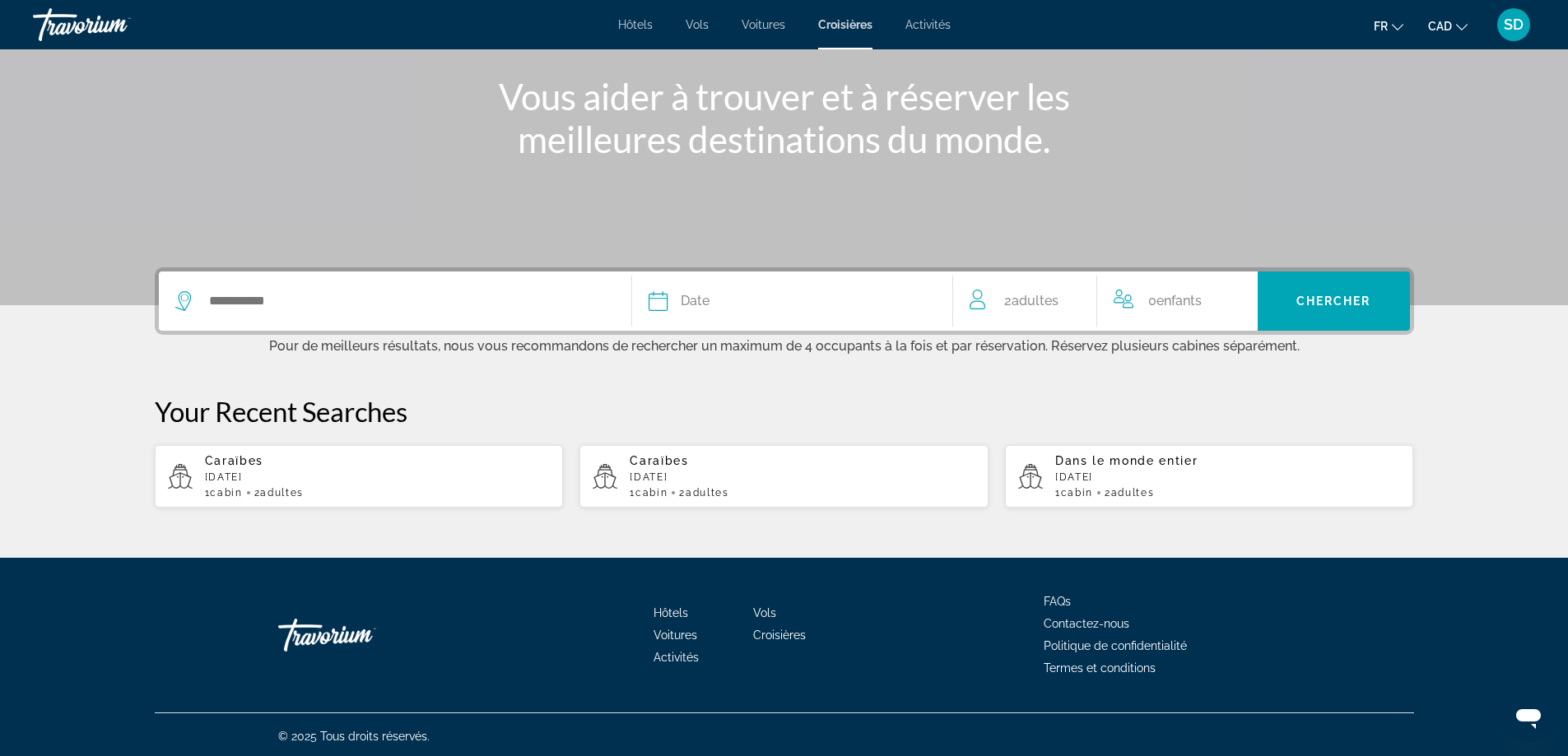
scroll to position [191, 0]
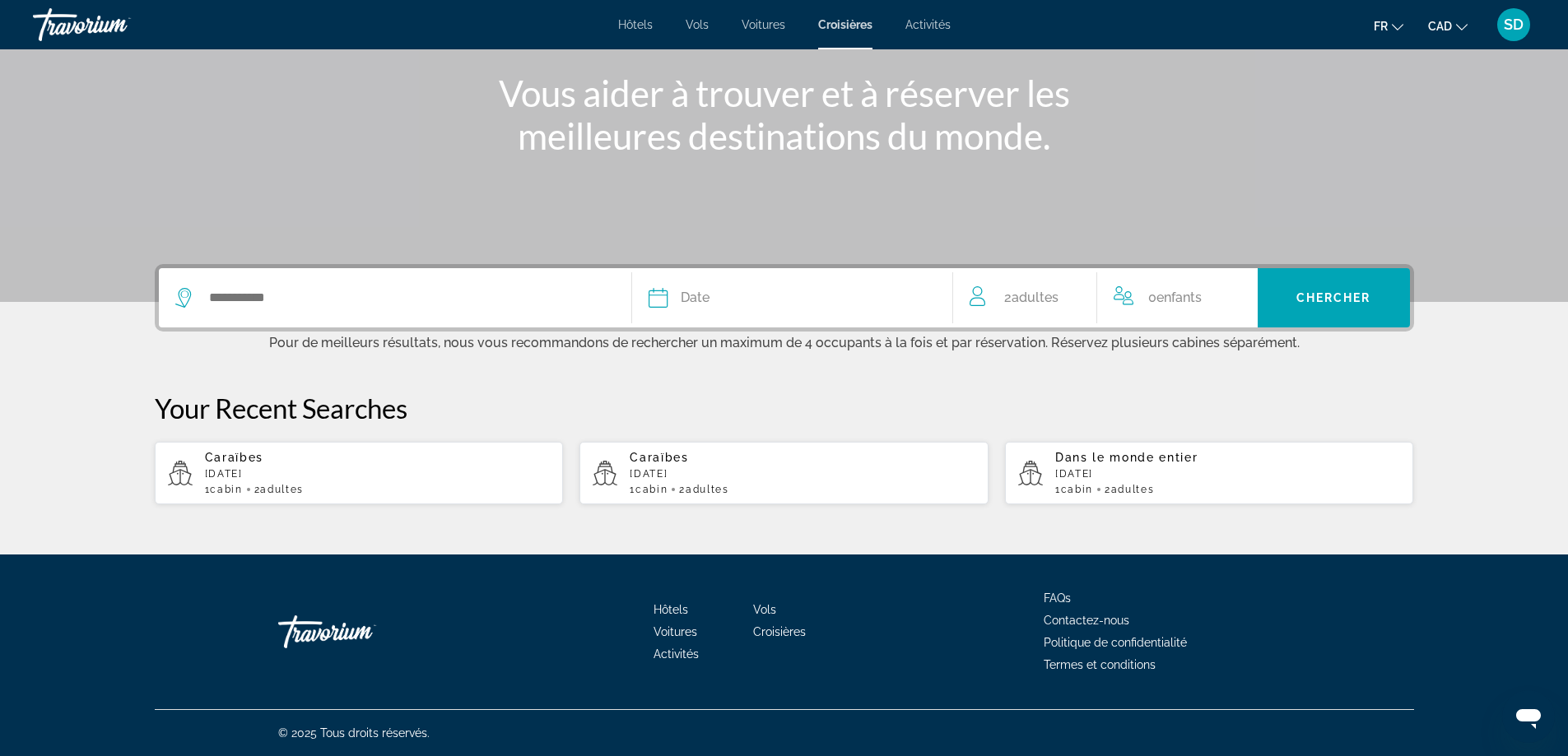
click at [352, 473] on p "[DATE]" at bounding box center [377, 474] width 346 height 11
type input "********"
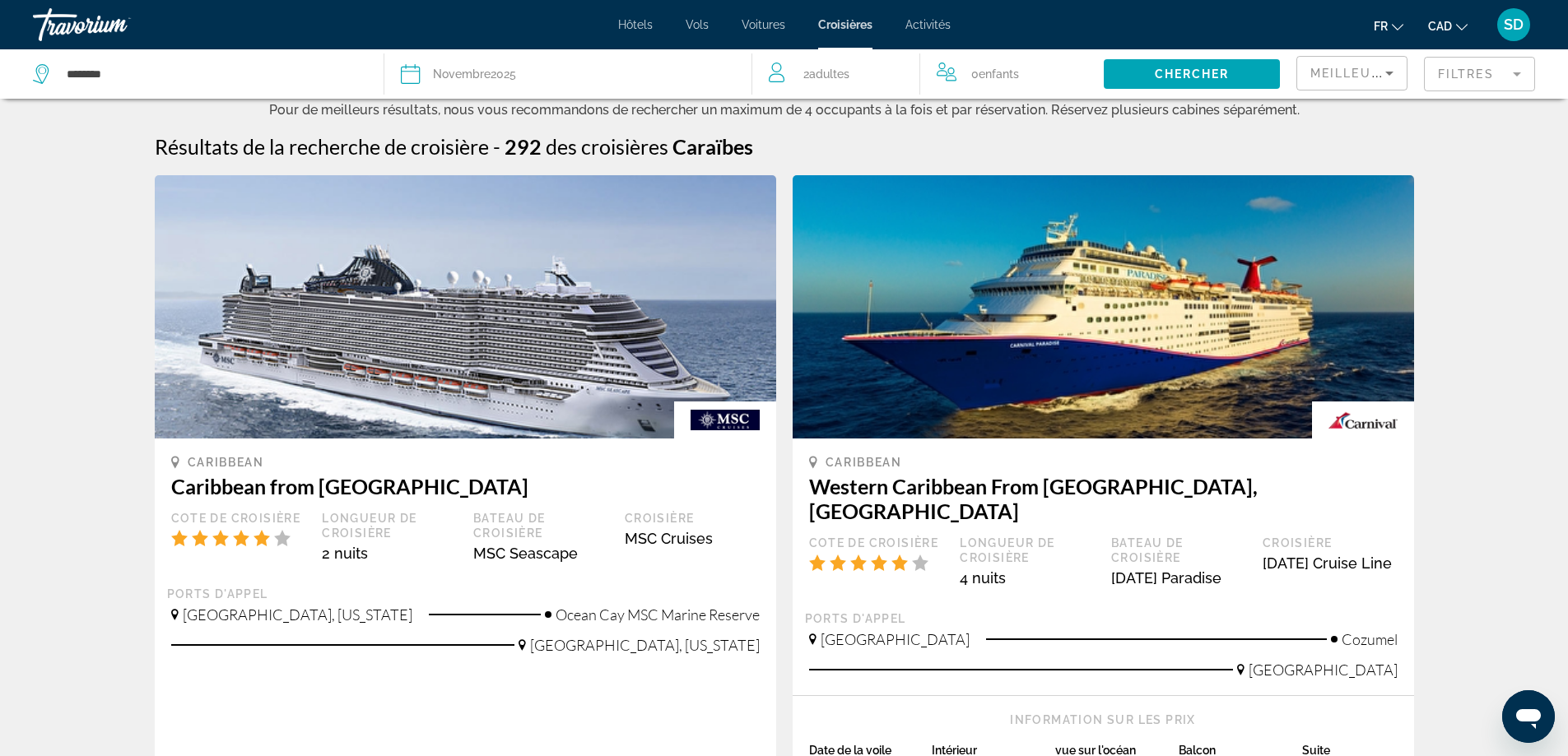
click at [1449, 70] on mat-form-field "Filtres" at bounding box center [1479, 74] width 111 height 34
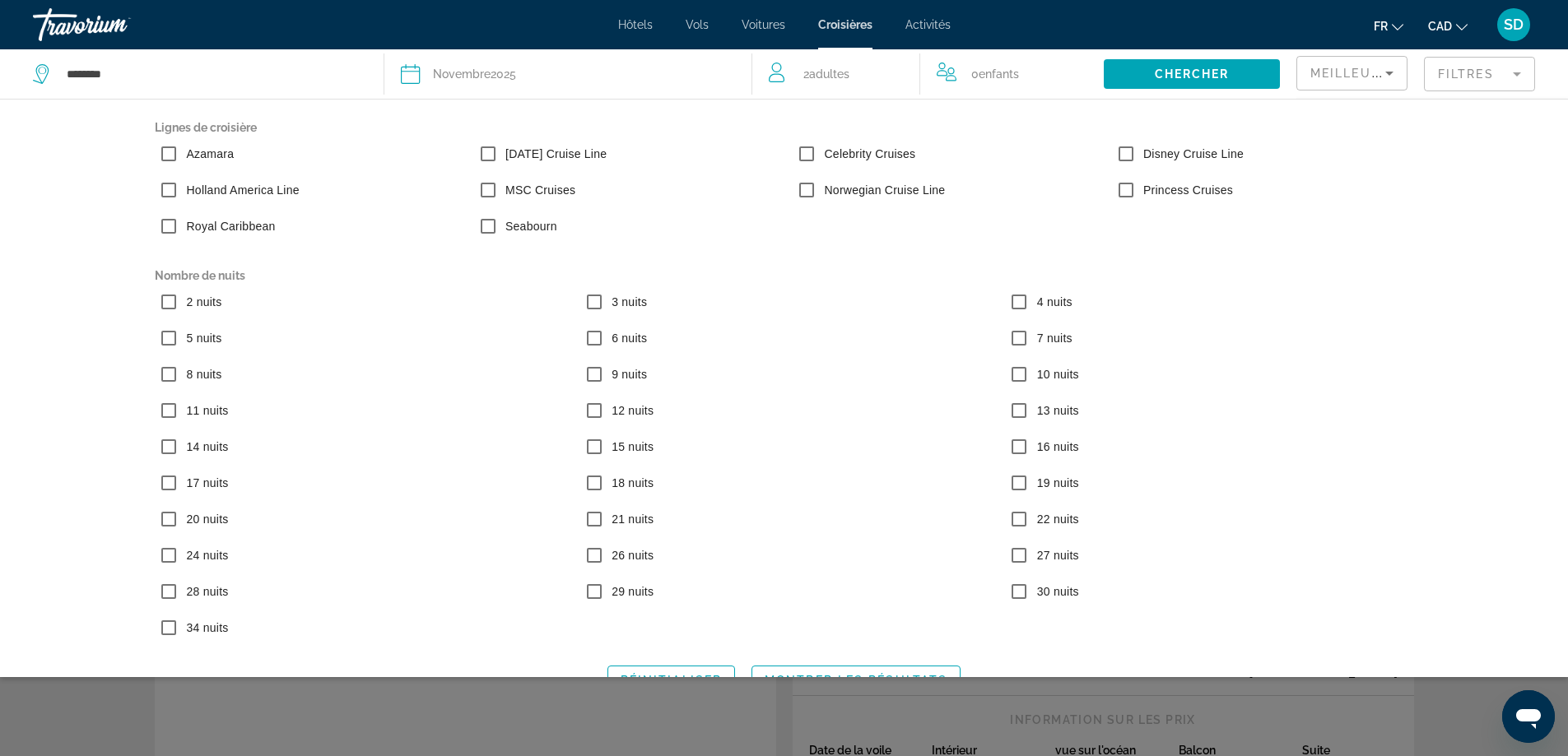
click at [1055, 343] on span "7 nuits" at bounding box center [1055, 338] width 35 height 13
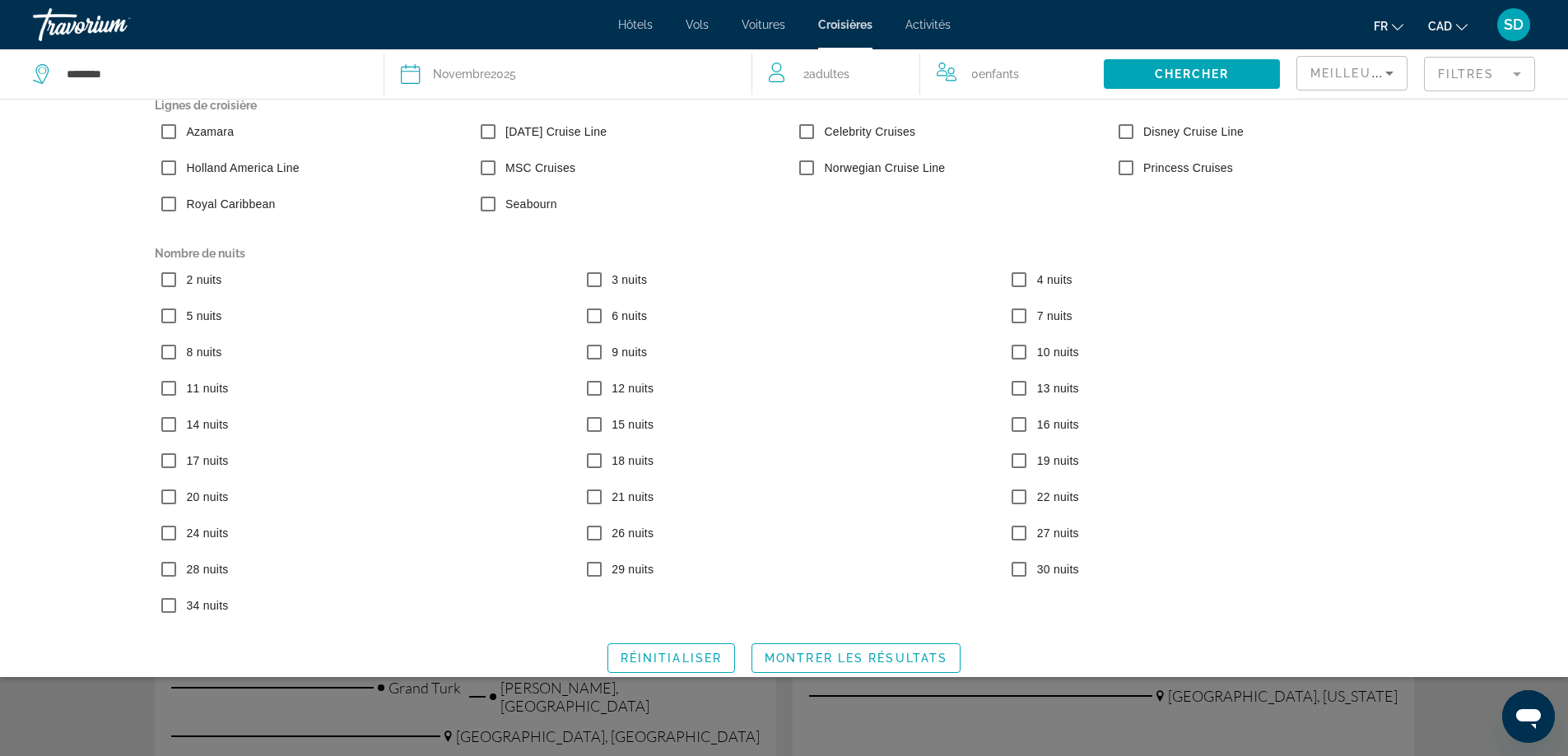
scroll to position [34, 0]
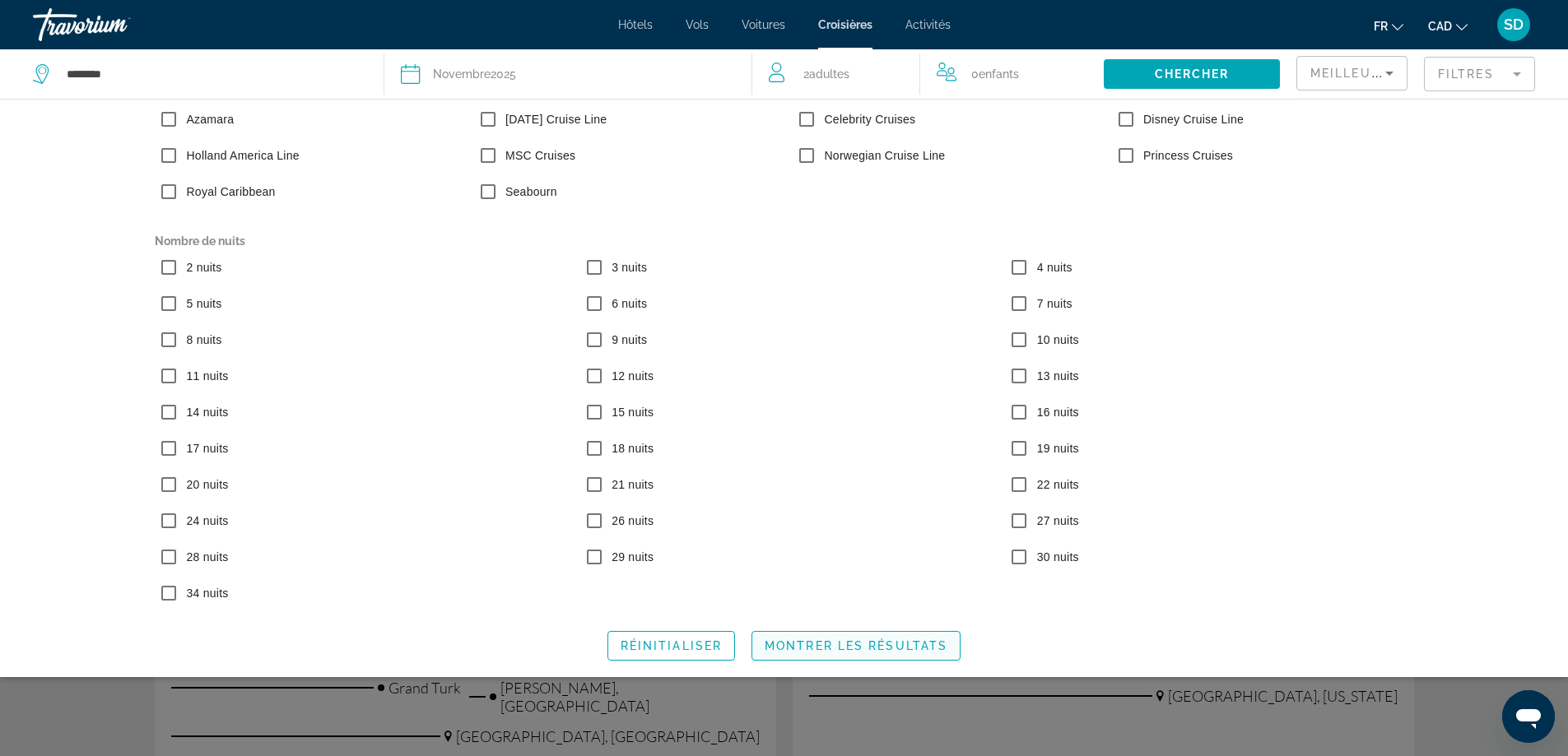
click at [822, 646] on span "Montrer les résultats" at bounding box center [856, 647] width 183 height 13
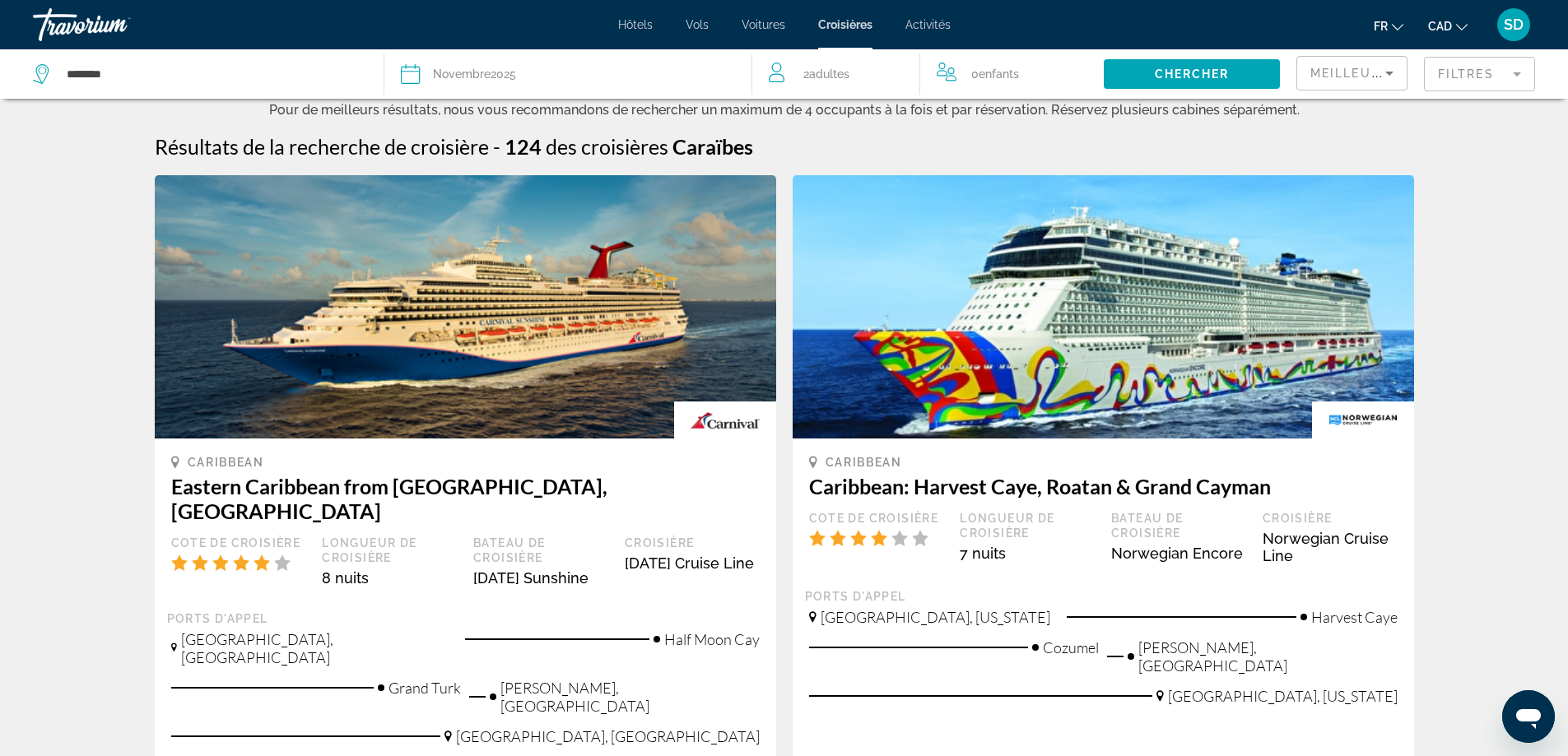
click at [1471, 67] on mat-form-field "Filtres" at bounding box center [1479, 74] width 111 height 34
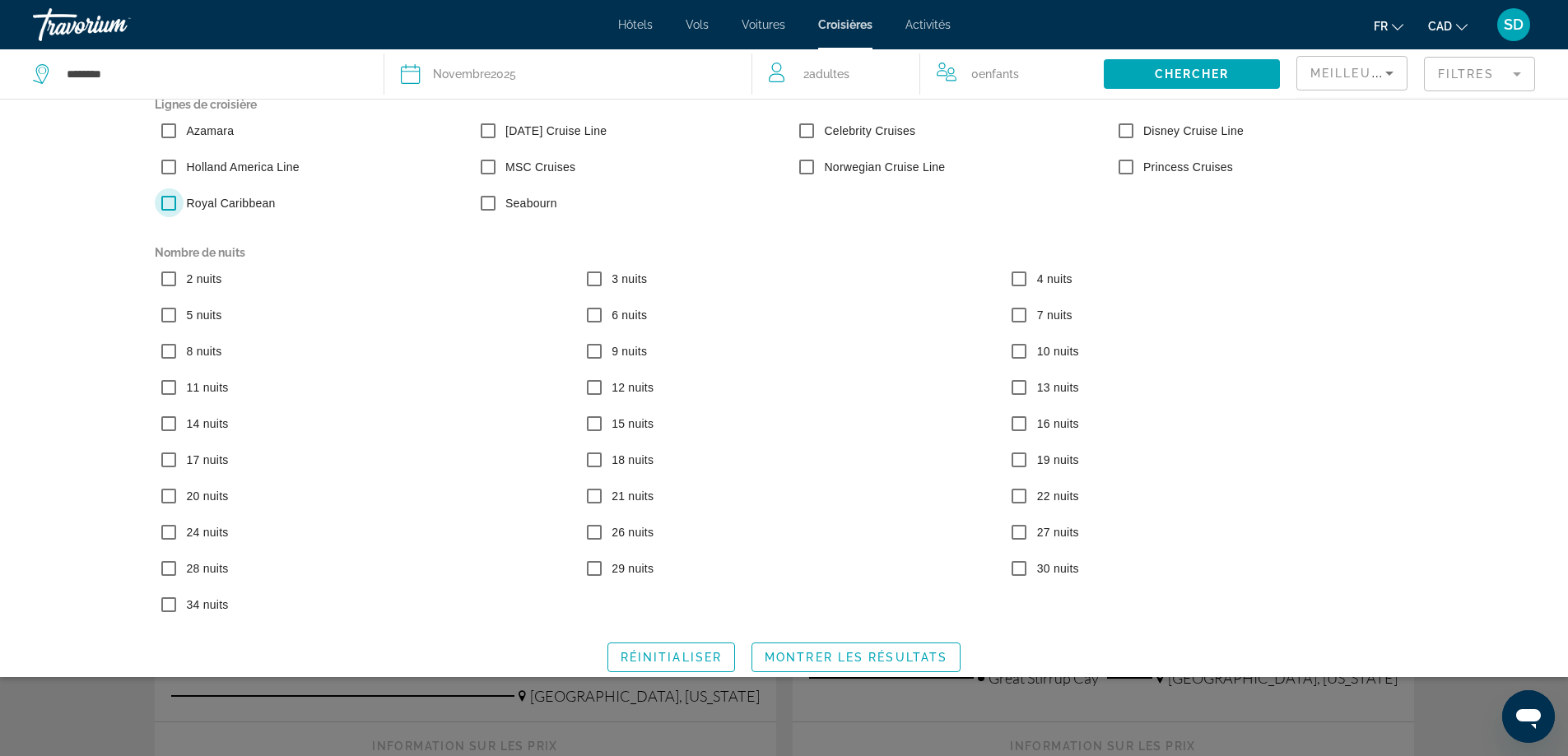
scroll to position [34, 0]
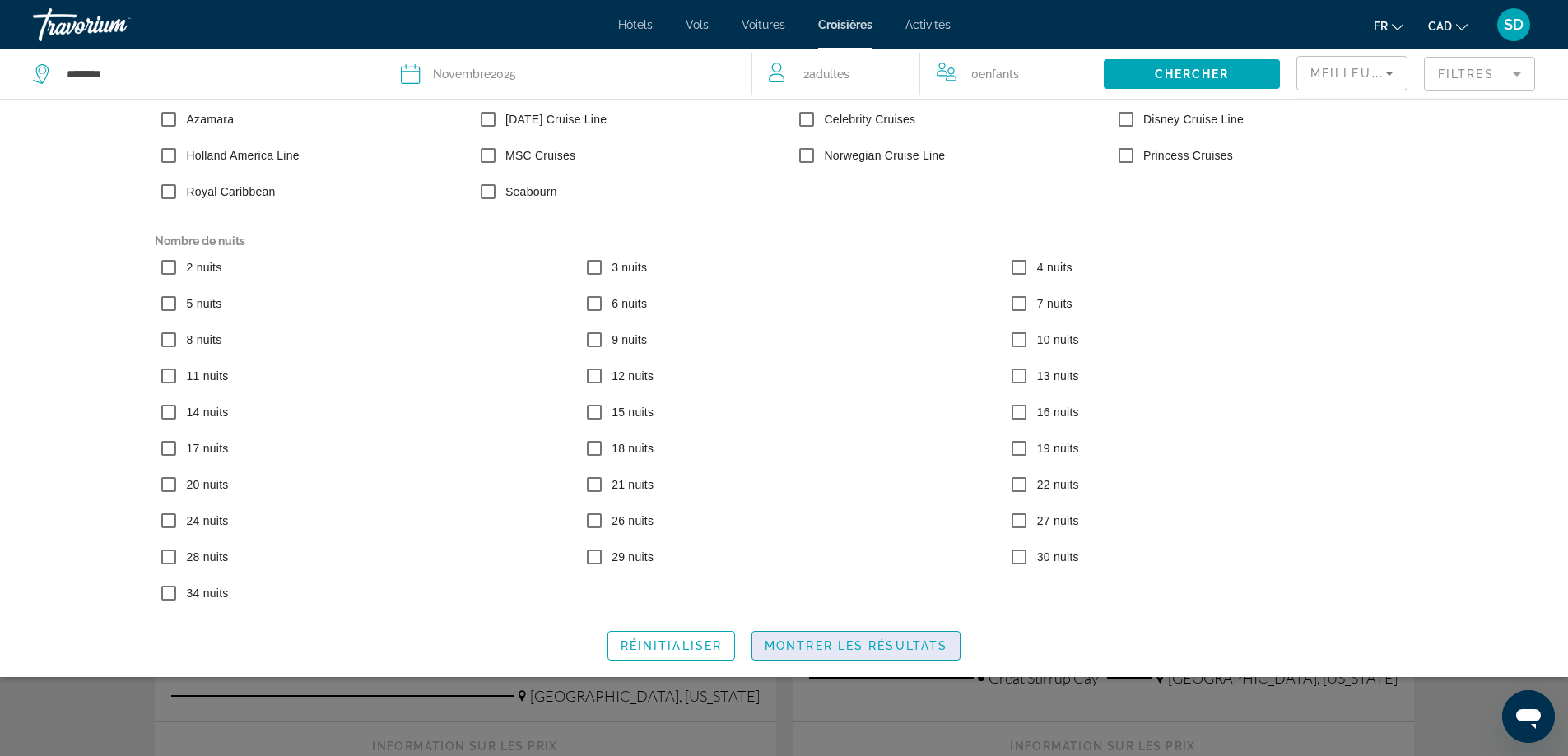
click at [795, 643] on span "Montrer les résultats" at bounding box center [856, 647] width 183 height 13
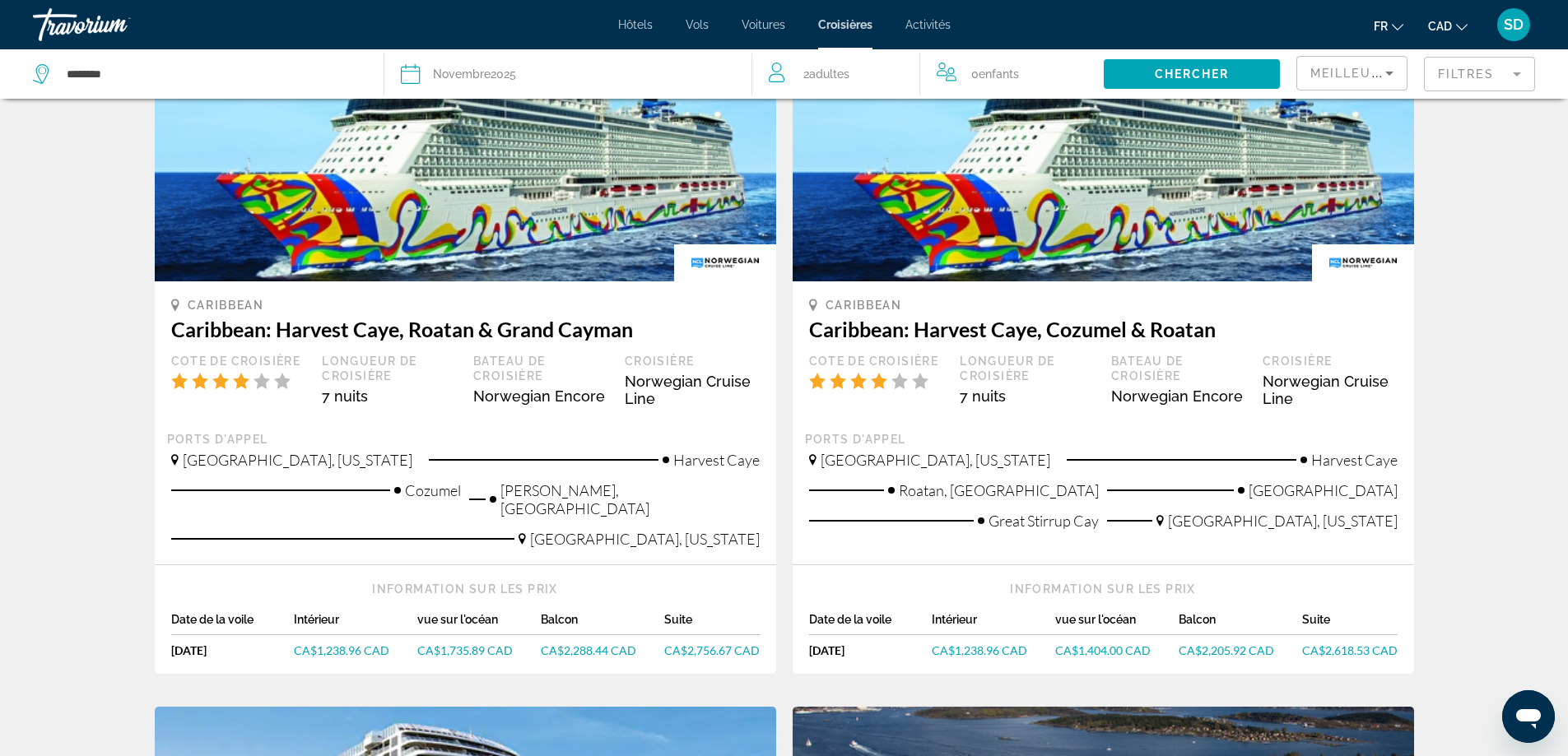
scroll to position [0, 0]
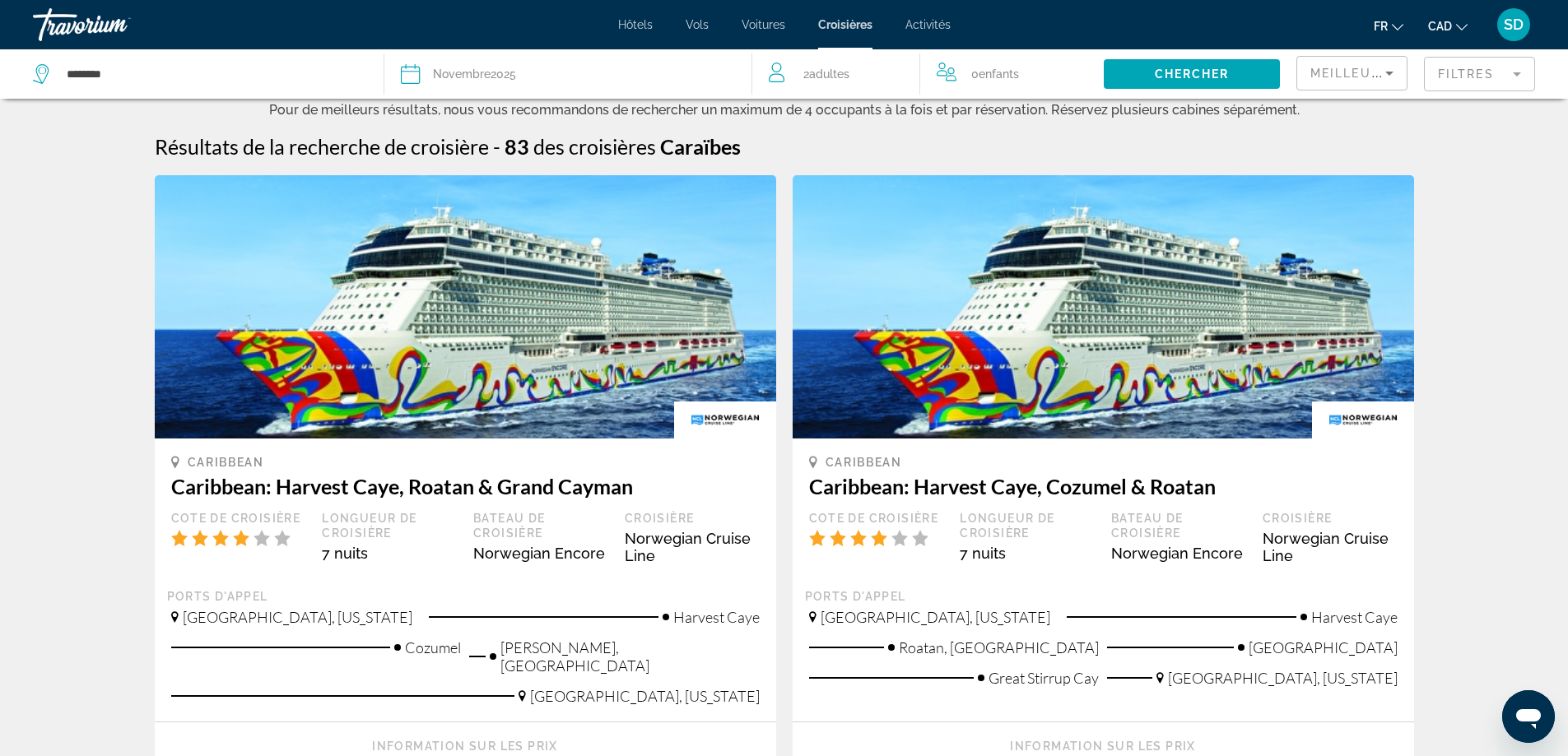
click at [1379, 75] on span "Meilleures affaires" at bounding box center [1390, 73] width 158 height 13
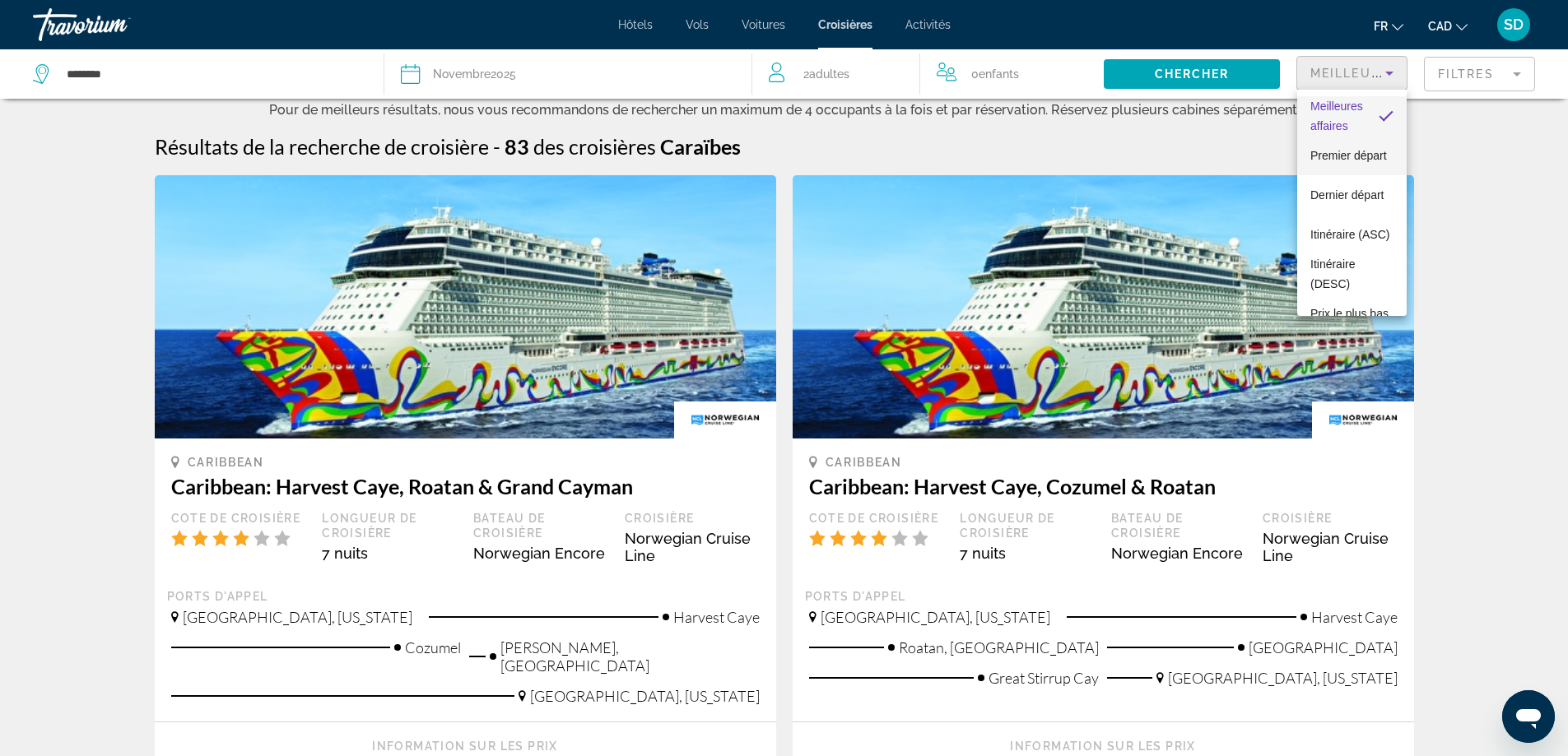
click at [1350, 149] on span "Premier départ" at bounding box center [1349, 155] width 76 height 13
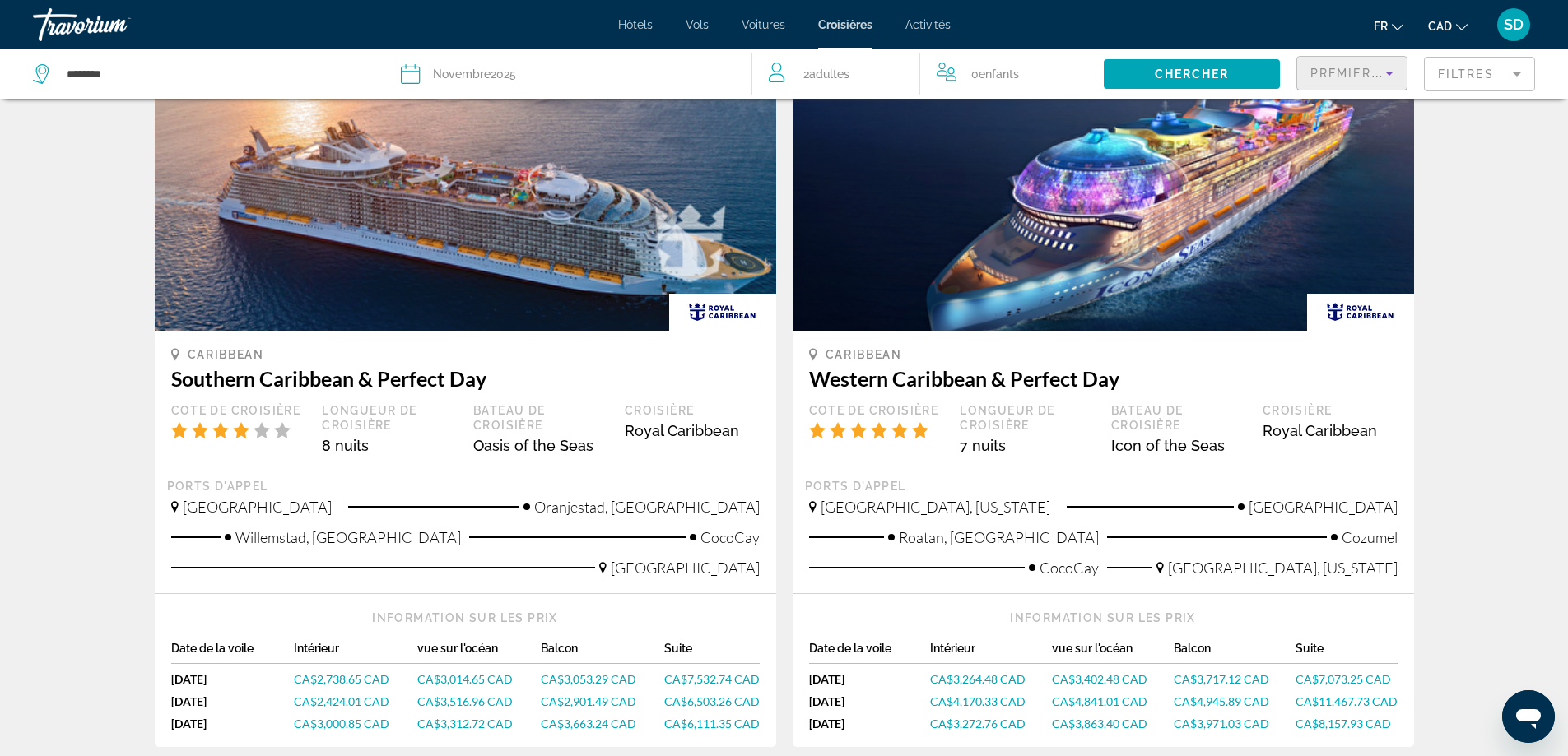
scroll to position [1646, 0]
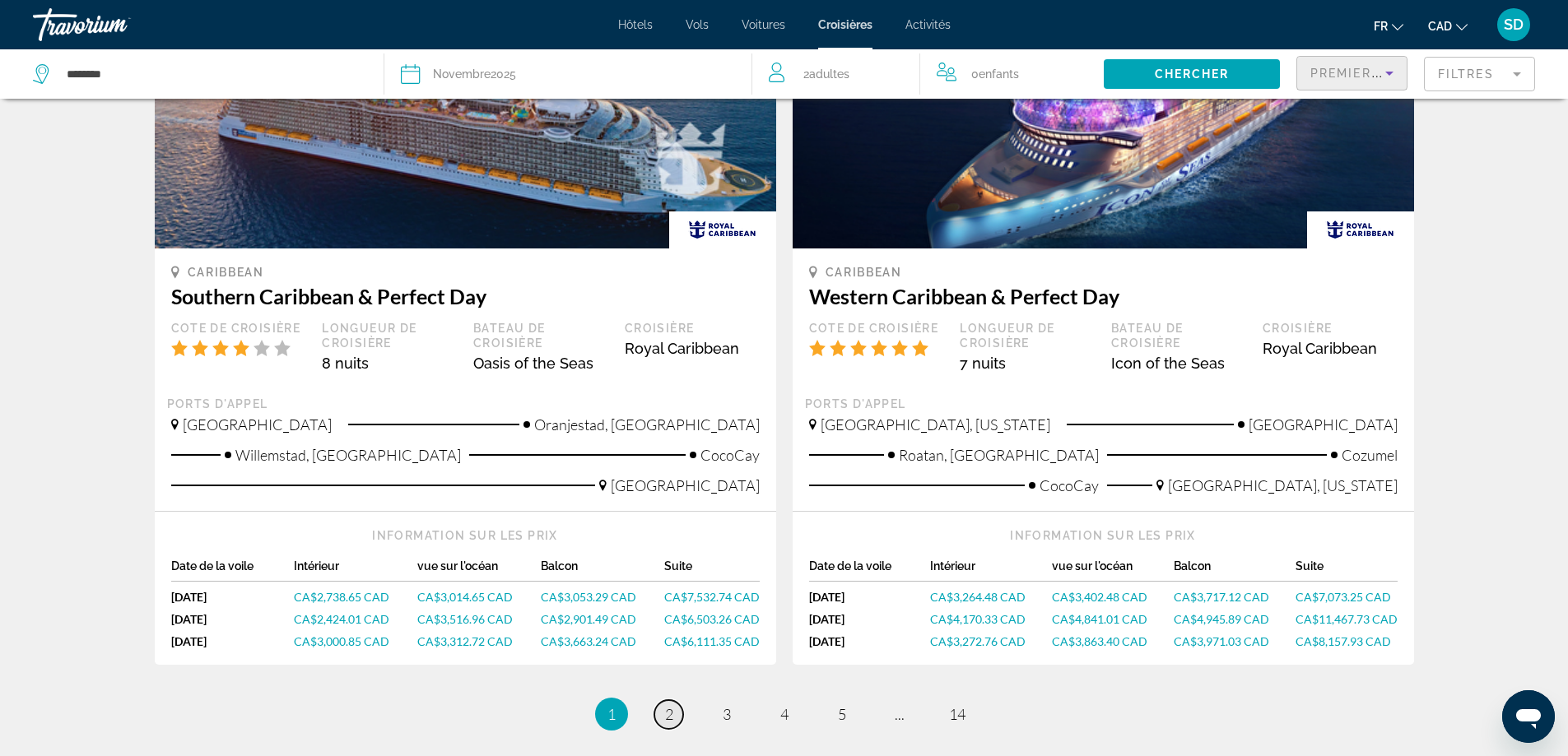
click at [673, 701] on link "page 2" at bounding box center [669, 715] width 29 height 29
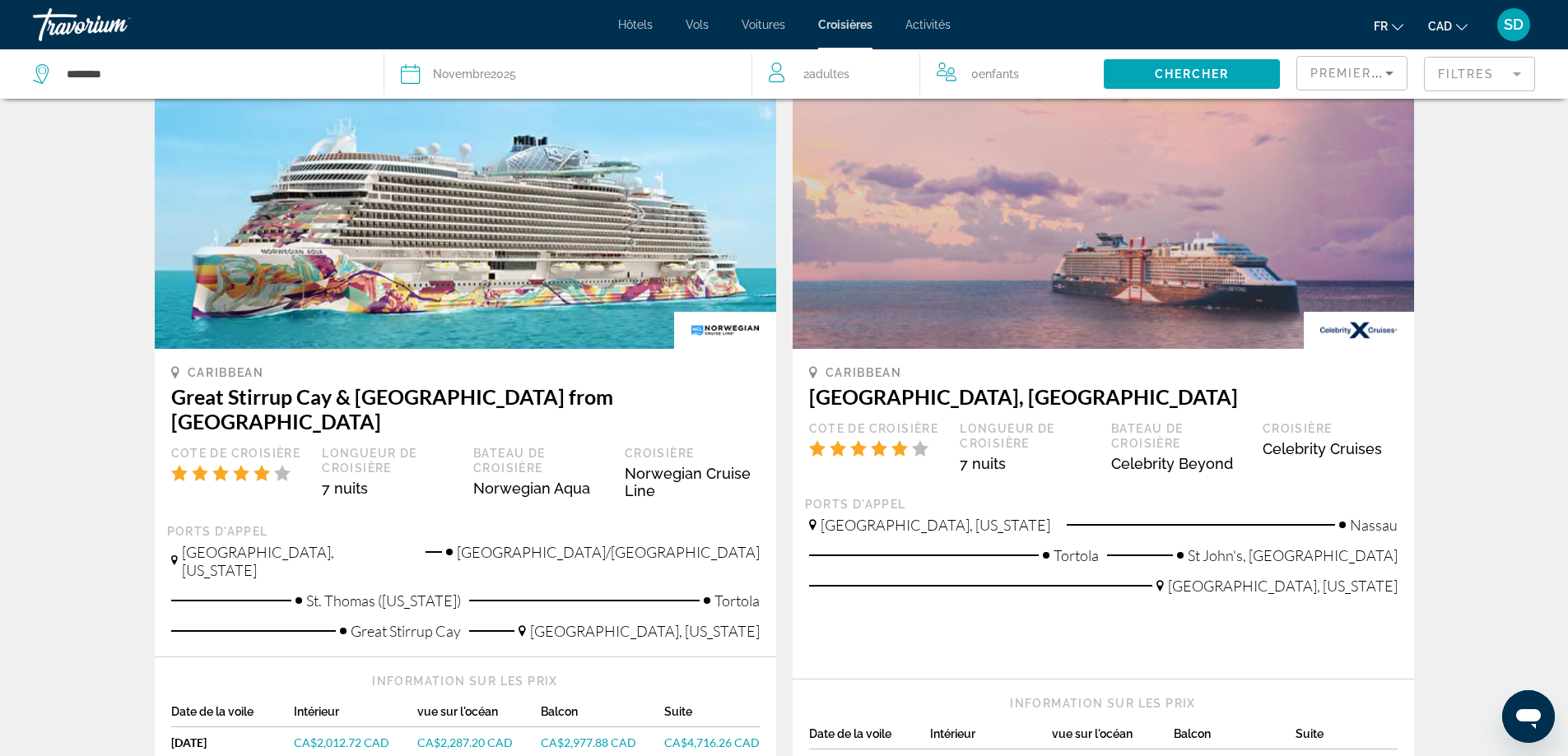
scroll to position [1646, 0]
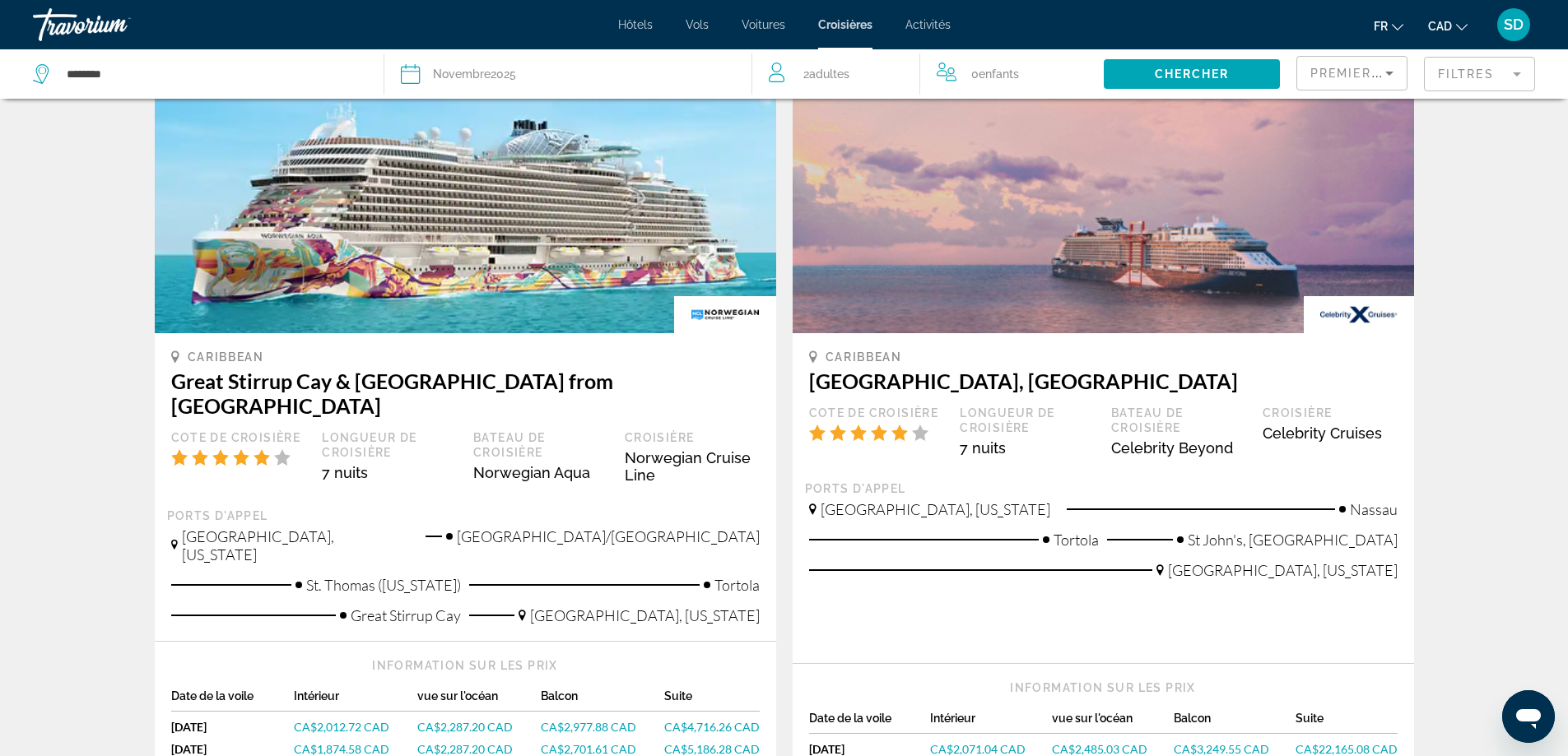
click at [1003, 743] on span "CA$2,071.04 CAD" at bounding box center [978, 749] width 95 height 14
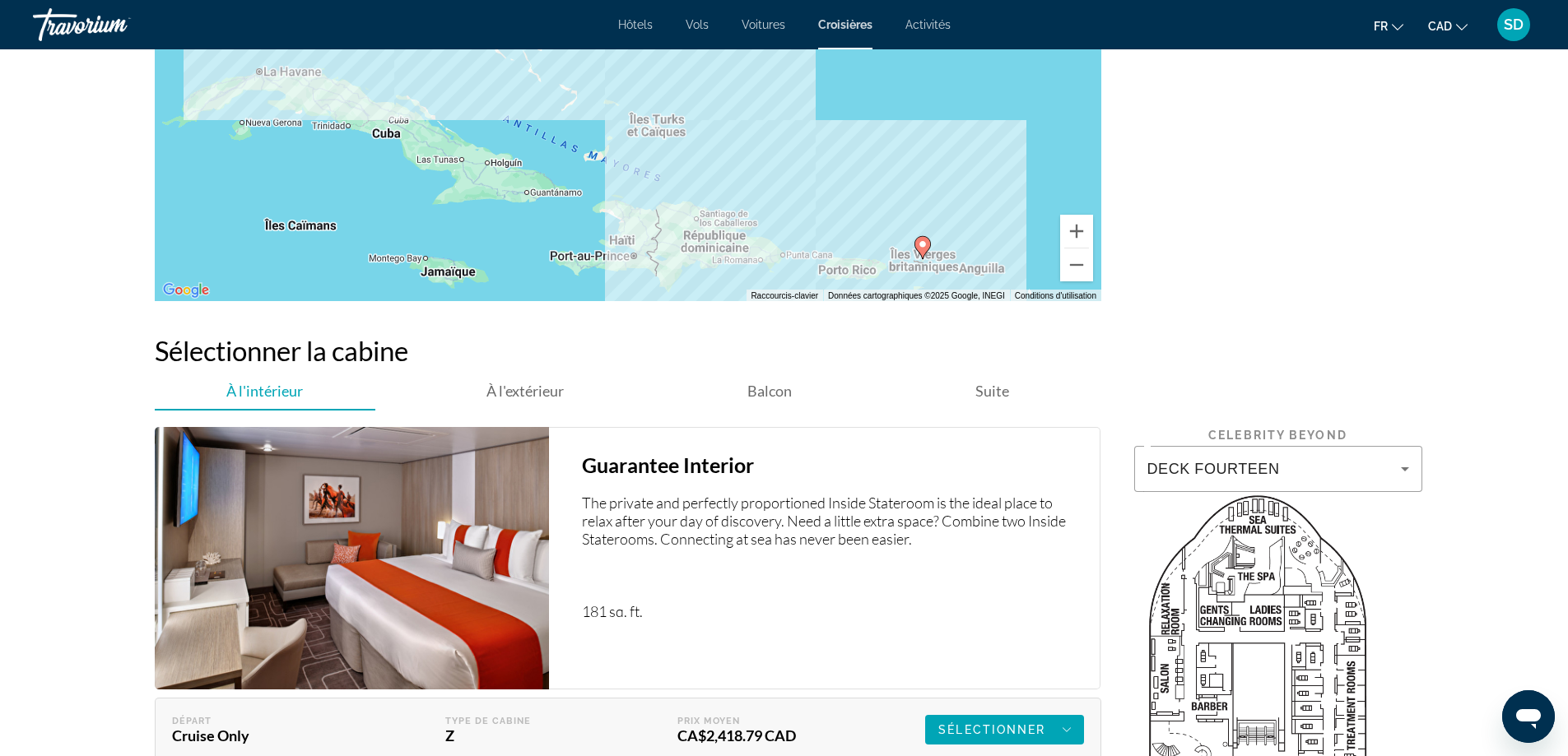
scroll to position [2139, 0]
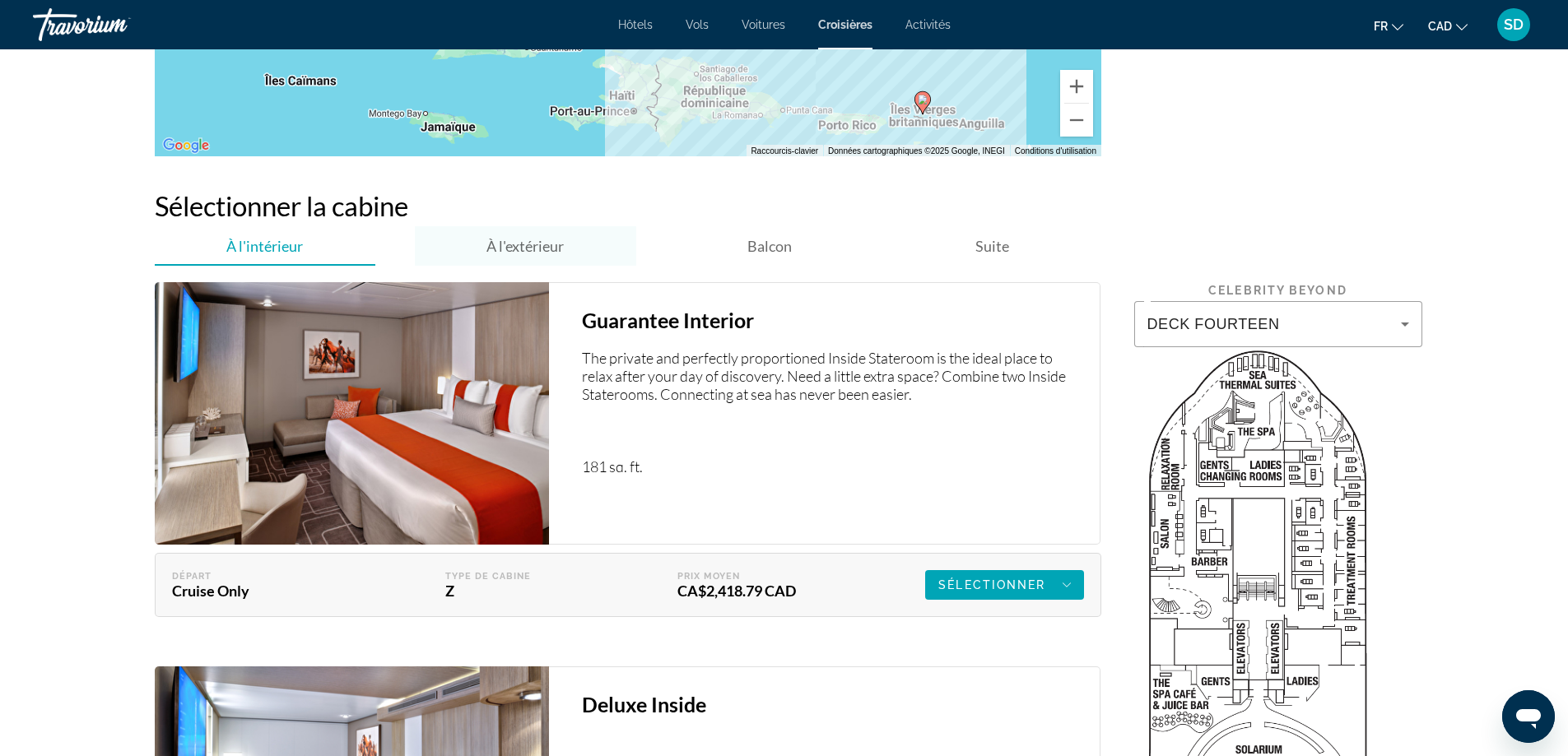
click at [546, 247] on span "À l'extérieur" at bounding box center [525, 246] width 77 height 18
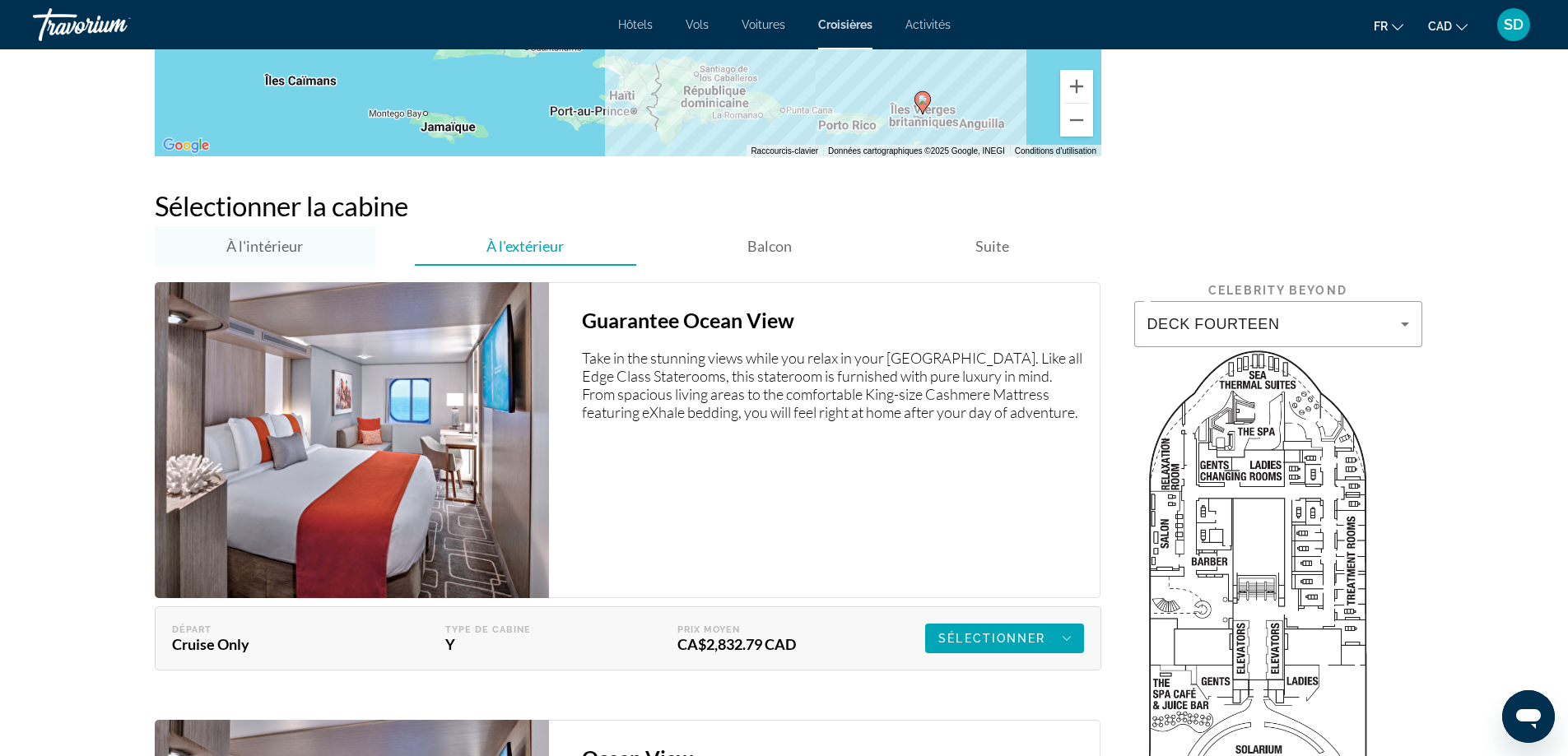
click at [251, 252] on span "À l'intérieur" at bounding box center [265, 246] width 76 height 18
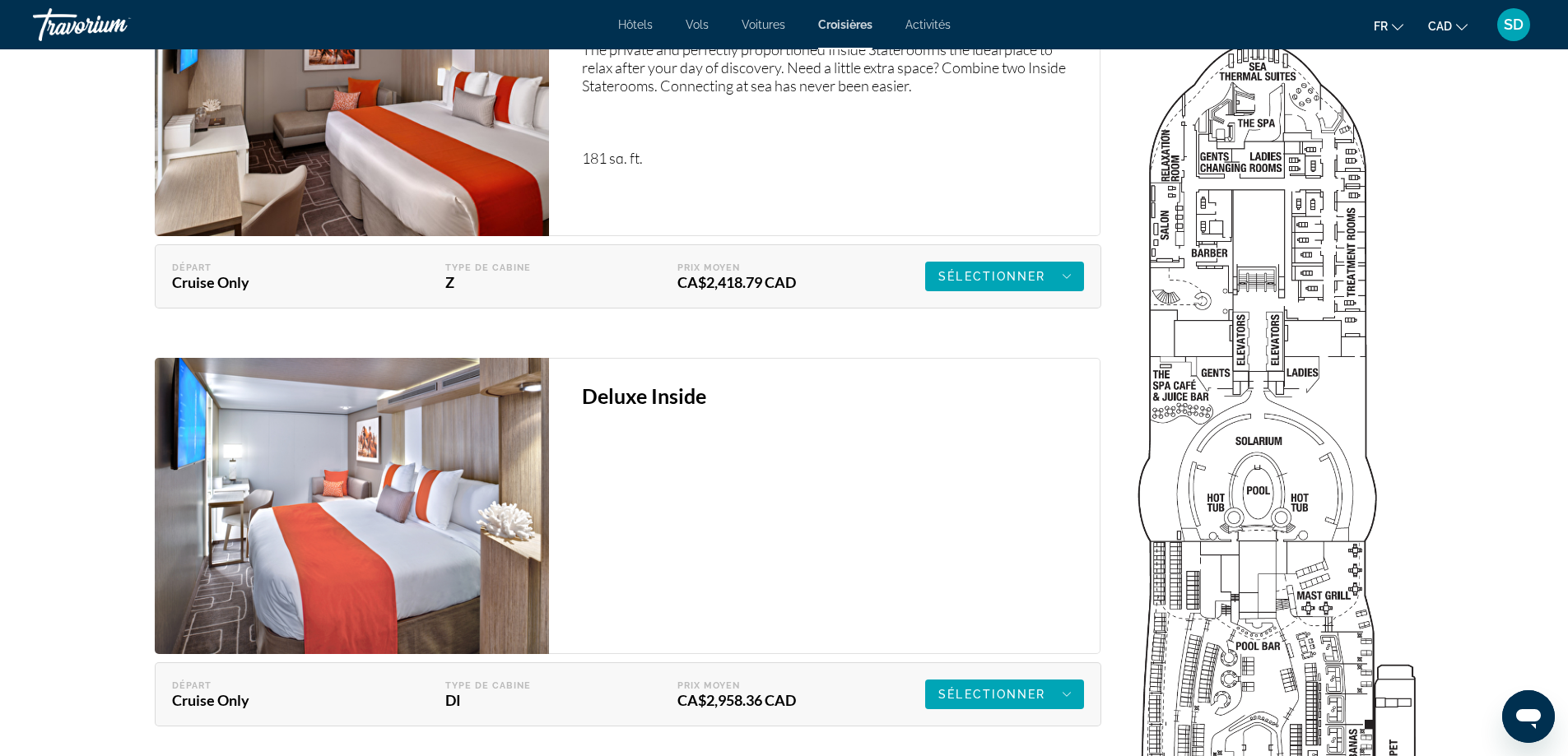
scroll to position [2222, 0]
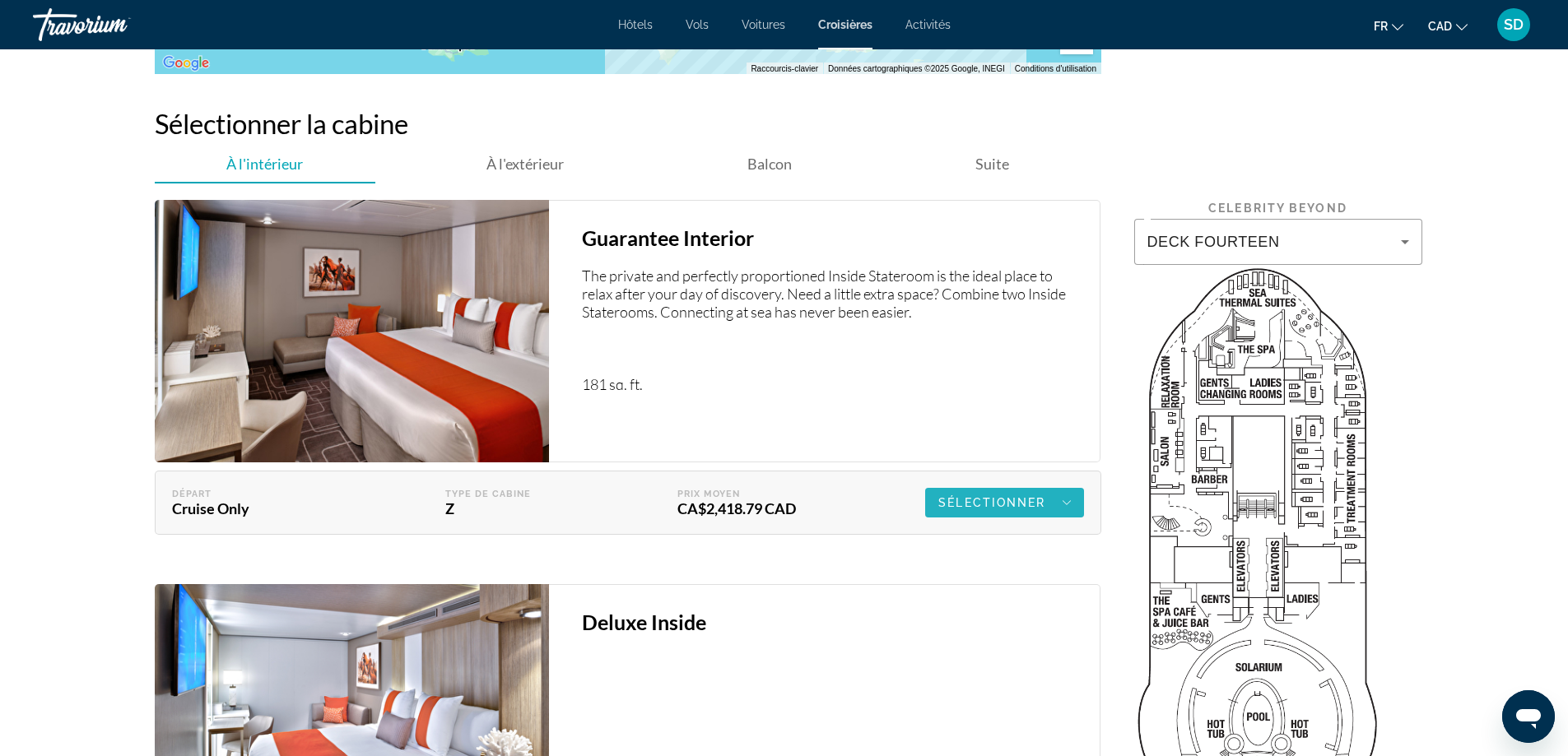
click at [1010, 507] on span "Sélectionner" at bounding box center [992, 503] width 107 height 13
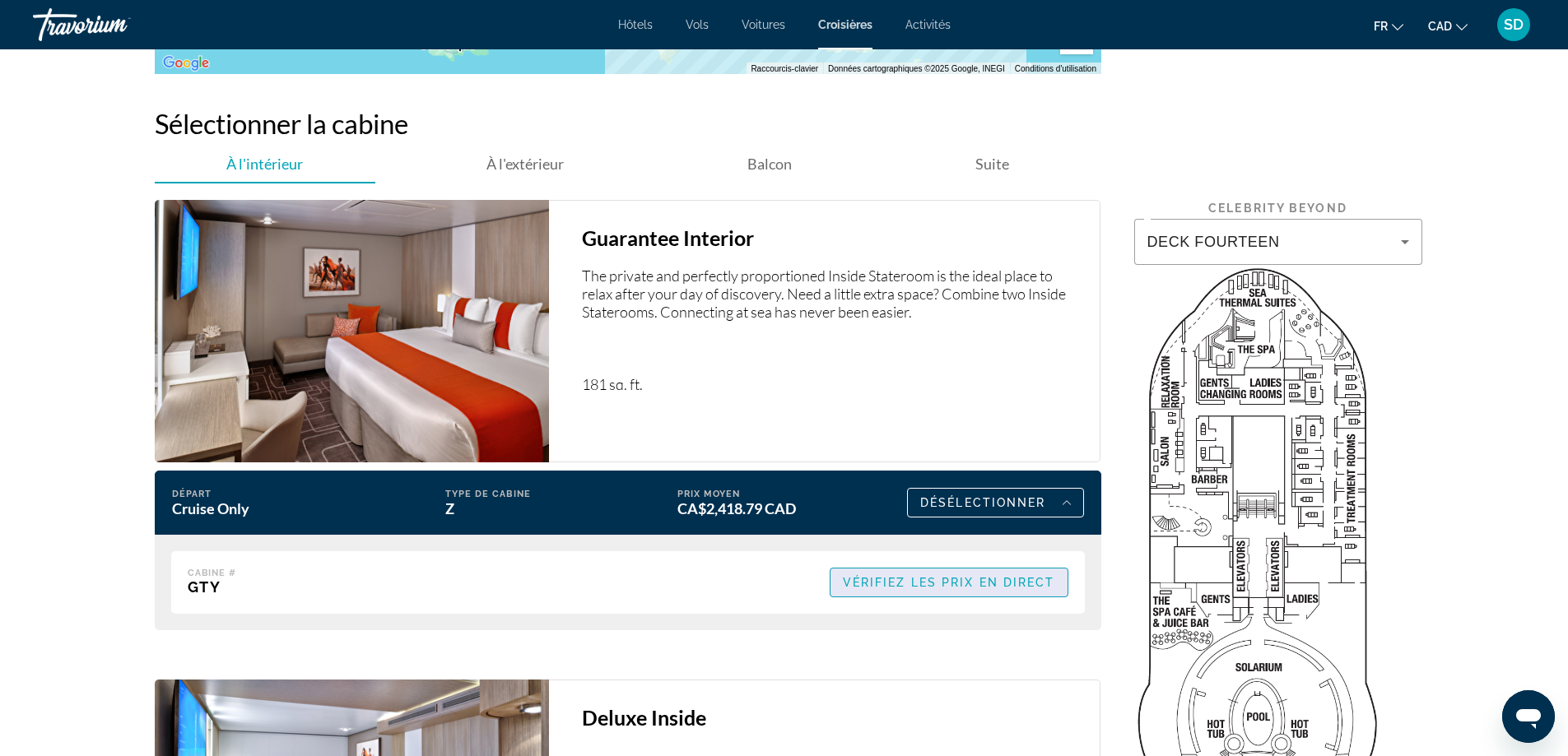
click at [995, 585] on span "Vérifiez les prix en direct" at bounding box center [949, 583] width 212 height 13
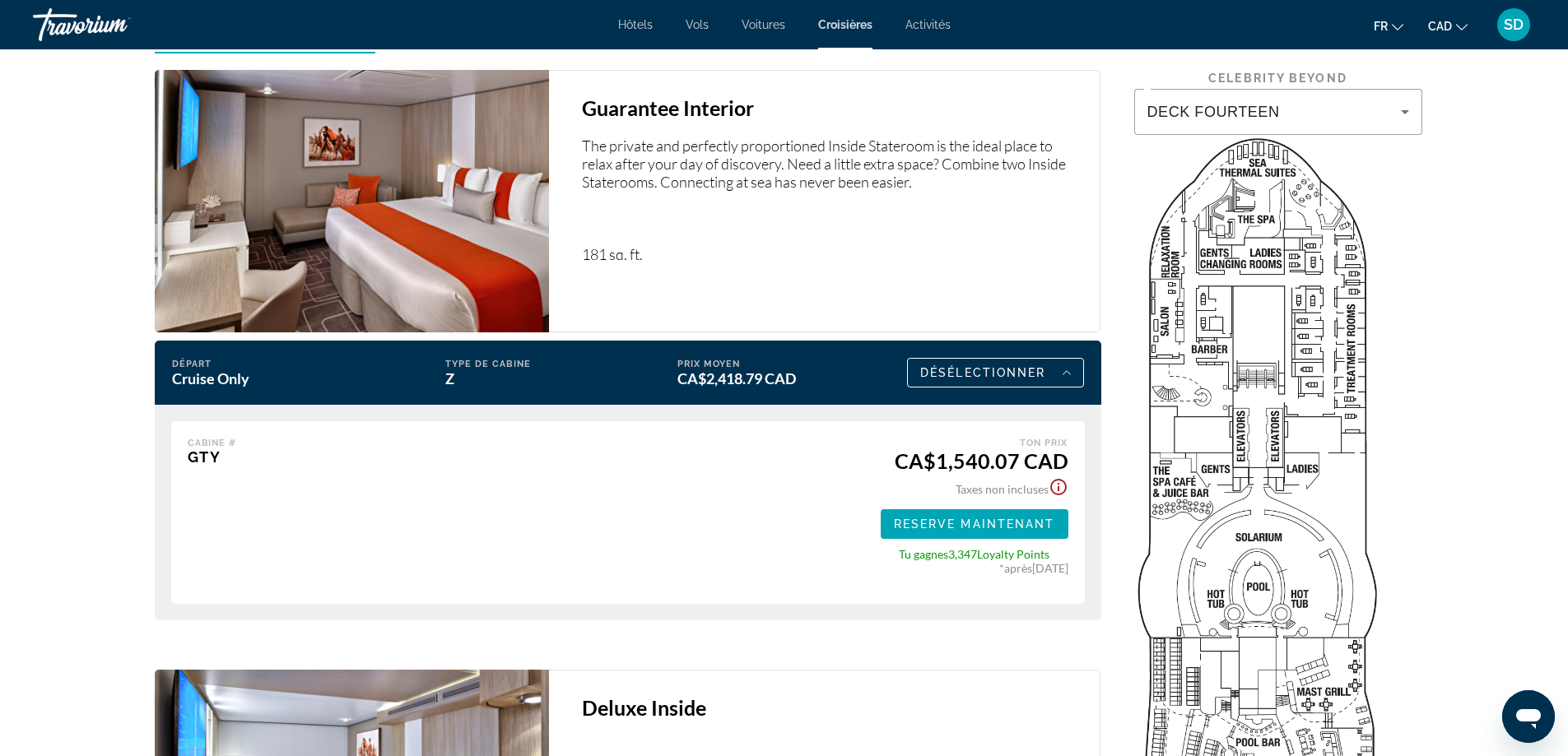
scroll to position [2386, 0]
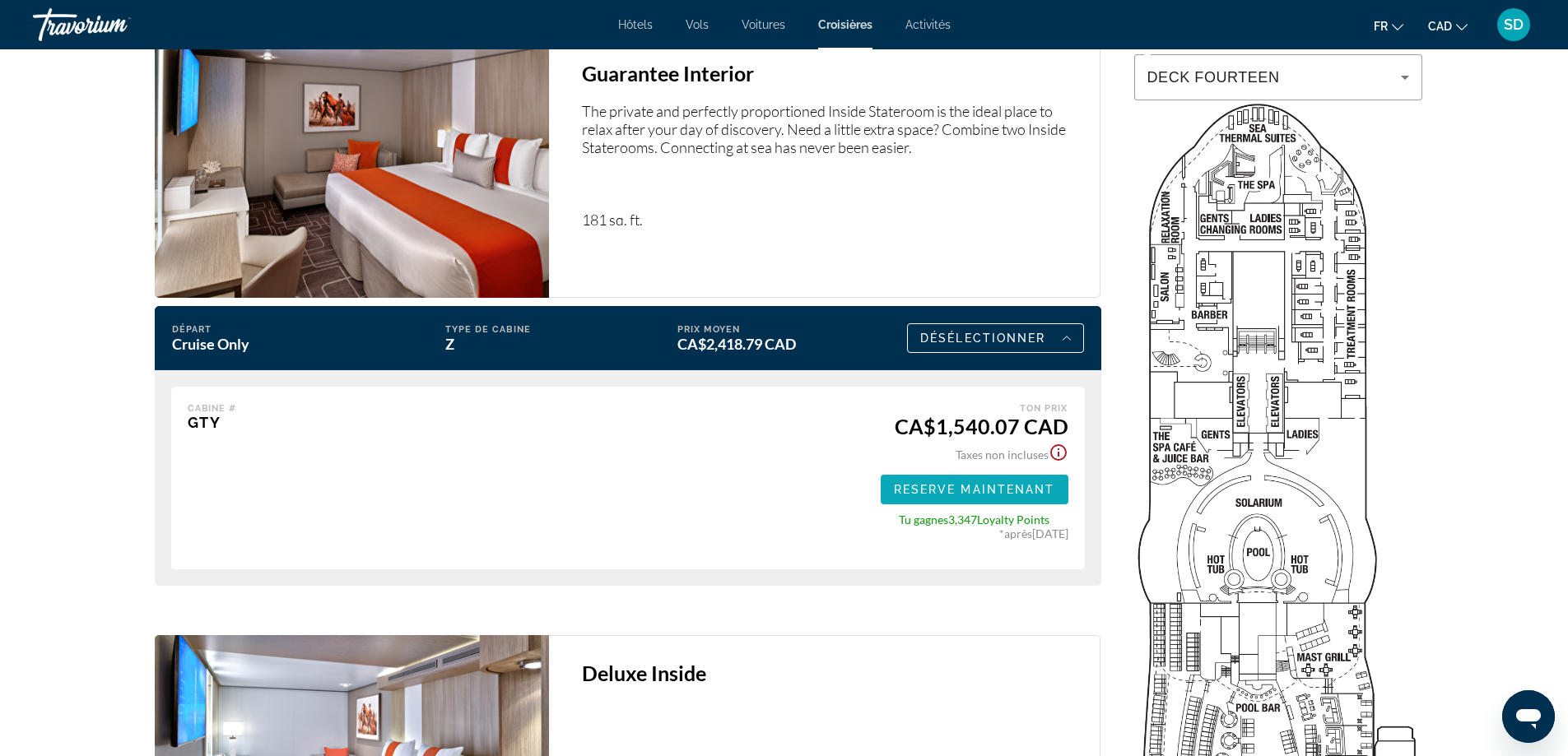
click at [1028, 495] on span "Reserve maintenant" at bounding box center [975, 489] width 161 height 13
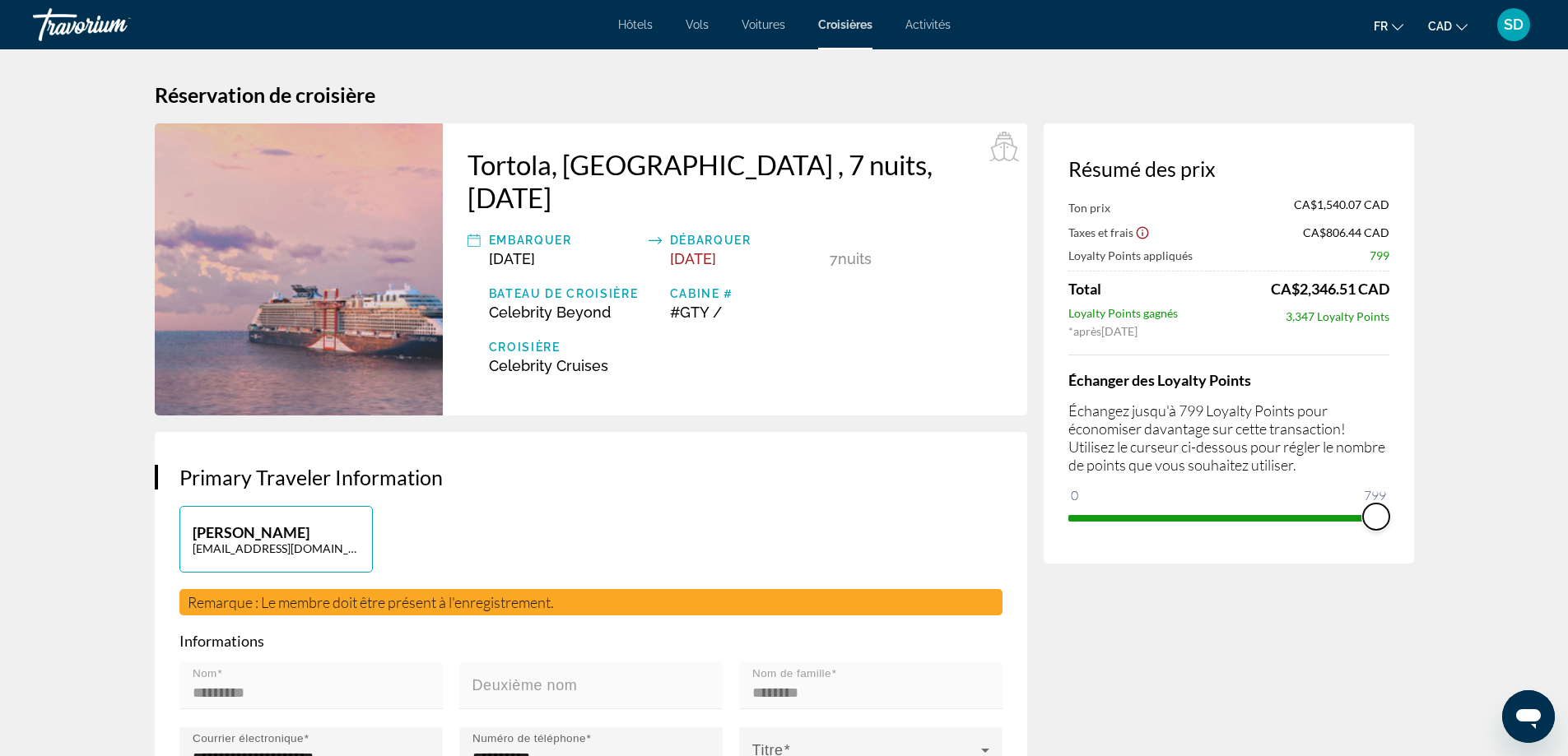
drag, startPoint x: 1081, startPoint y: 498, endPoint x: 1414, endPoint y: 526, distance: 334.2
click at [1414, 526] on div "Résumé des prix Ton prix CA$1,540.07 CAD Taxes et frais CA$806.44 CAD Loyalty P…" at bounding box center [1229, 344] width 371 height 440
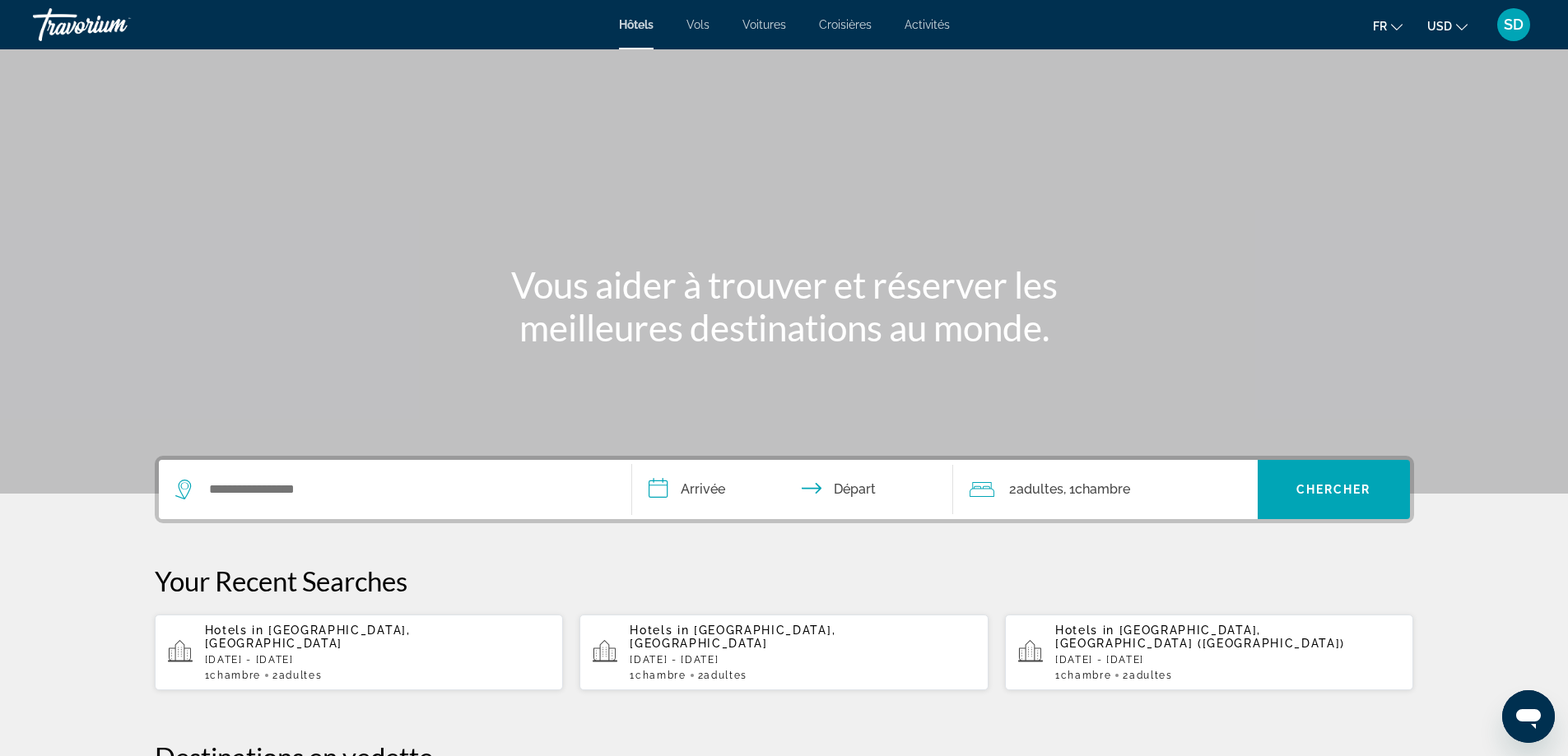
click at [1451, 16] on button "USD USD ($) MXN (Mex$) CAD (Can$) GBP (£) EUR (€) AUD (A$) NZD (NZ$) CNY (CN¥)" at bounding box center [1448, 26] width 40 height 24
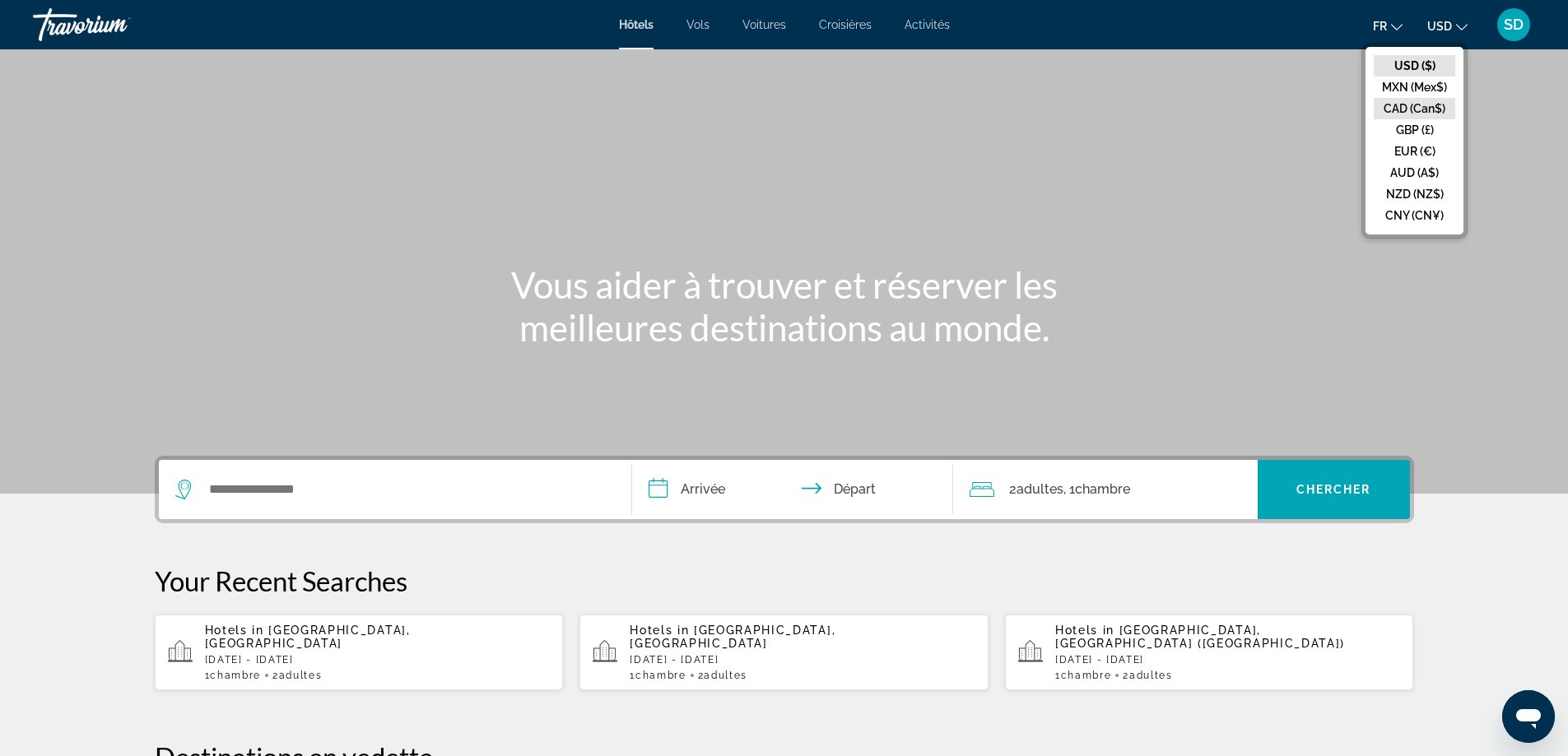
click at [1444, 109] on button "CAD (Can$)" at bounding box center [1416, 109] width 82 height 21
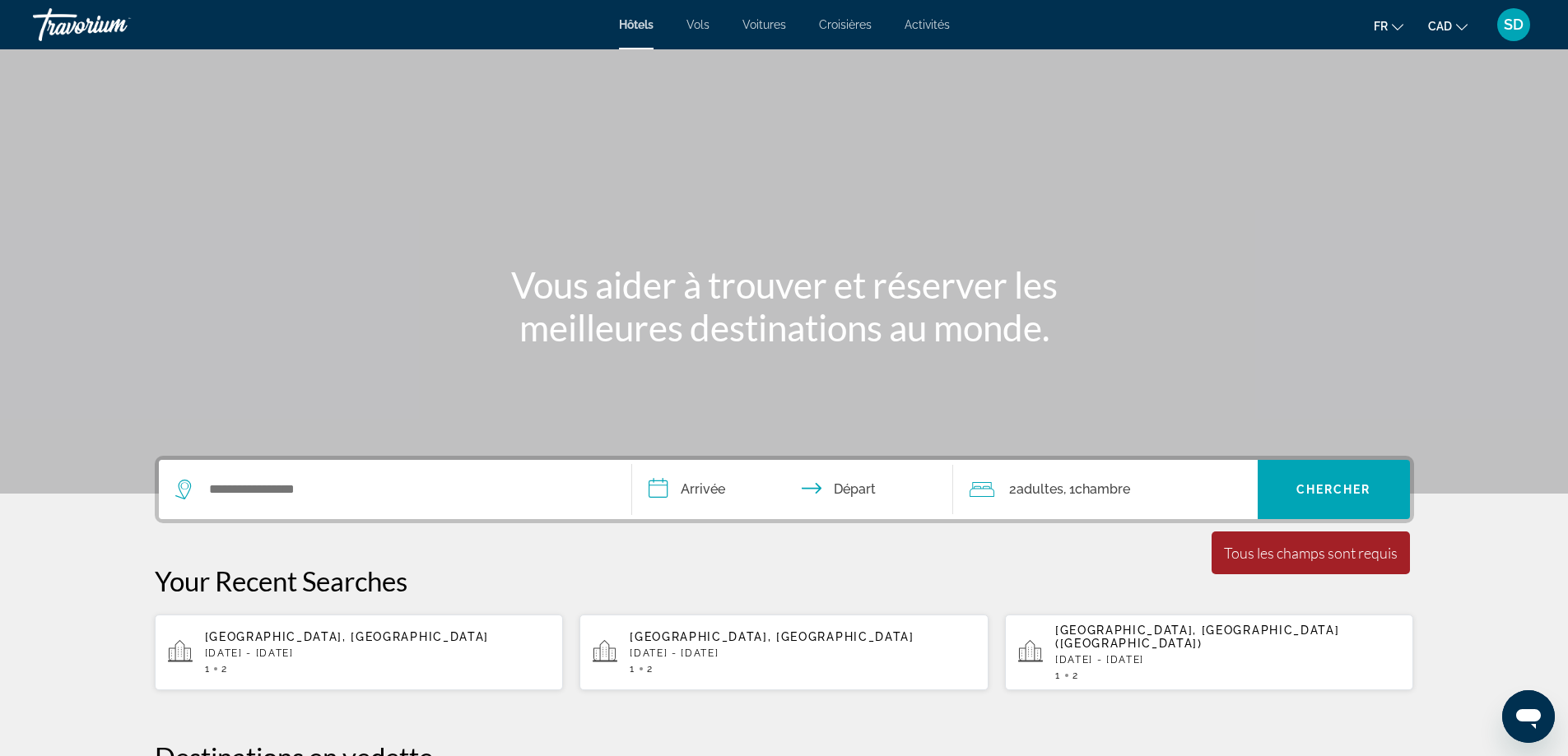
click at [853, 28] on span "Croisières" at bounding box center [845, 25] width 52 height 13
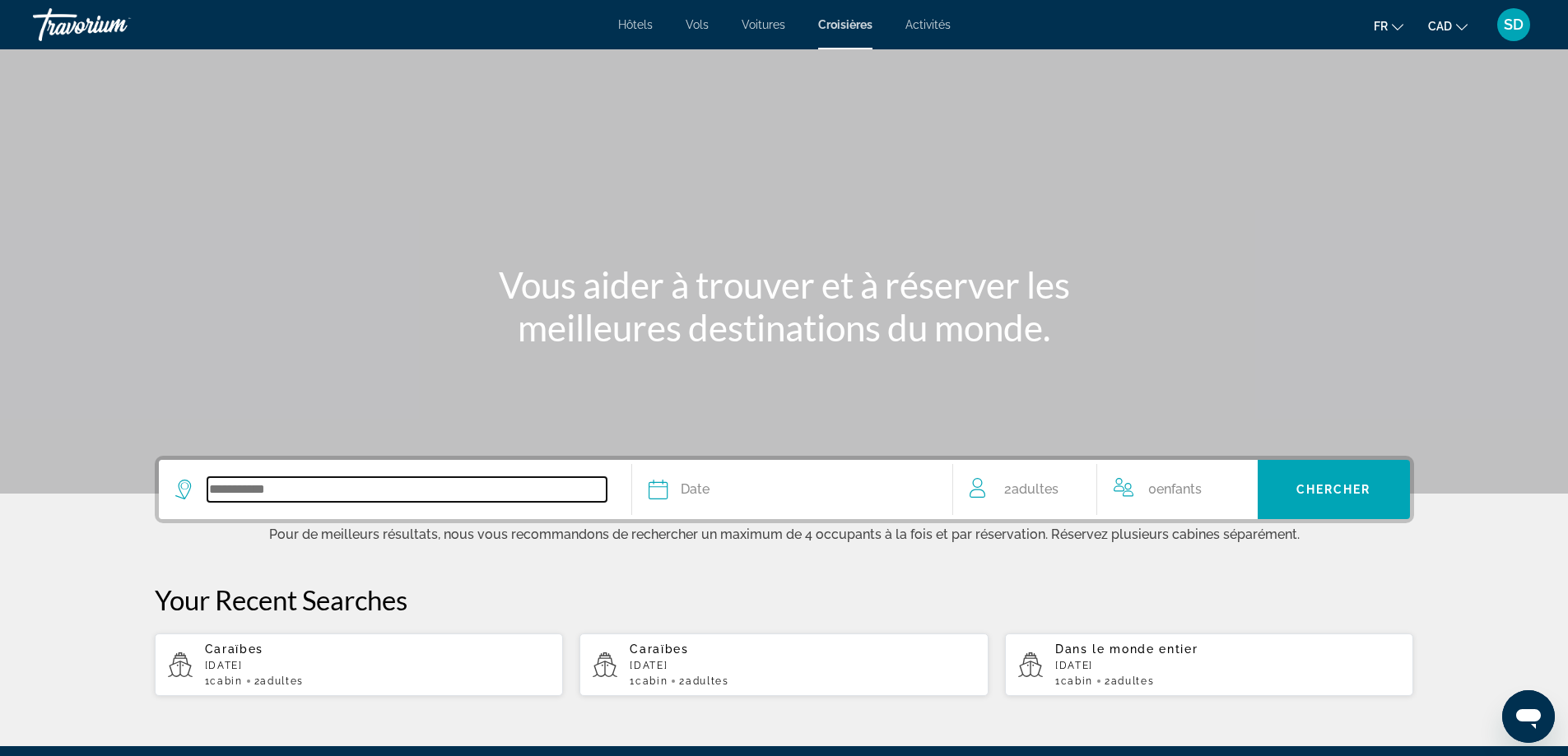
click at [444, 495] on input "Search widget" at bounding box center [407, 489] width 399 height 25
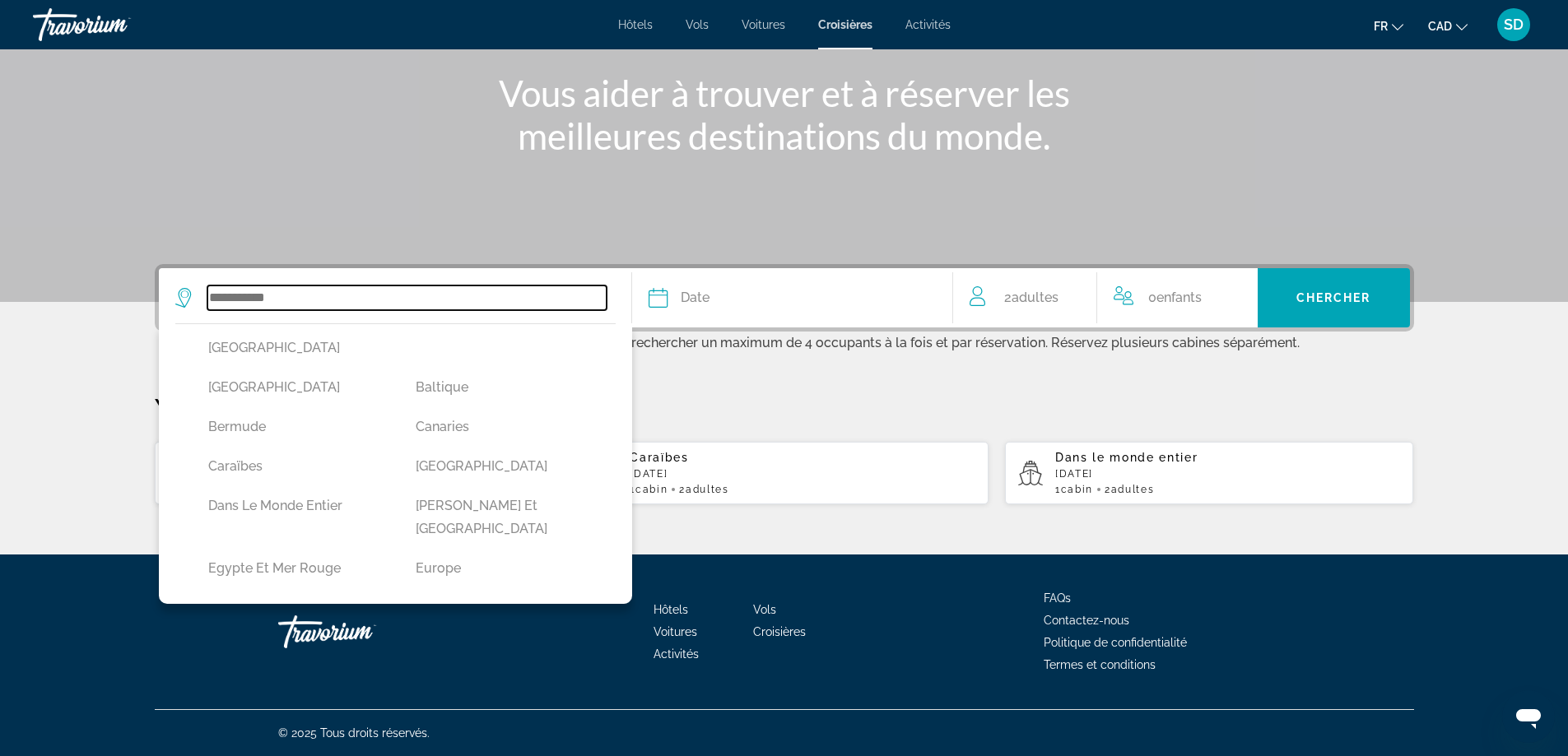
scroll to position [118, 0]
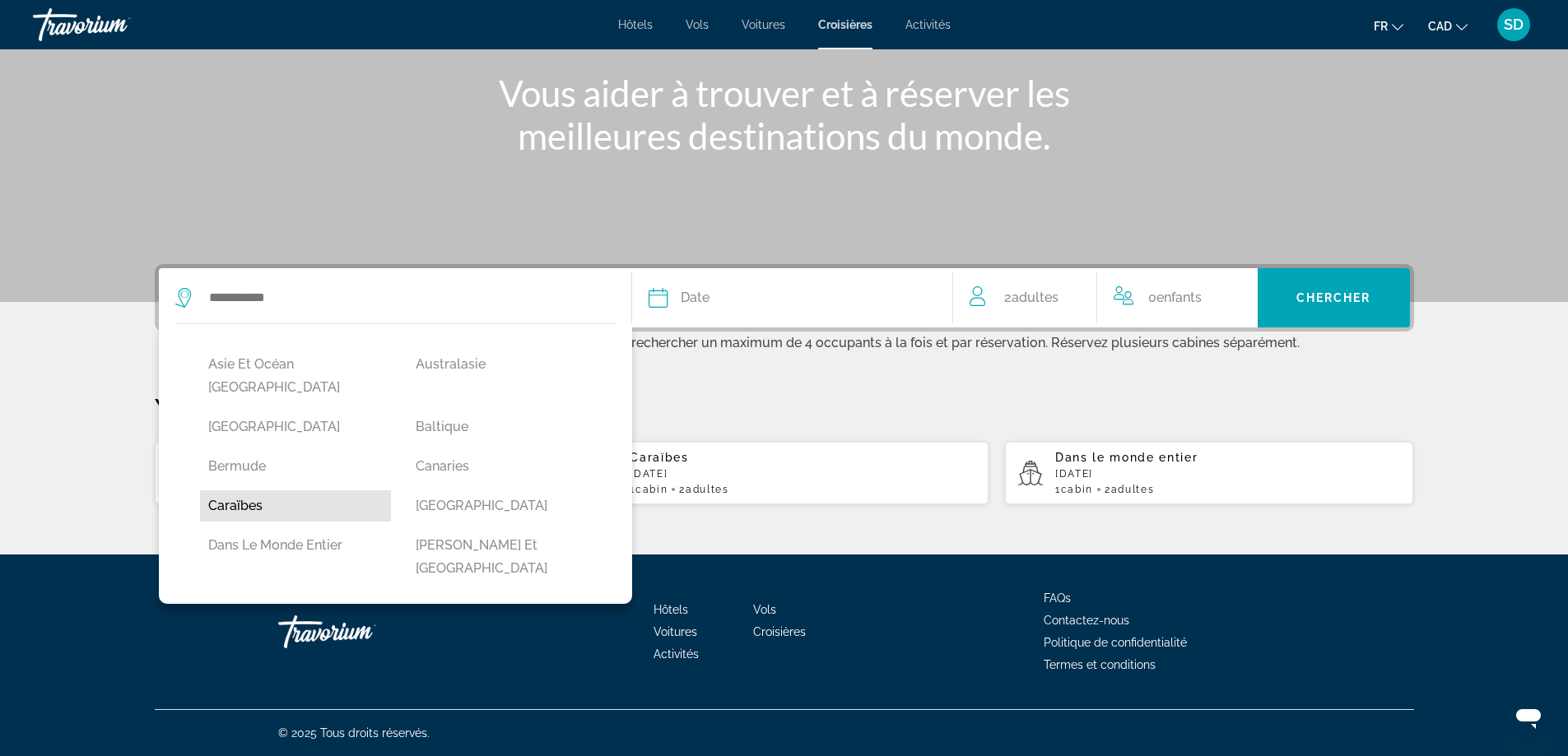
click at [274, 490] on button "Caraïbes" at bounding box center [295, 506] width 191 height 31
type input "********"
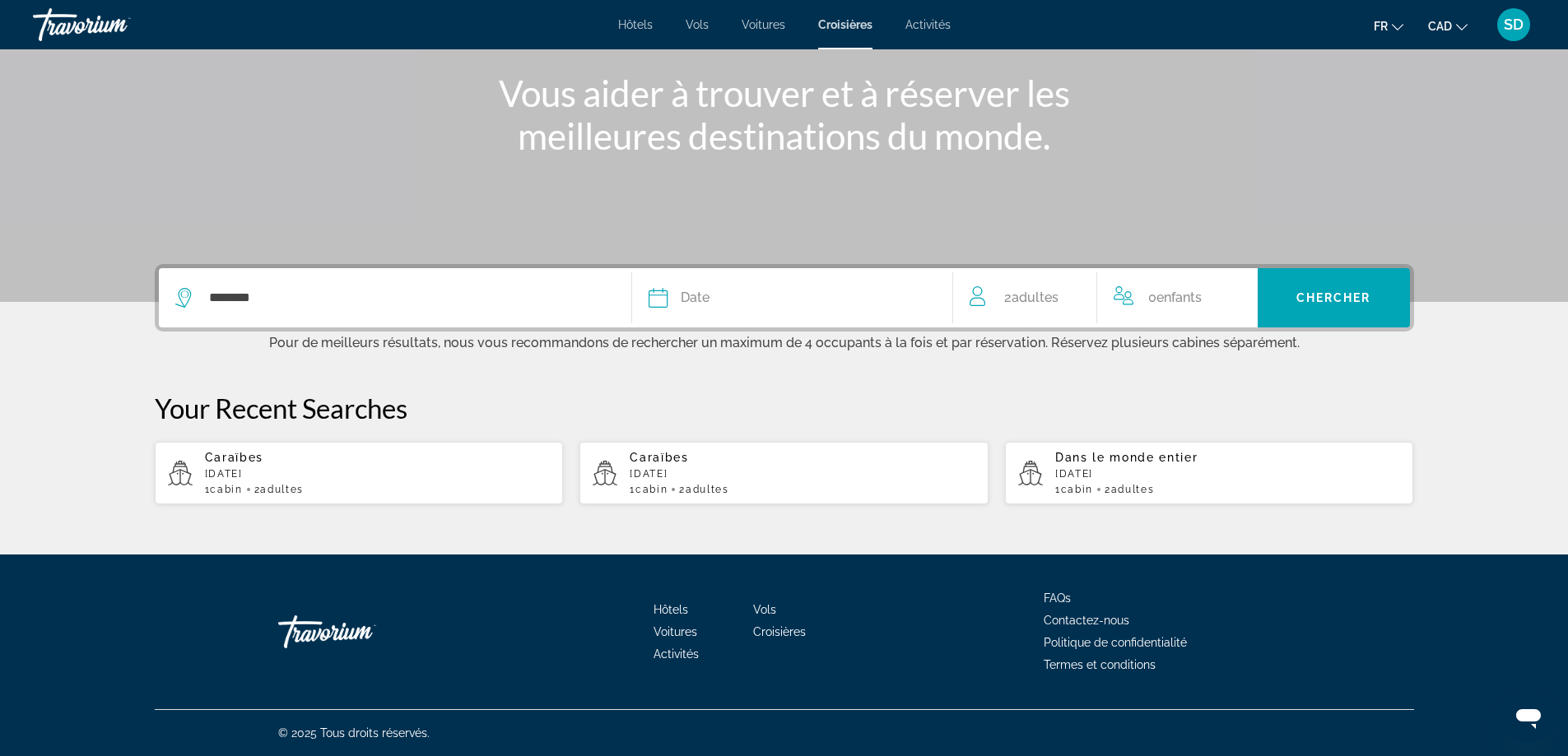
click at [761, 302] on div "Date" at bounding box center [793, 298] width 288 height 23
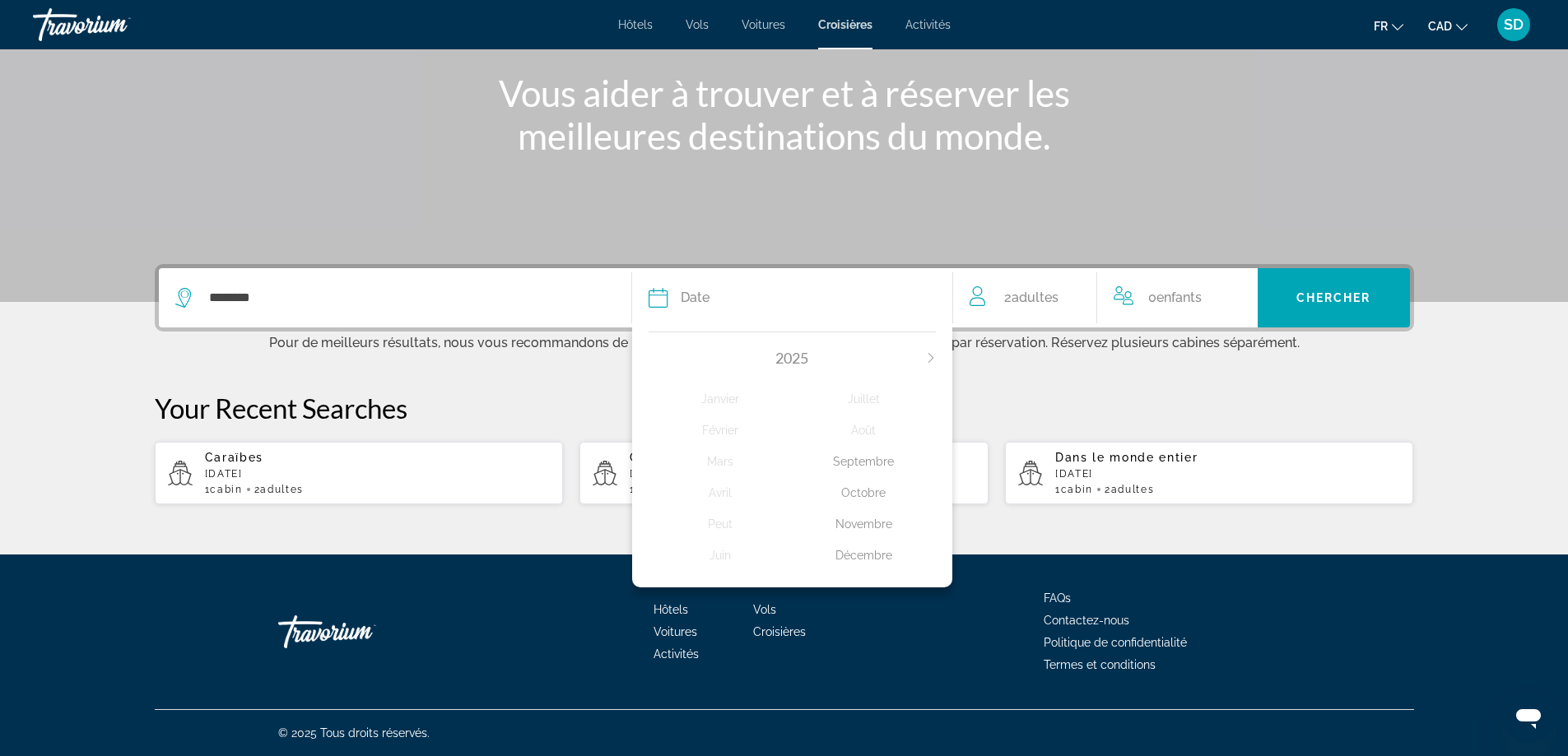
click at [876, 527] on div "Novembre" at bounding box center [863, 524] width 144 height 30
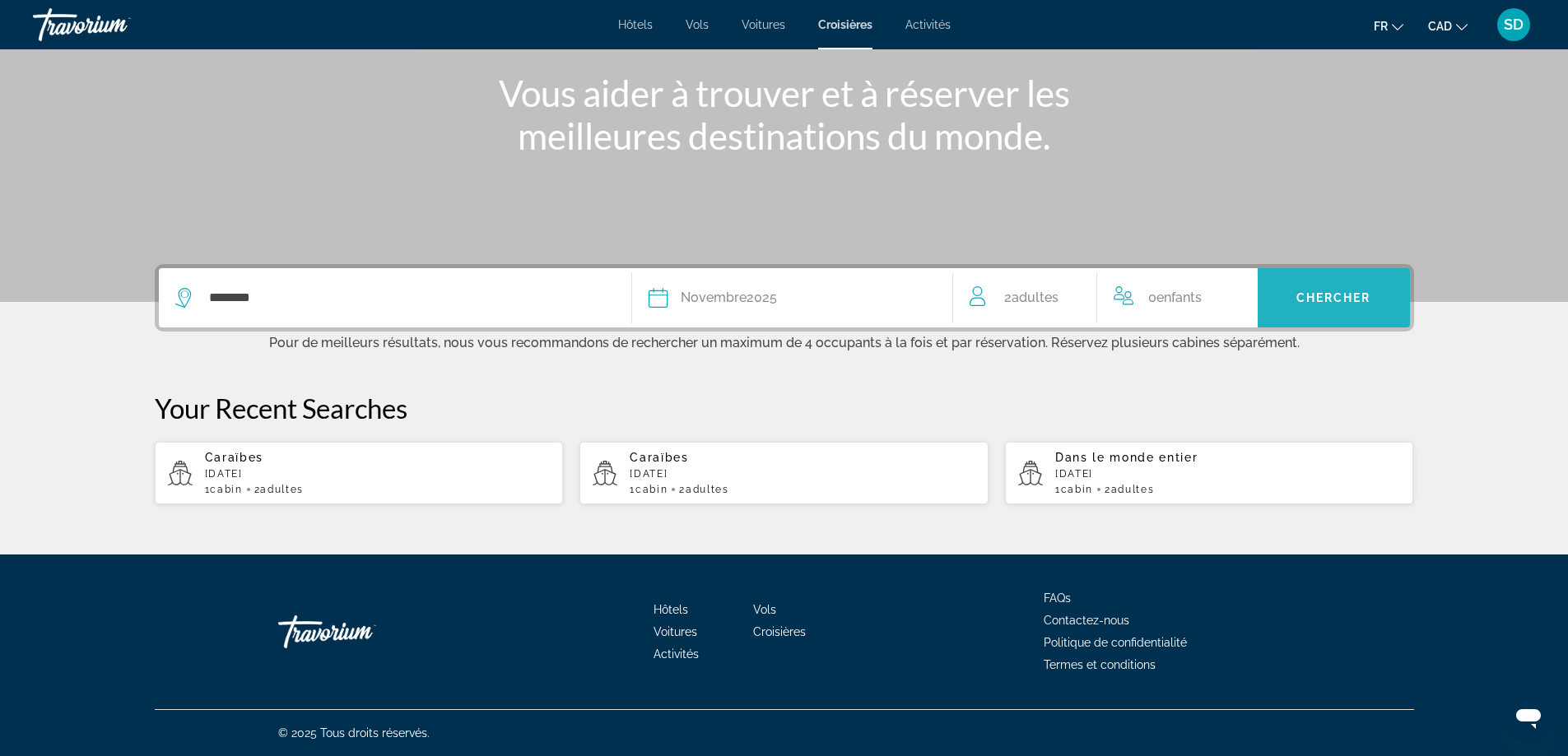
click at [1328, 285] on span "Search widget" at bounding box center [1335, 297] width 152 height 39
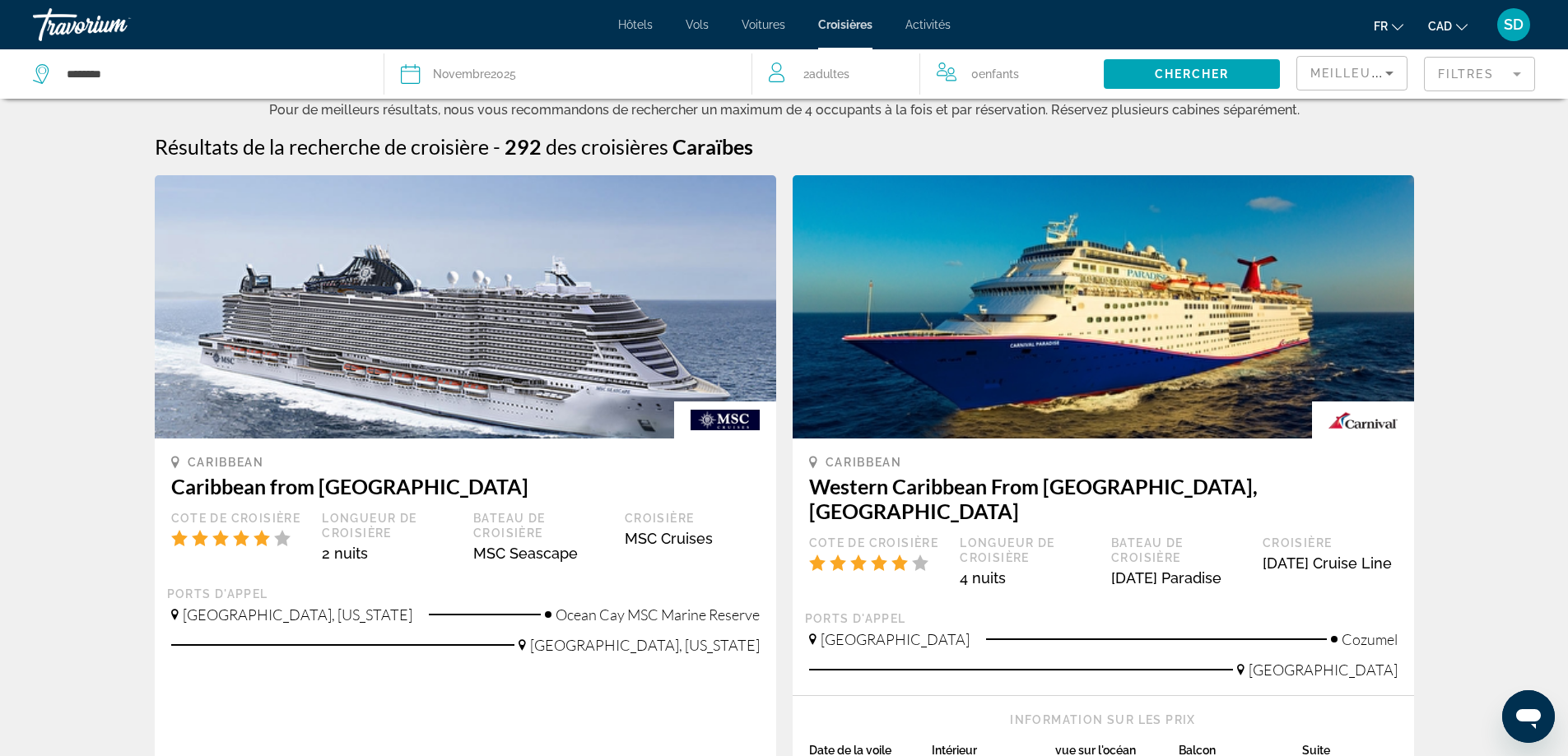
click at [1472, 76] on mat-form-field "Filtres" at bounding box center [1479, 74] width 111 height 34
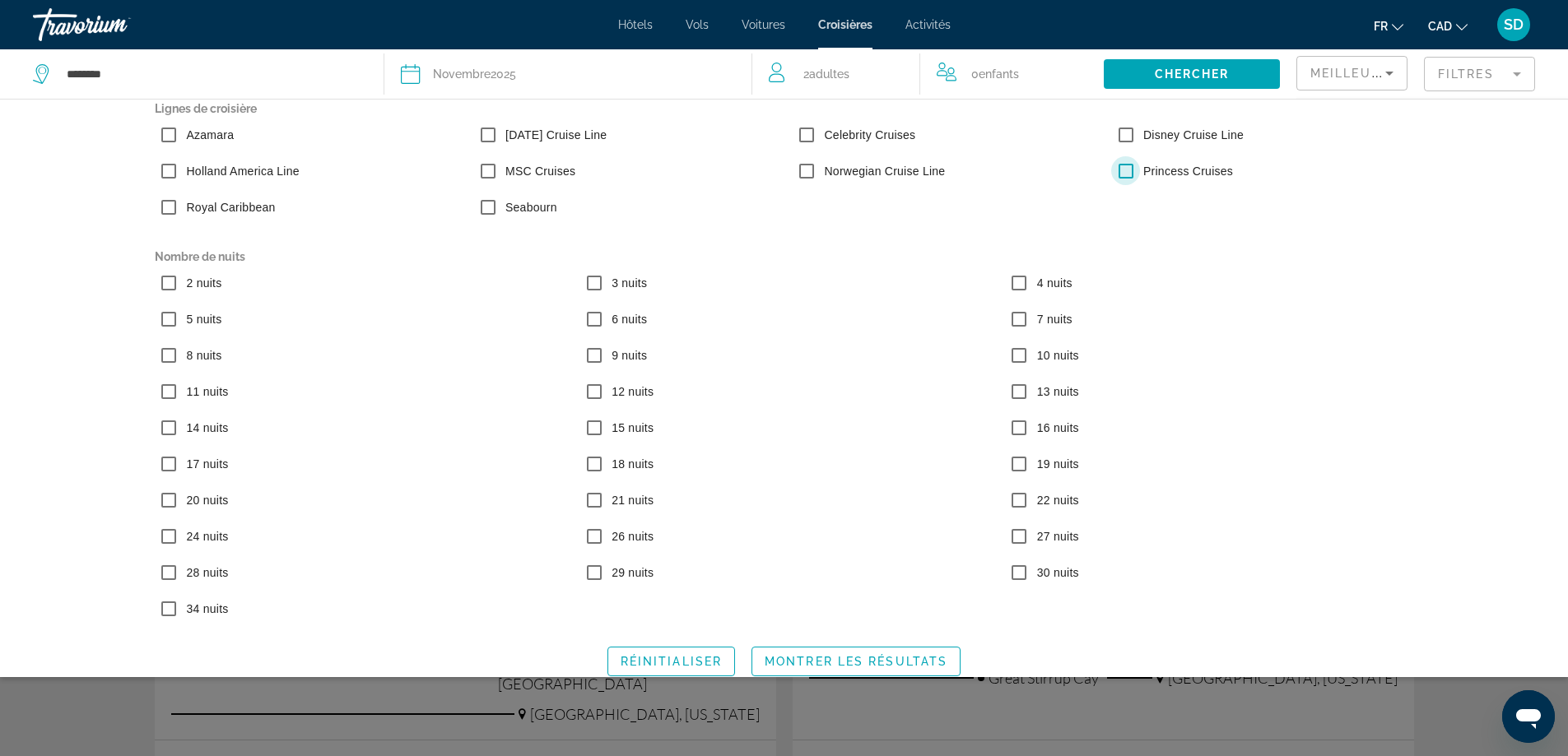
scroll to position [34, 0]
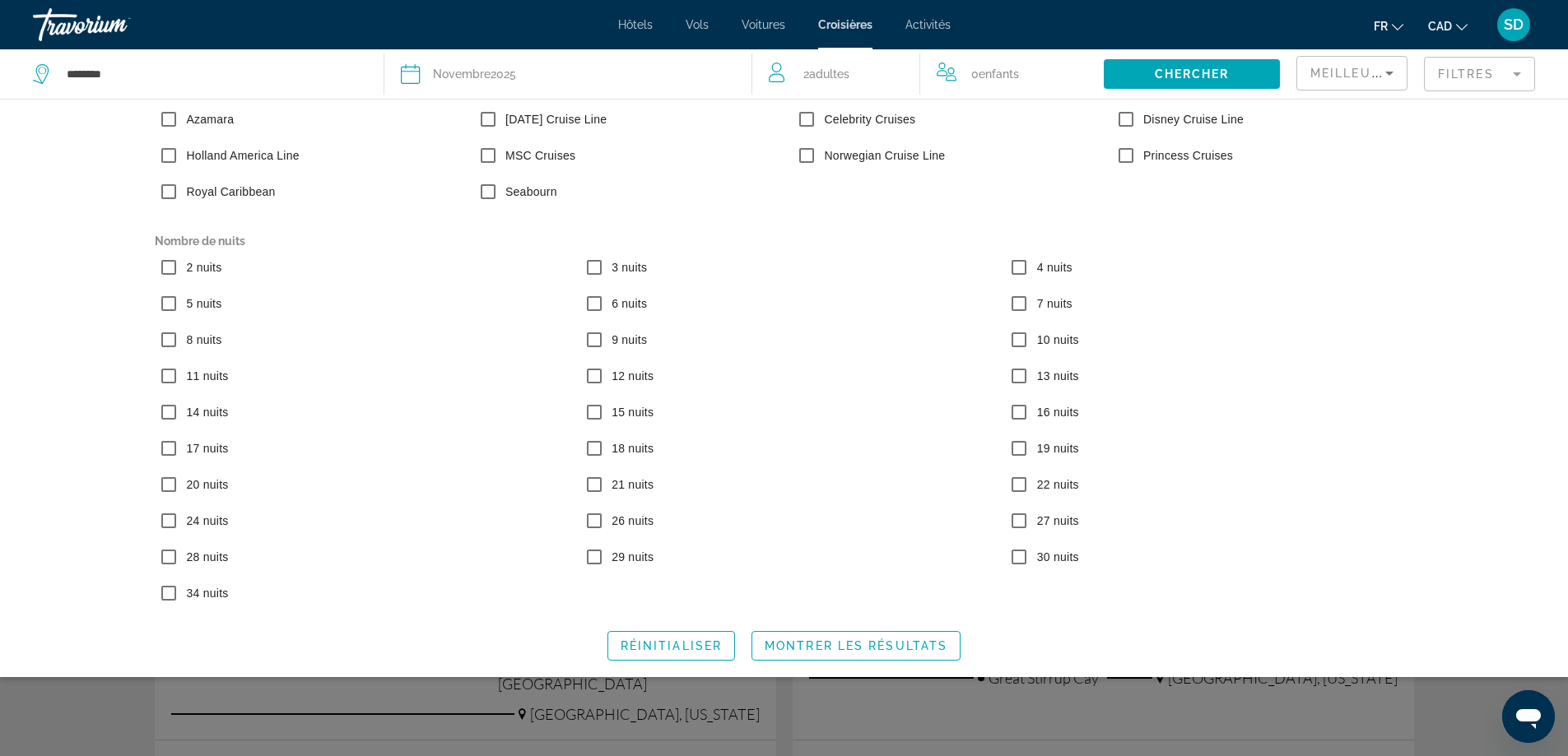
click at [876, 639] on span "Search widget" at bounding box center [856, 646] width 208 height 39
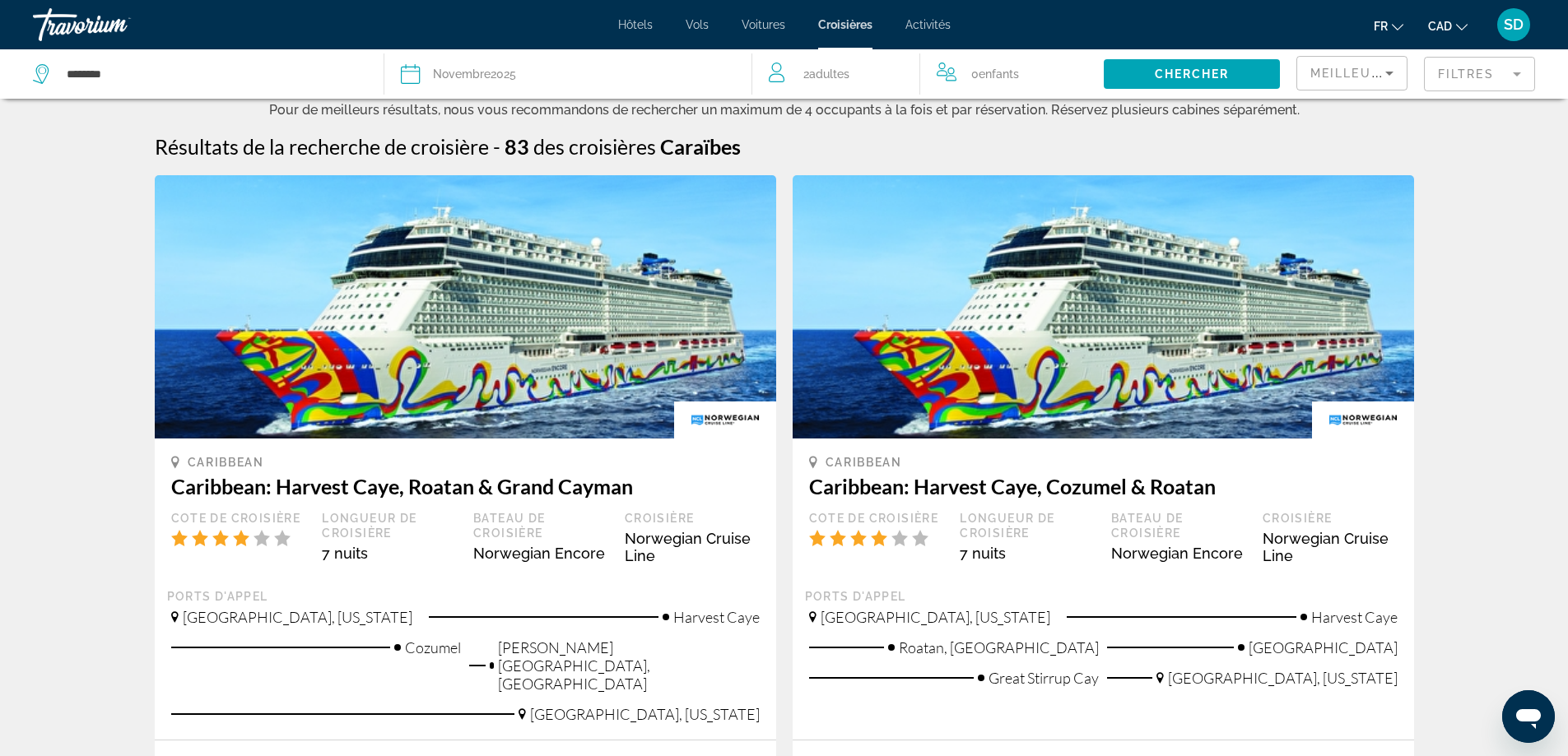
click at [1325, 74] on span "Meilleures affaires" at bounding box center [1390, 73] width 158 height 13
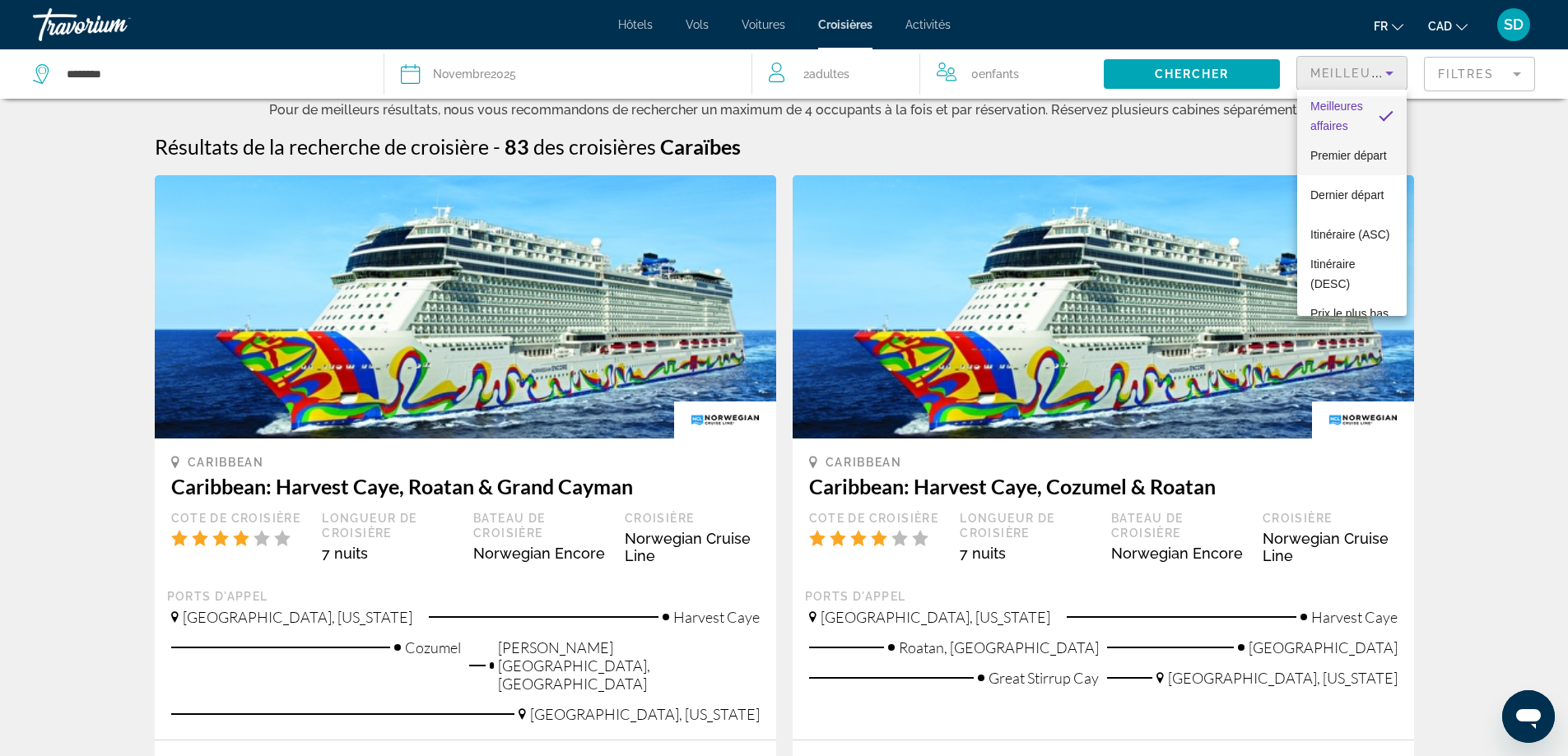
click at [1362, 159] on span "Premier départ" at bounding box center [1349, 155] width 76 height 20
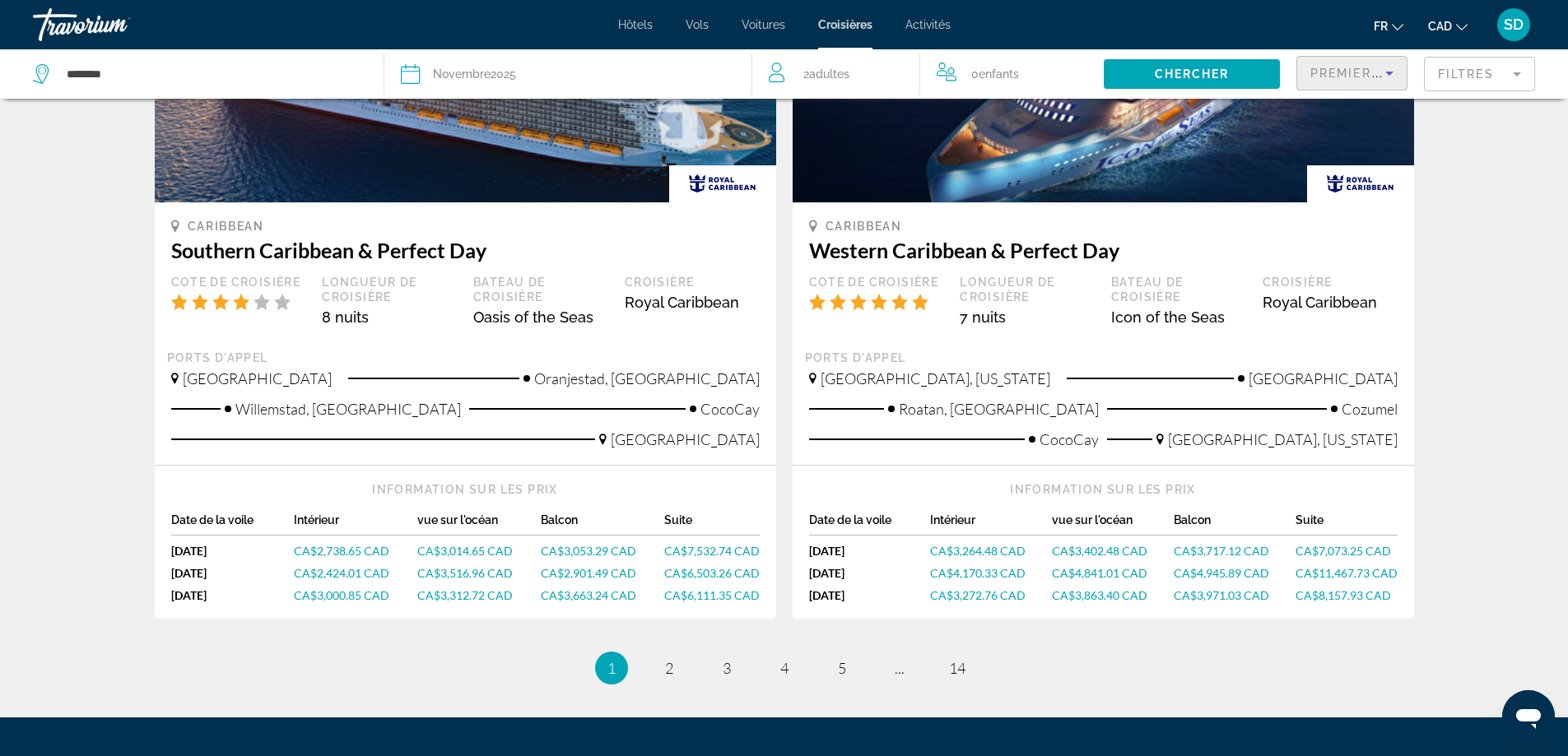
scroll to position [1837, 0]
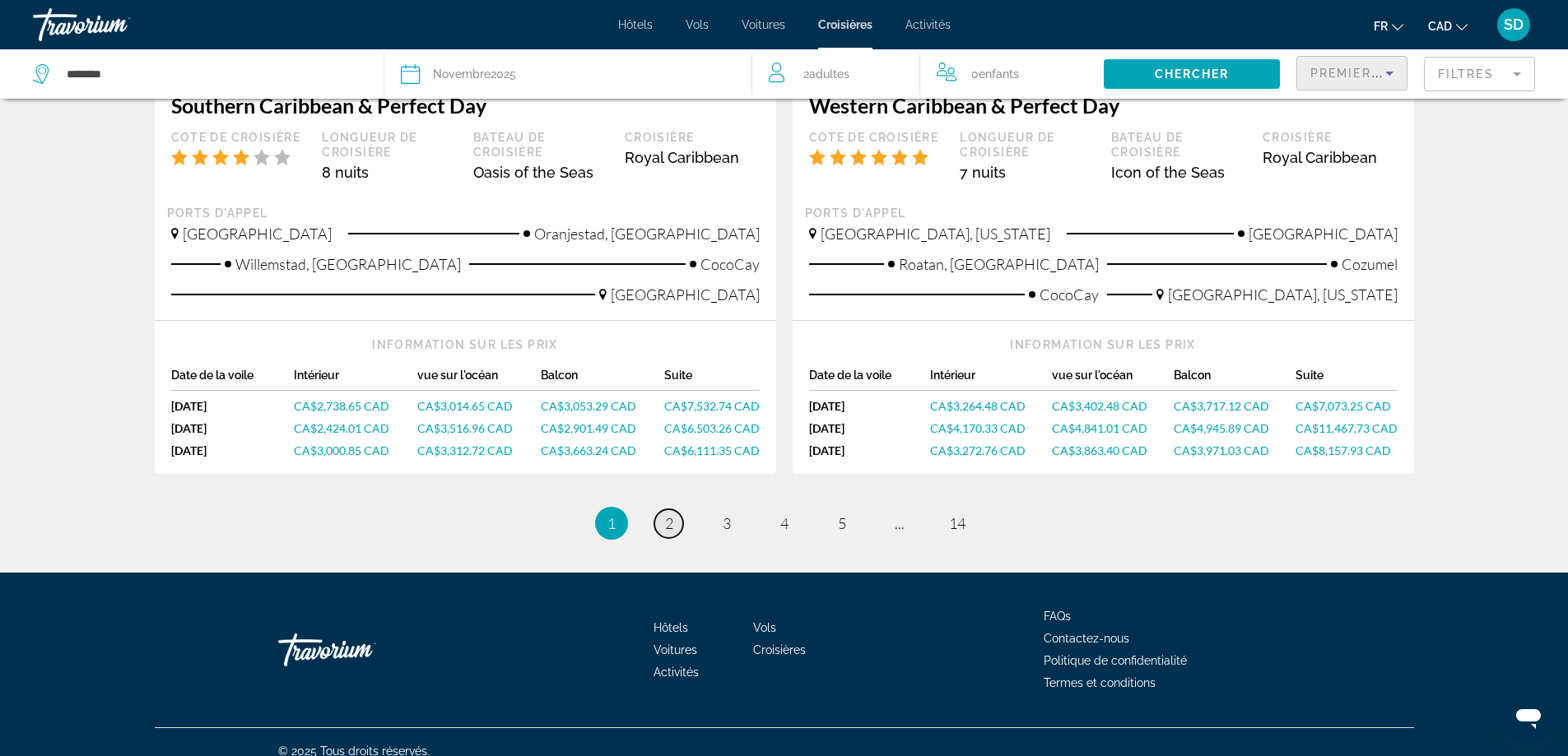
click at [667, 514] on span "2" at bounding box center [669, 523] width 9 height 18
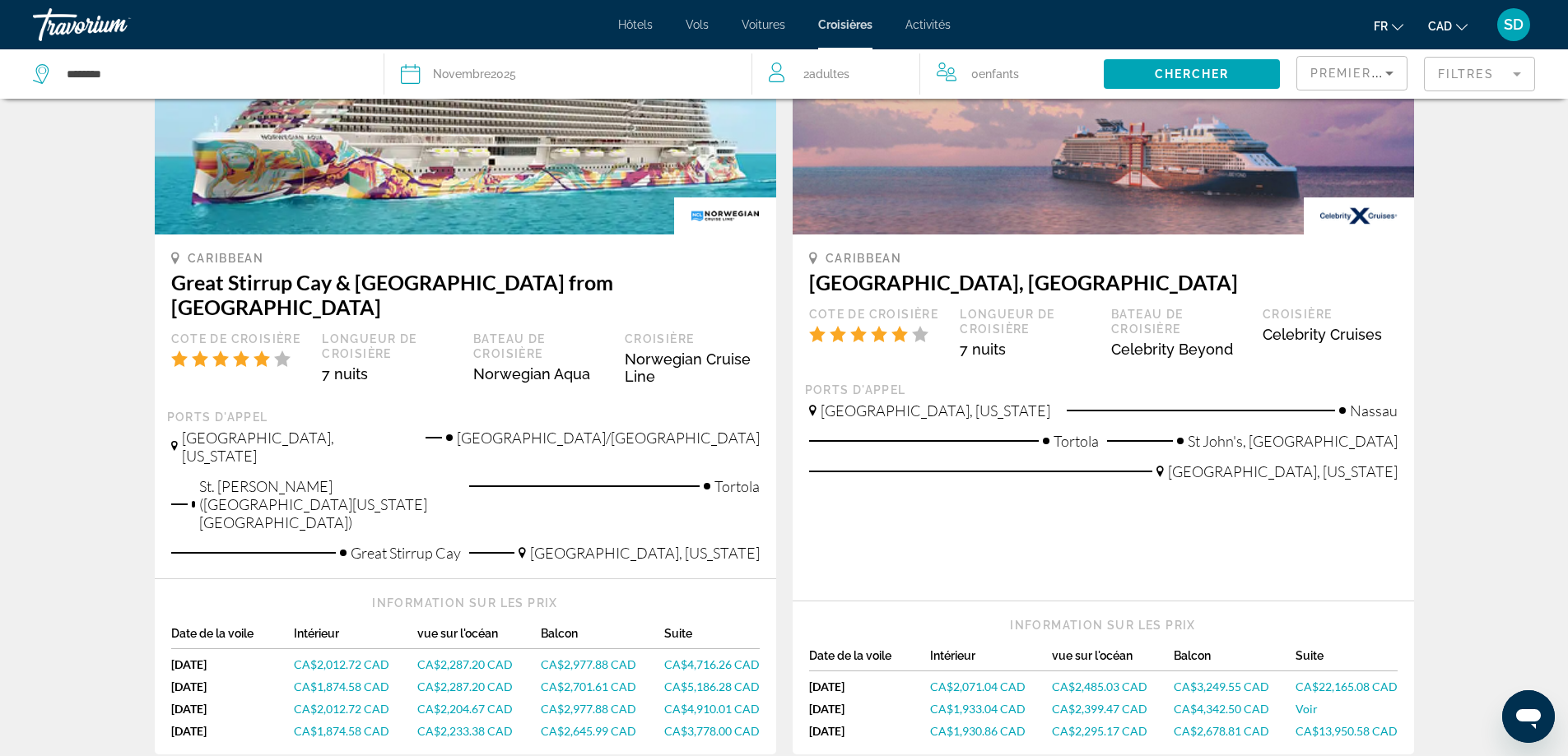
scroll to position [1728, 0]
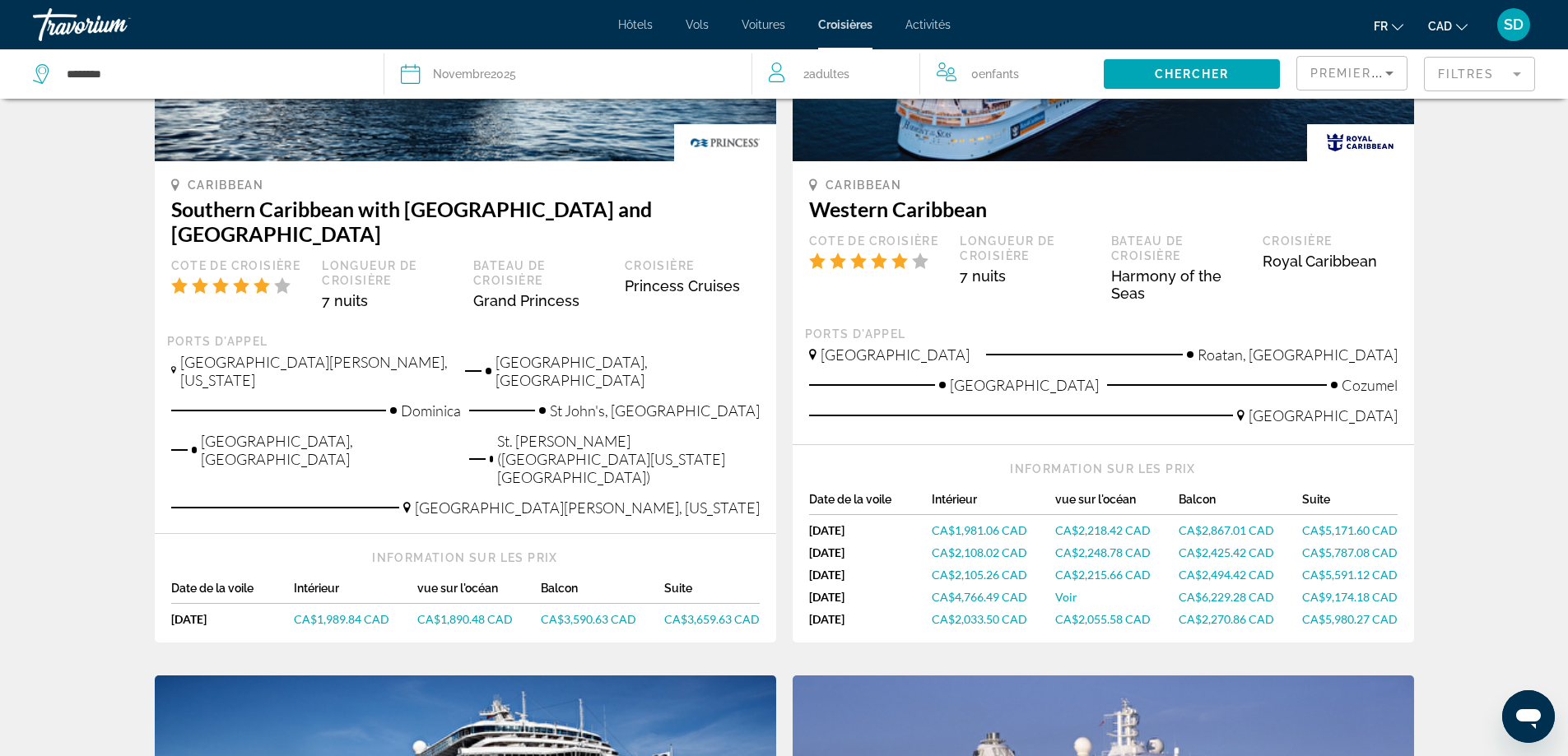
scroll to position [329, 0]
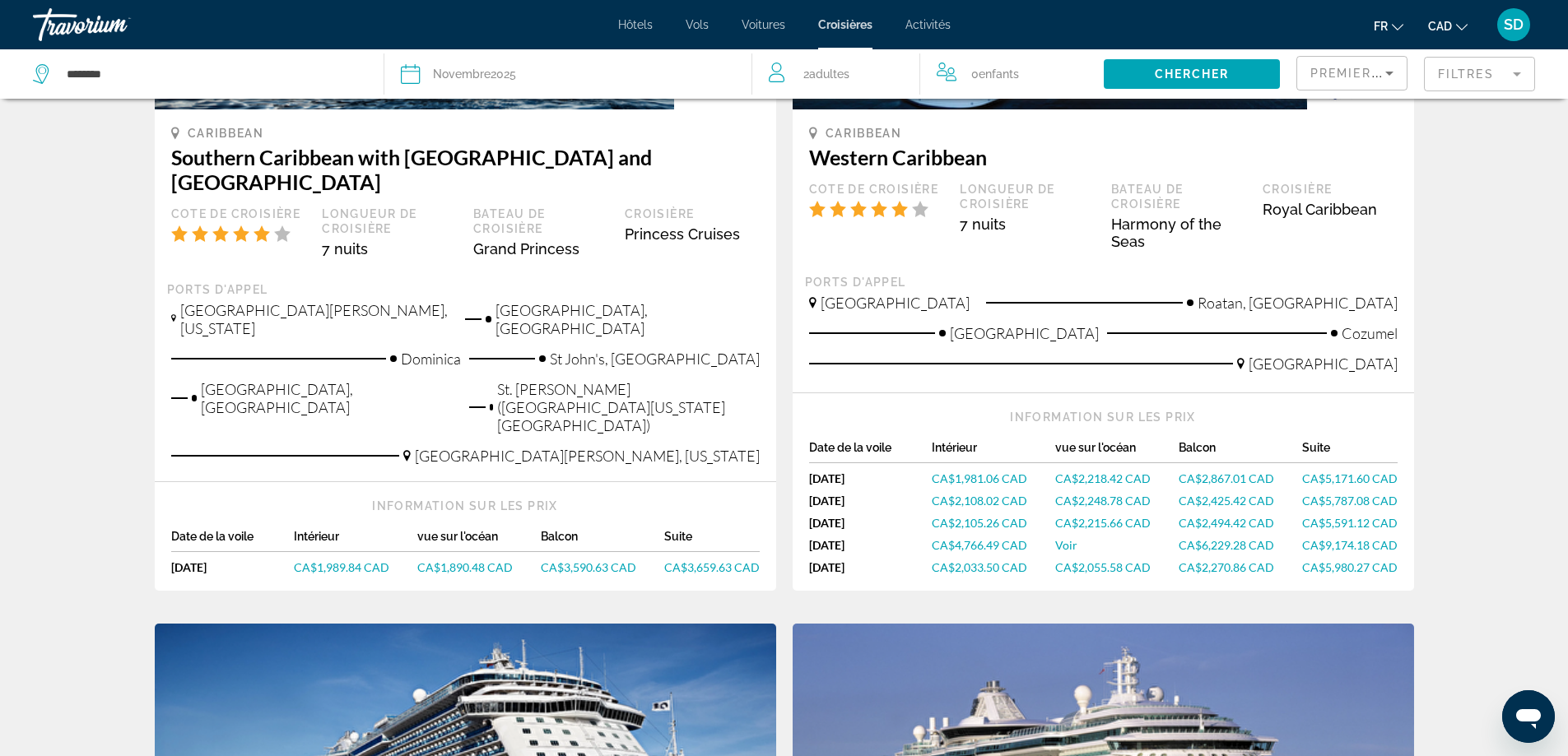
click at [355, 563] on span "CA$1,989.84 CAD" at bounding box center [342, 567] width 95 height 14
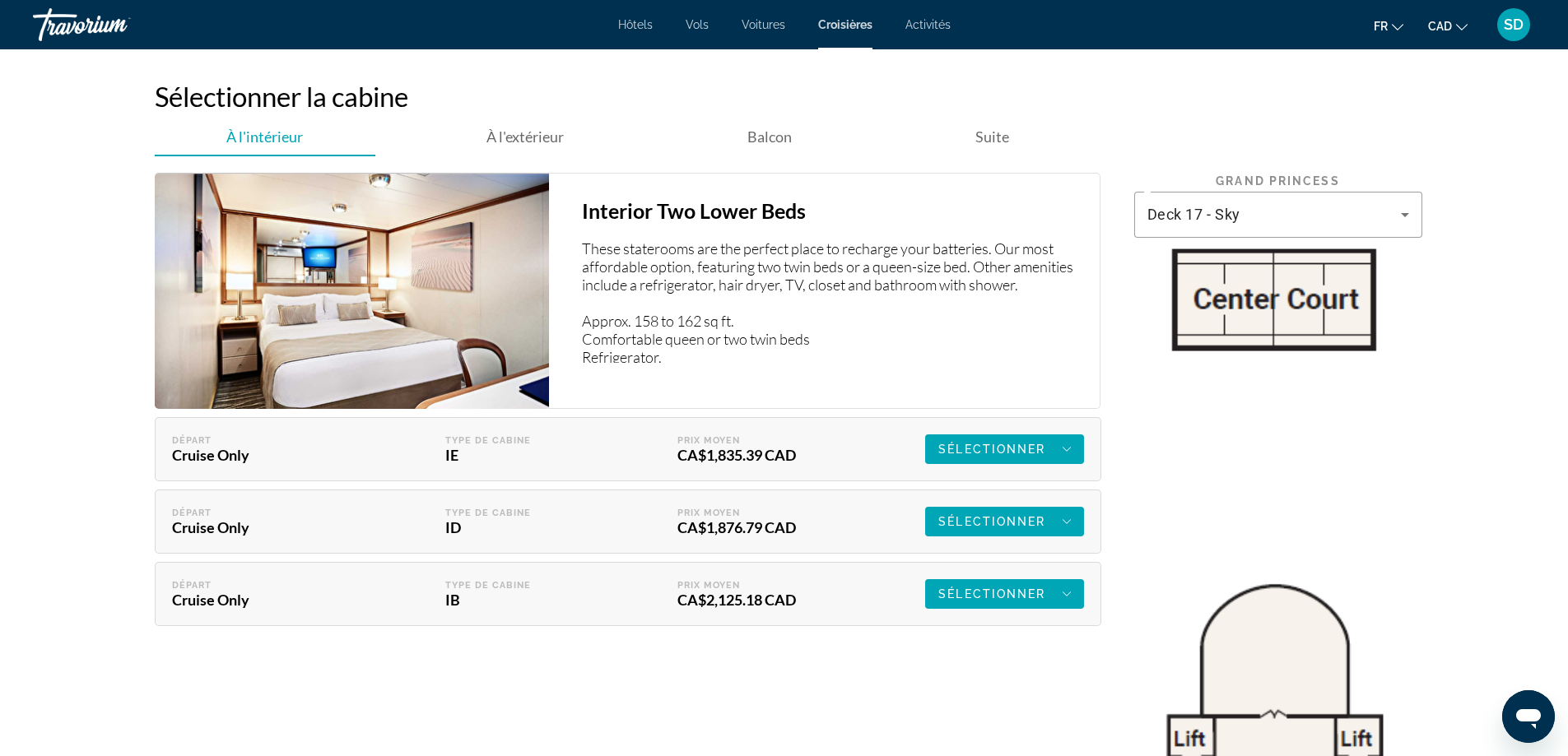
scroll to position [2551, 0]
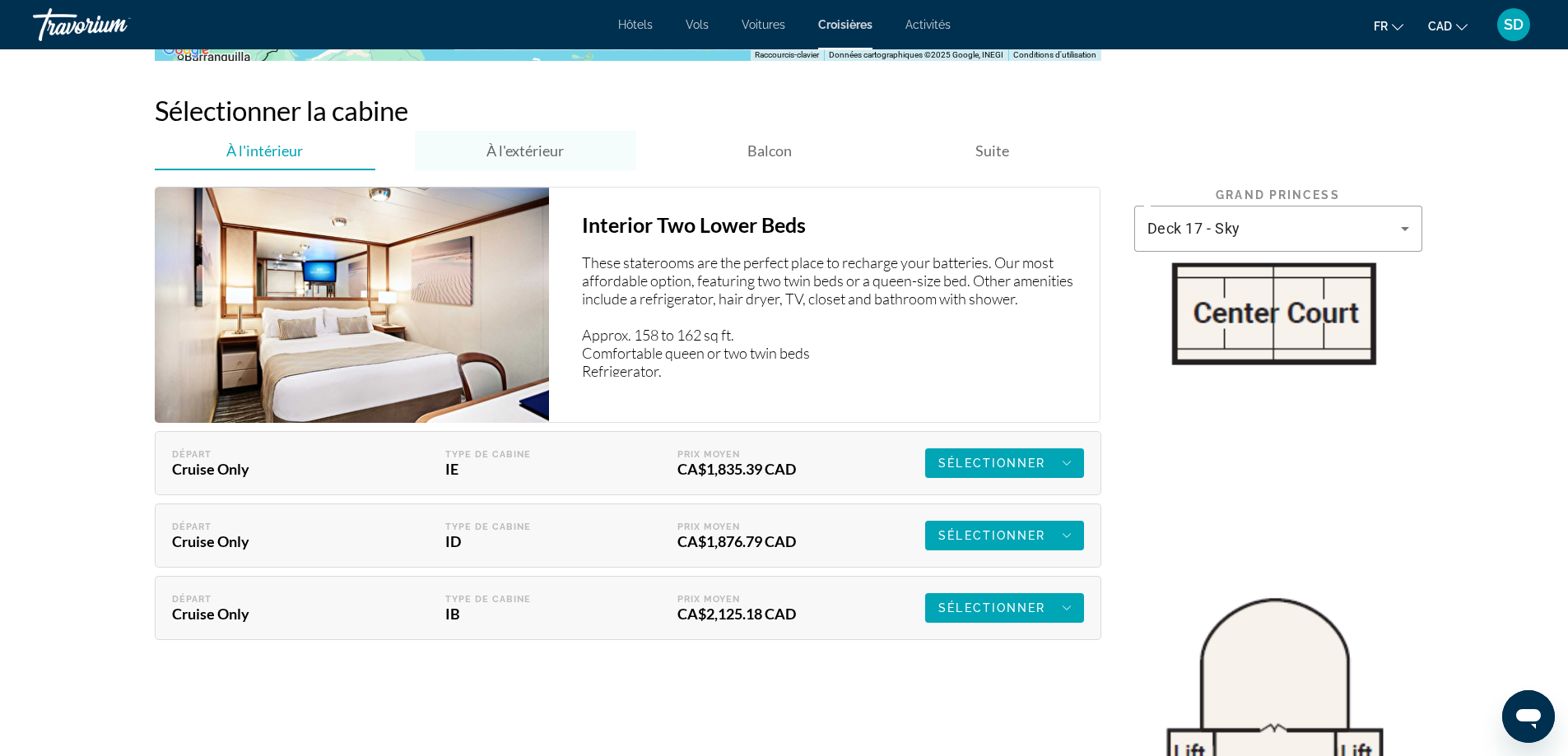
click at [533, 145] on span "À l'extérieur" at bounding box center [525, 150] width 77 height 18
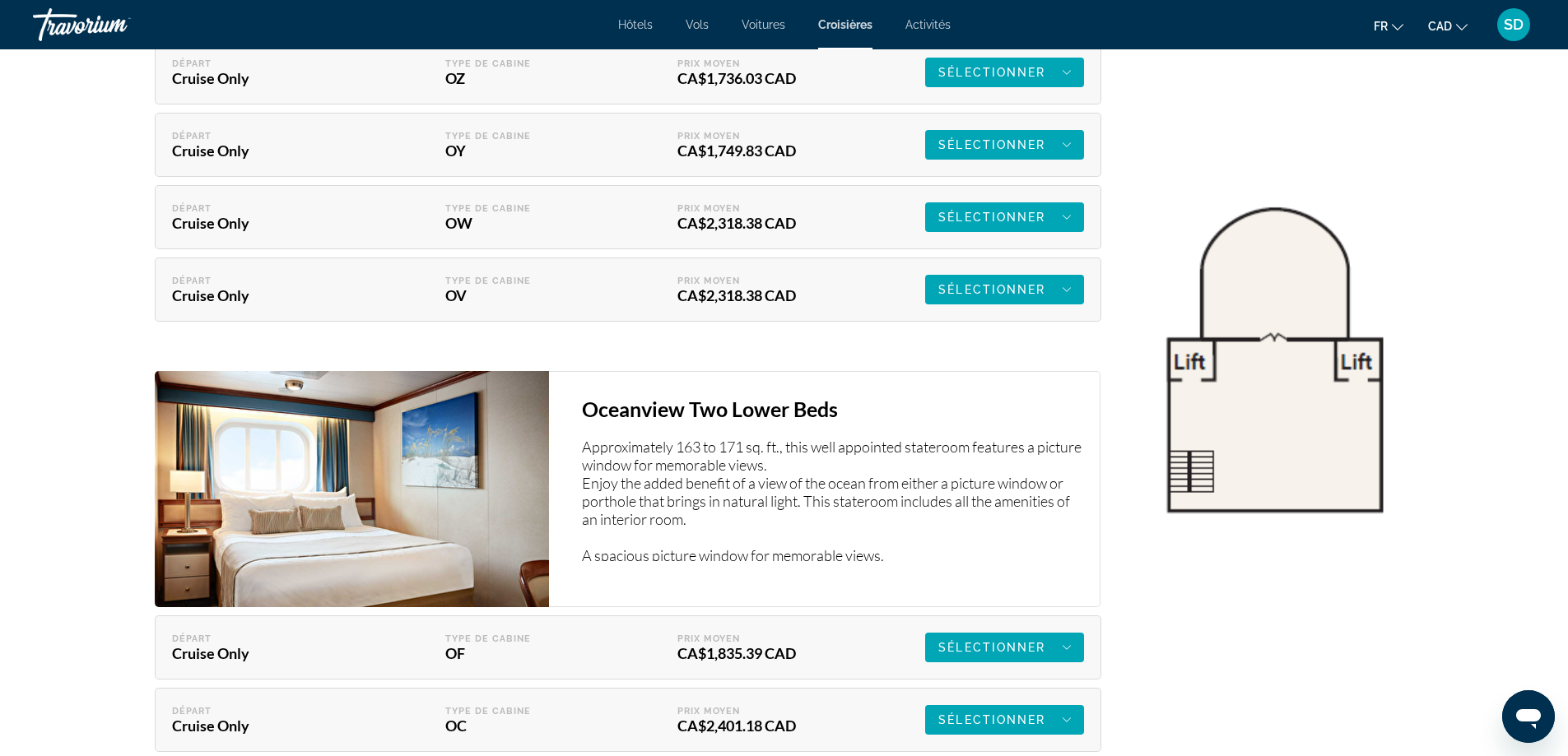
scroll to position [2962, 0]
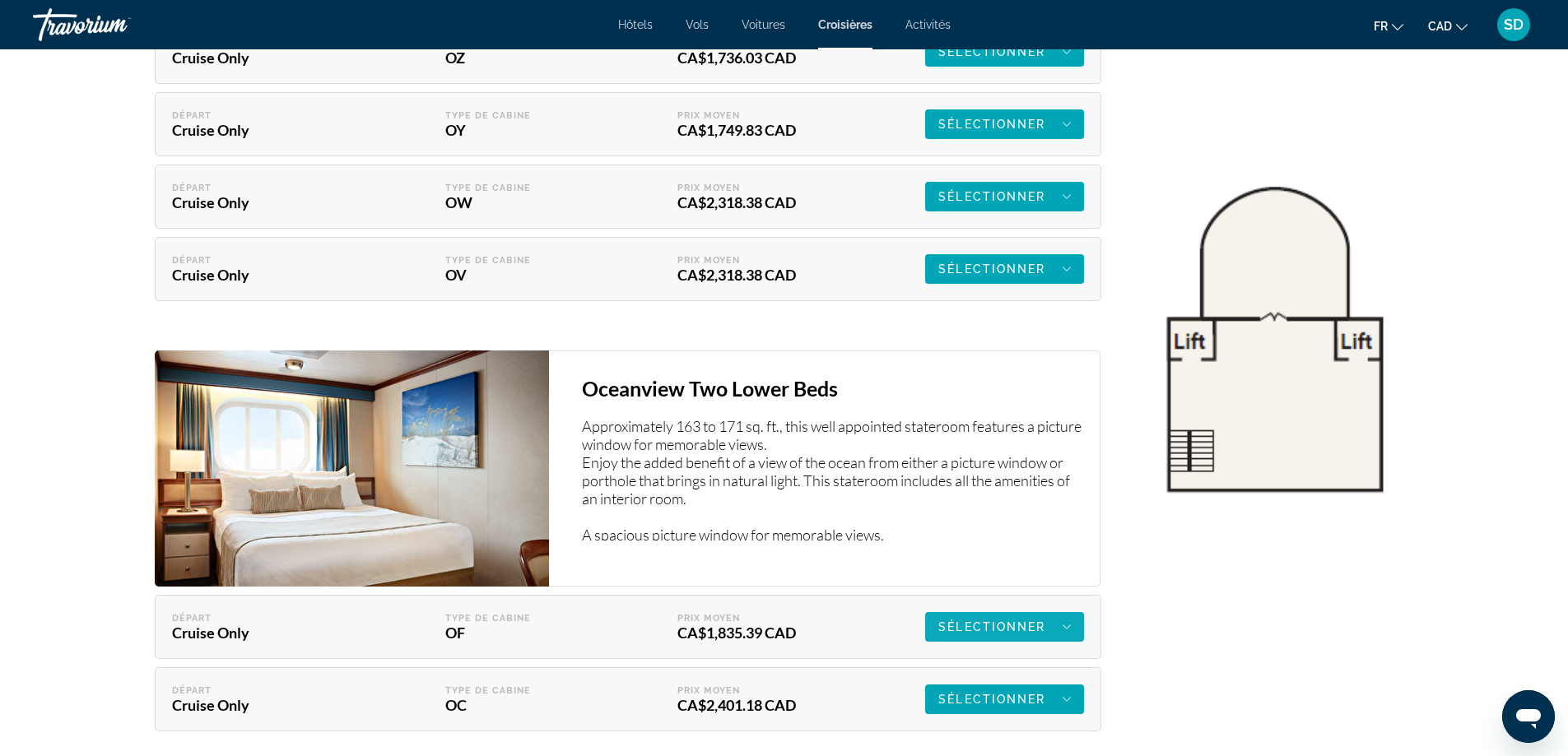
click at [1007, 626] on span "Sélectionner" at bounding box center [992, 627] width 107 height 13
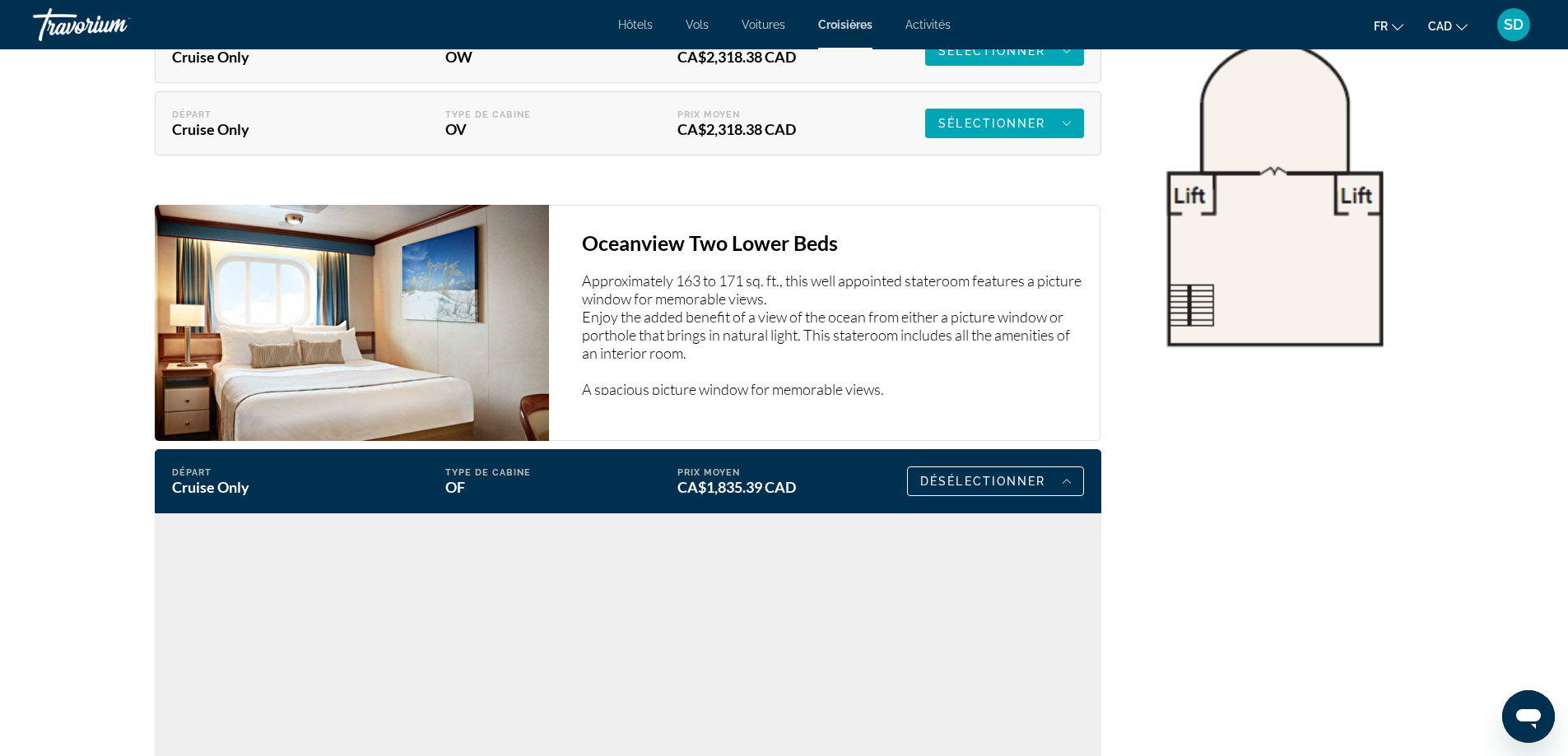
scroll to position [3292, 0]
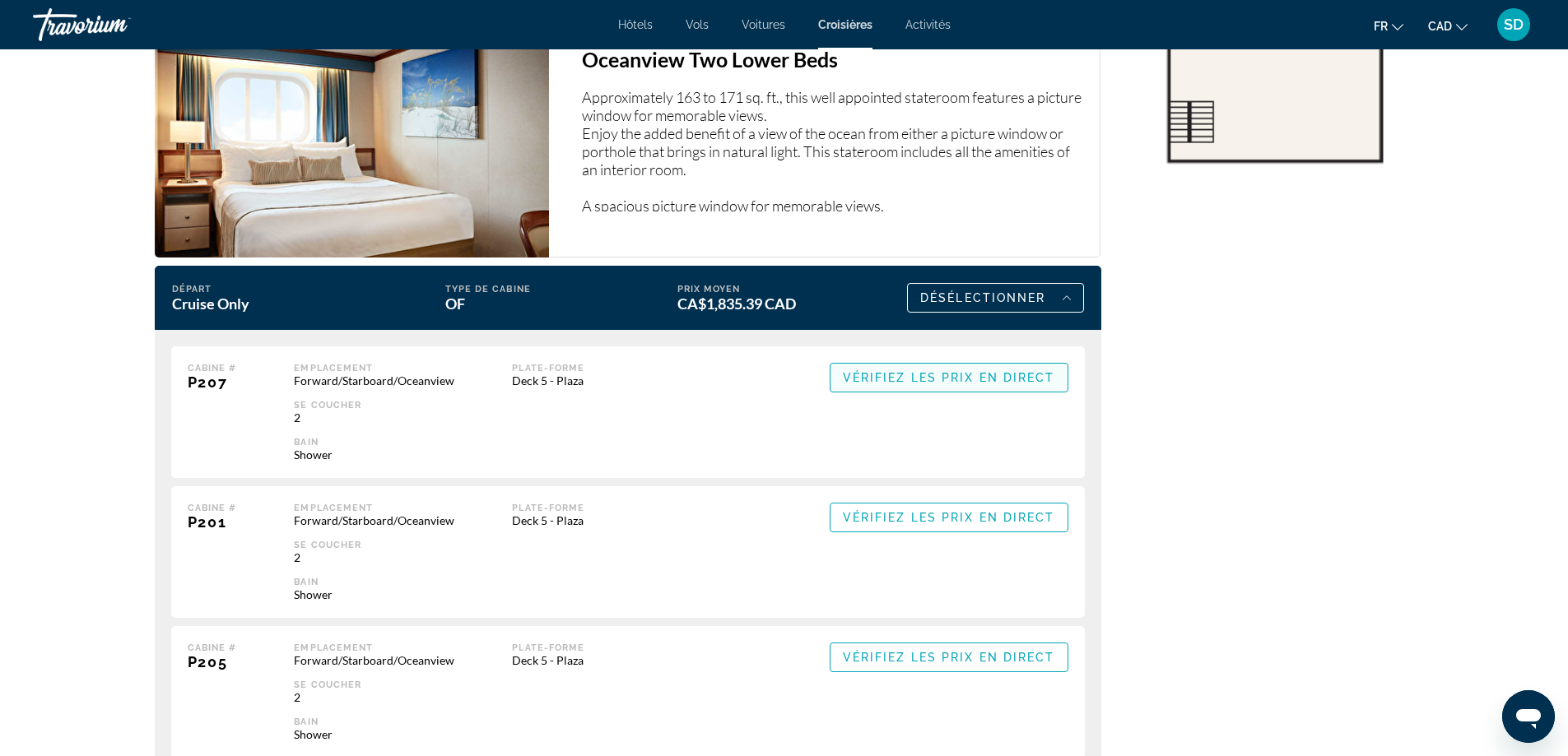
click at [973, 379] on span "Vérifiez les prix en direct" at bounding box center [949, 378] width 212 height 13
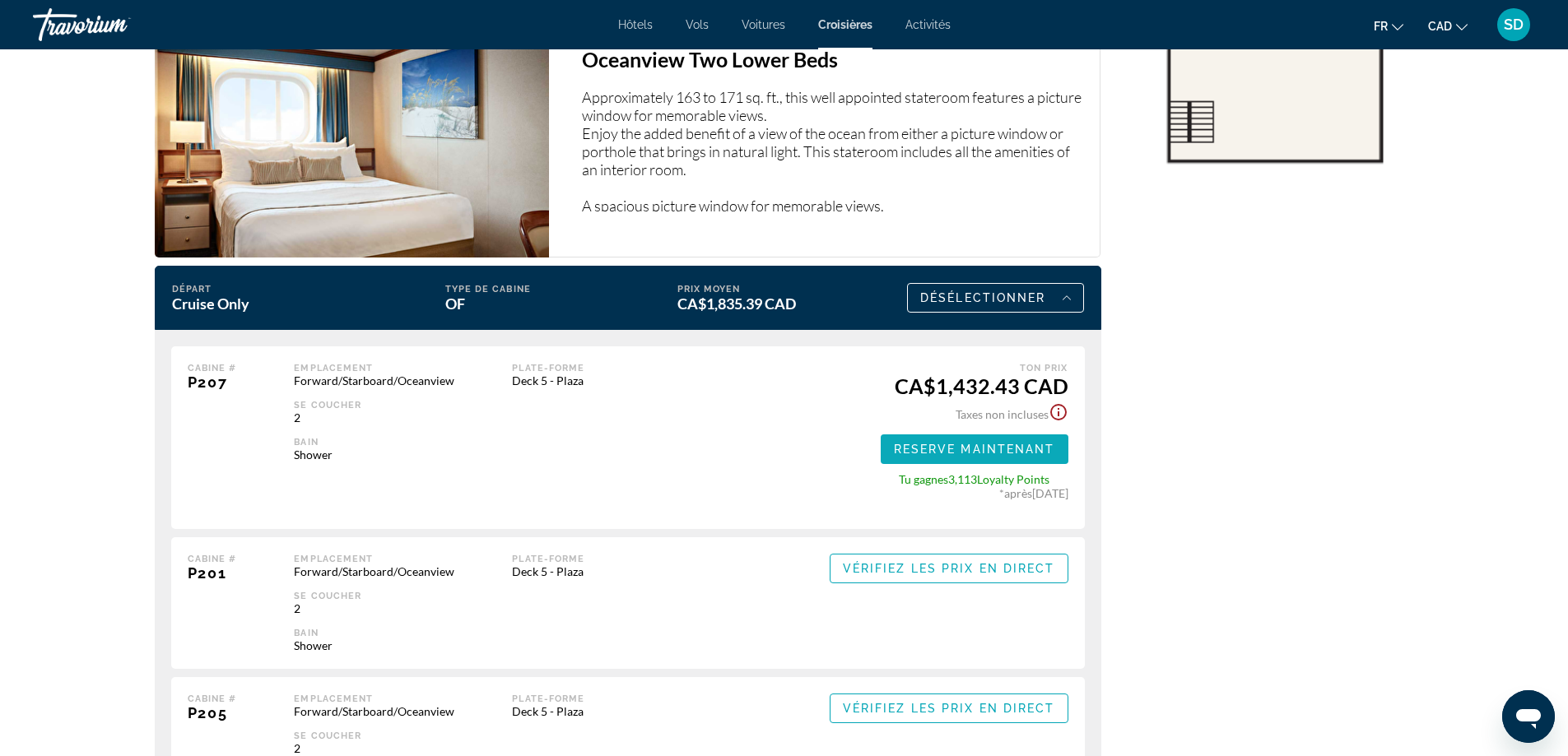
click at [956, 448] on span "Reserve maintenant" at bounding box center [975, 449] width 161 height 13
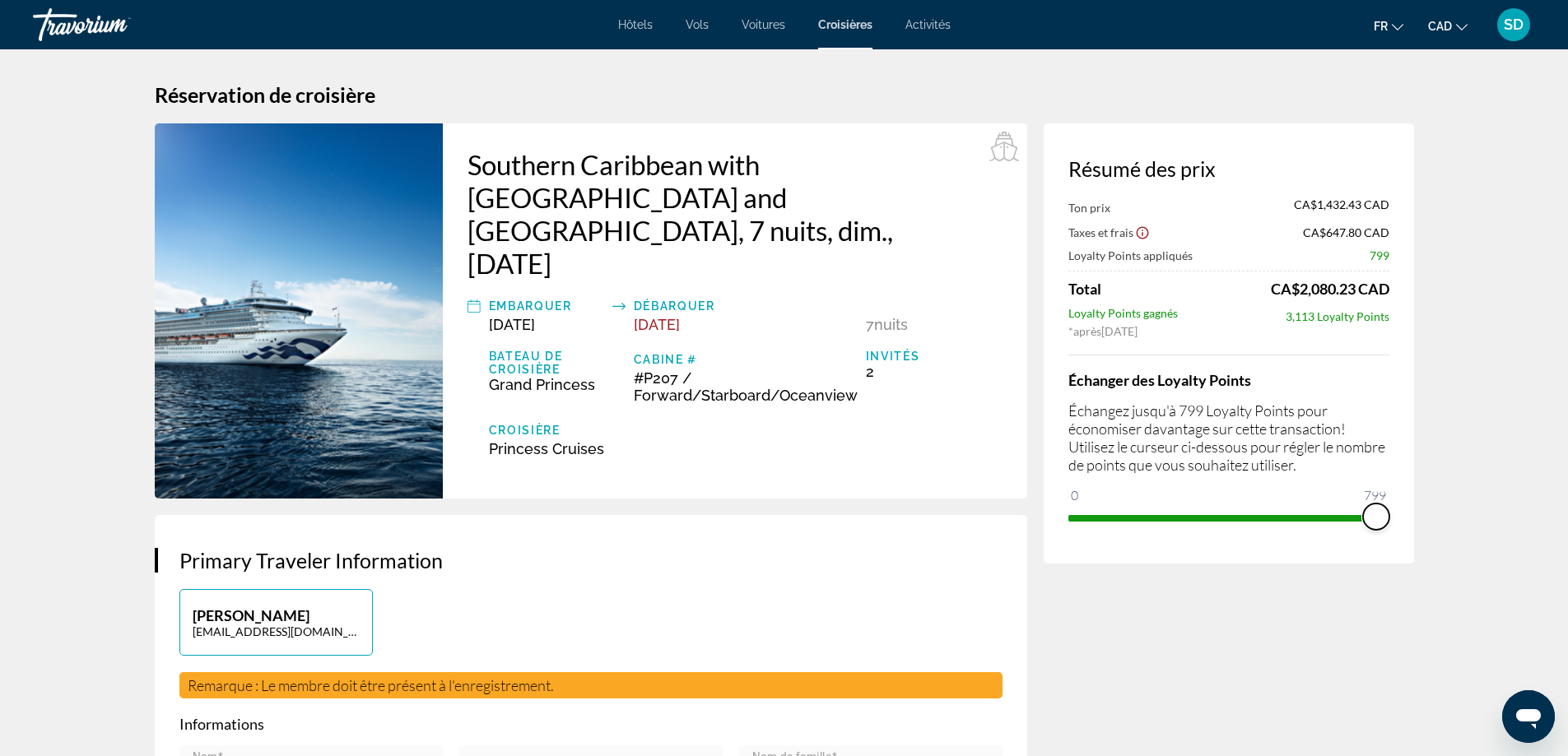
drag, startPoint x: 1089, startPoint y: 496, endPoint x: 1427, endPoint y: 547, distance: 341.8
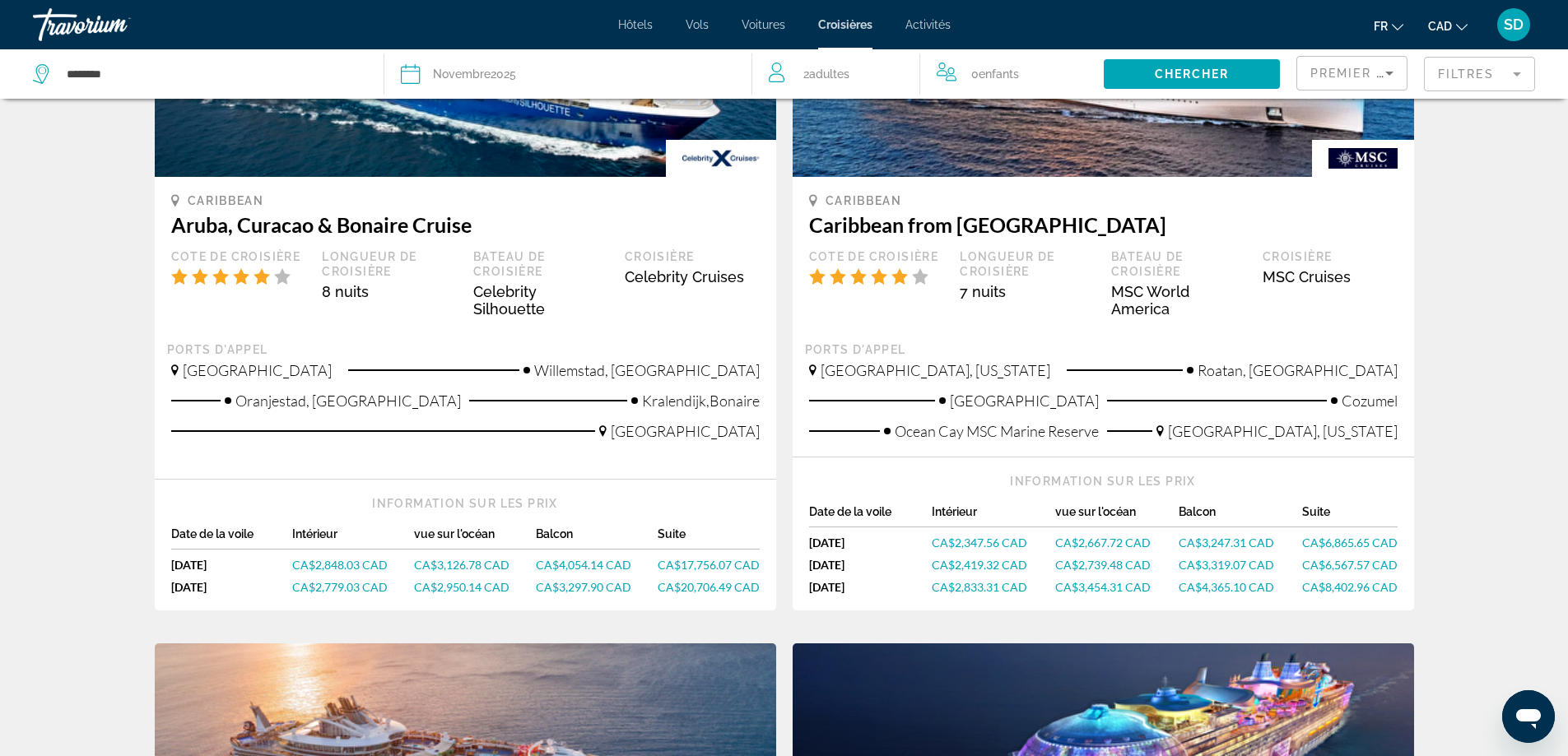
scroll to position [1728, 0]
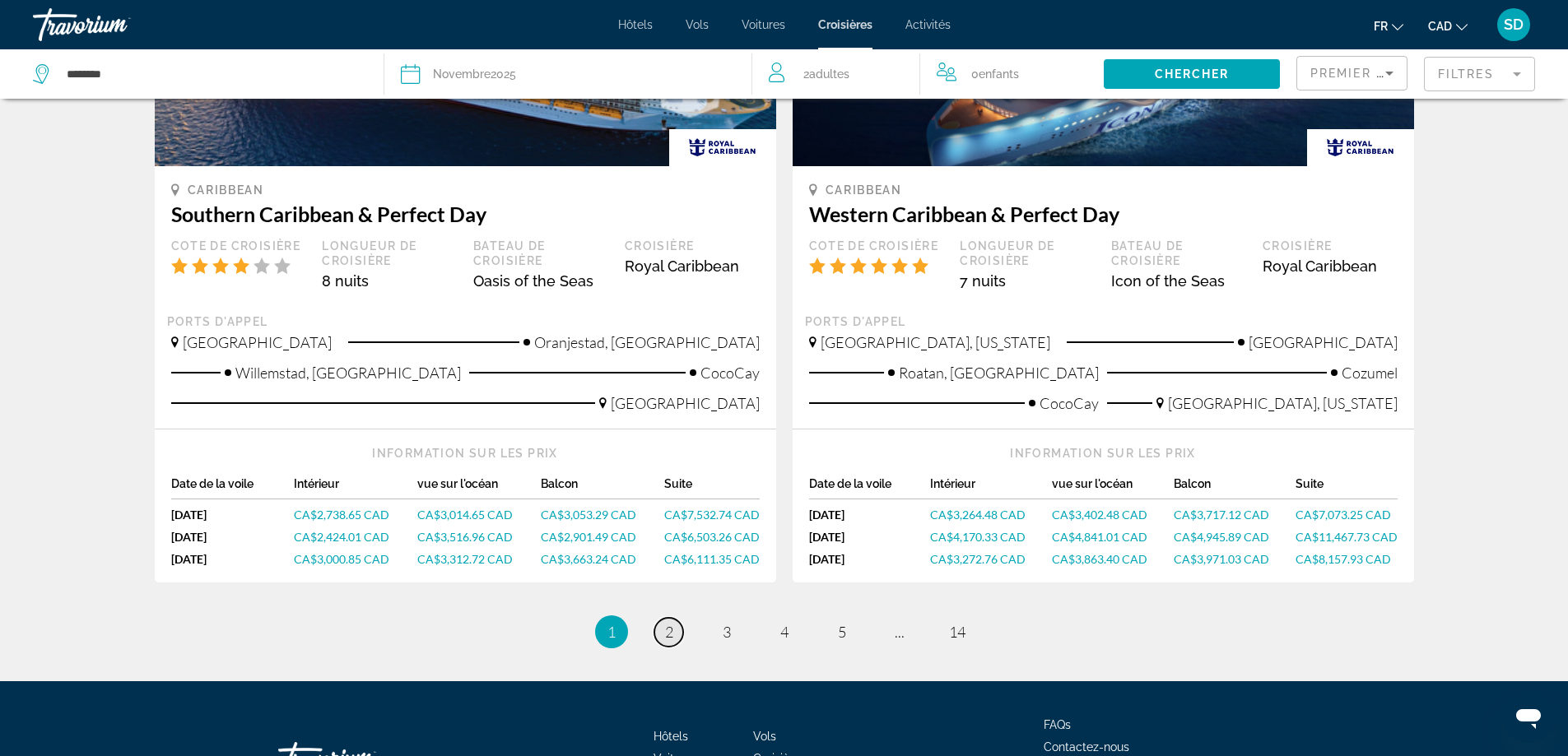
click at [670, 623] on span "2" at bounding box center [669, 631] width 9 height 18
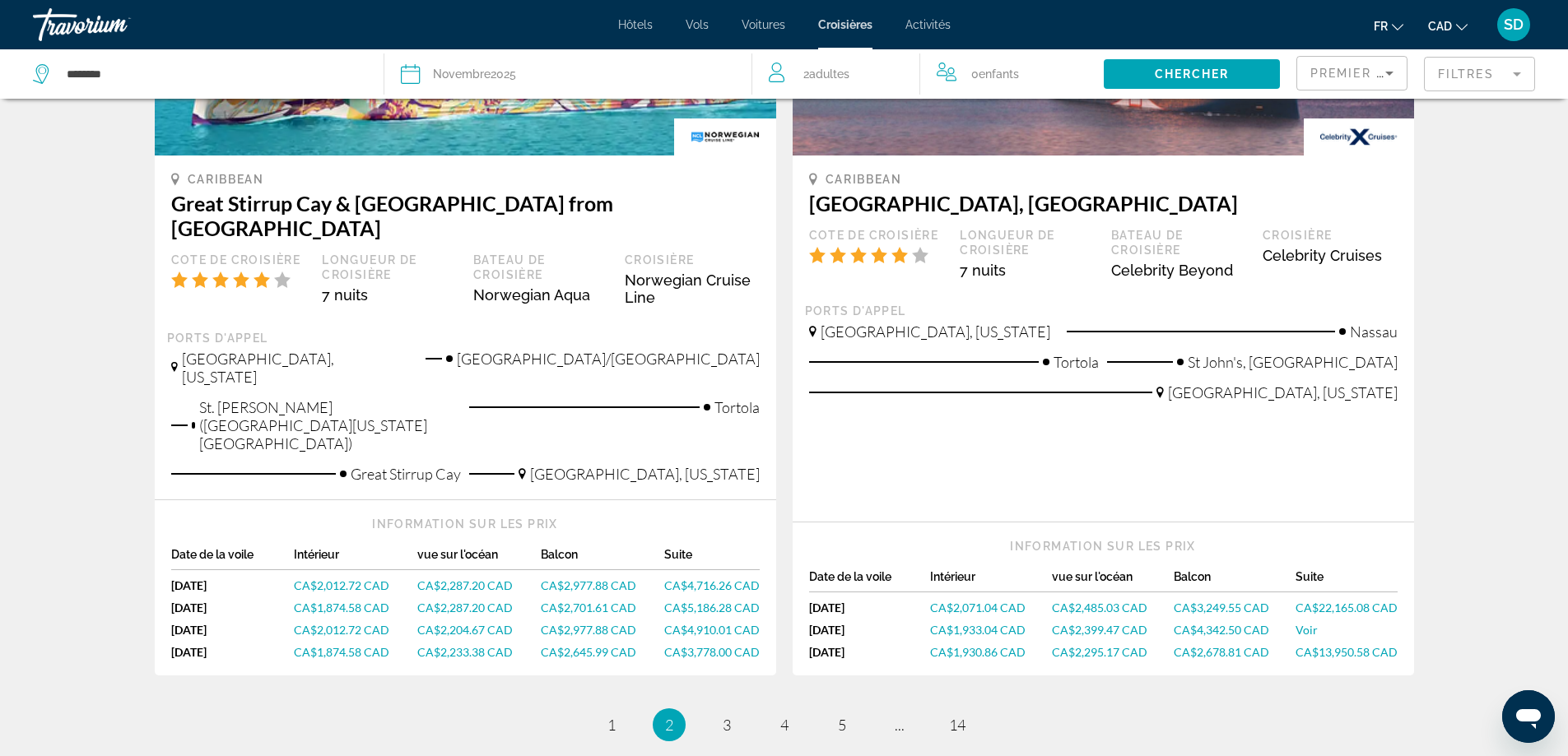
scroll to position [1874, 0]
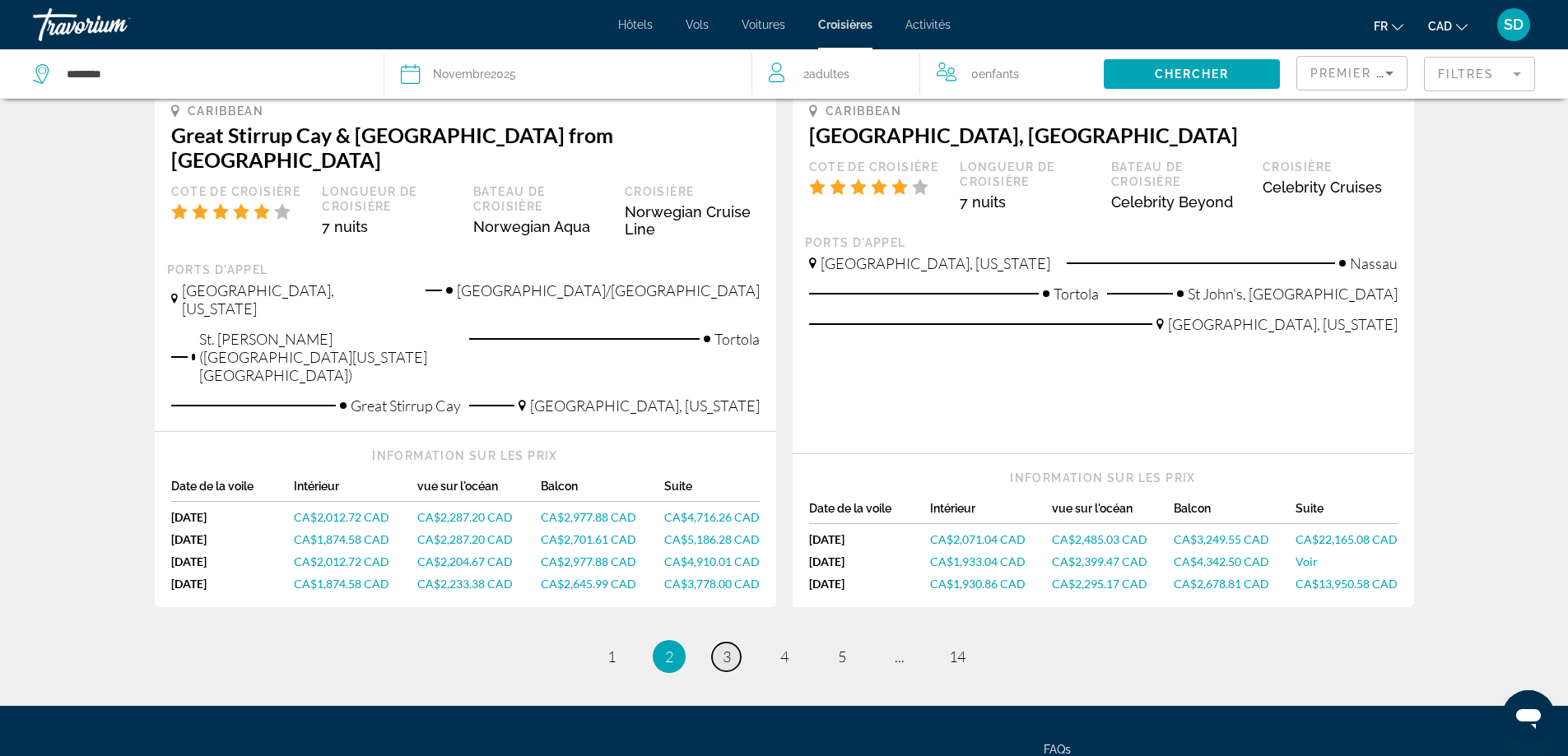
click at [725, 647] on span "3" at bounding box center [727, 656] width 9 height 18
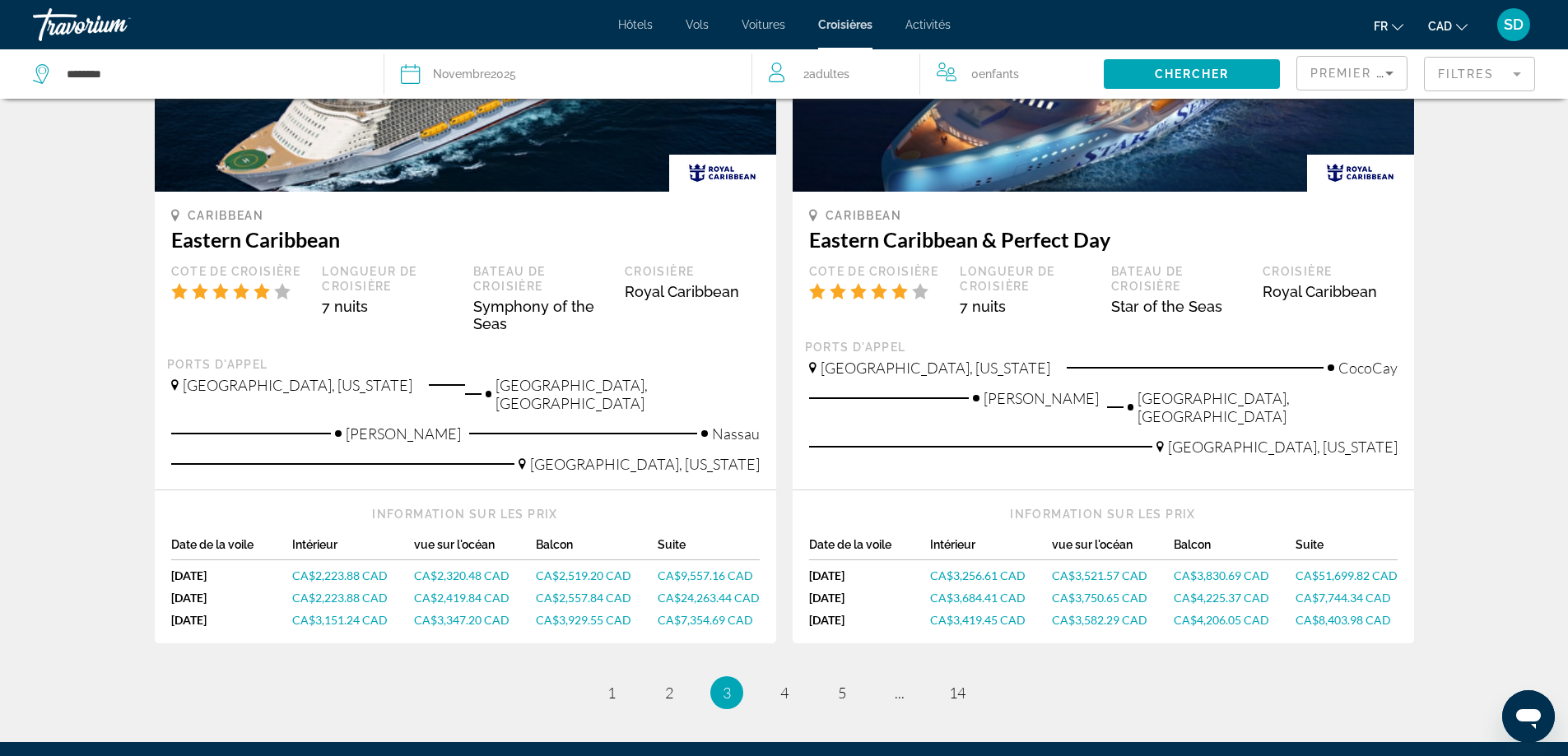
scroll to position [1925, 0]
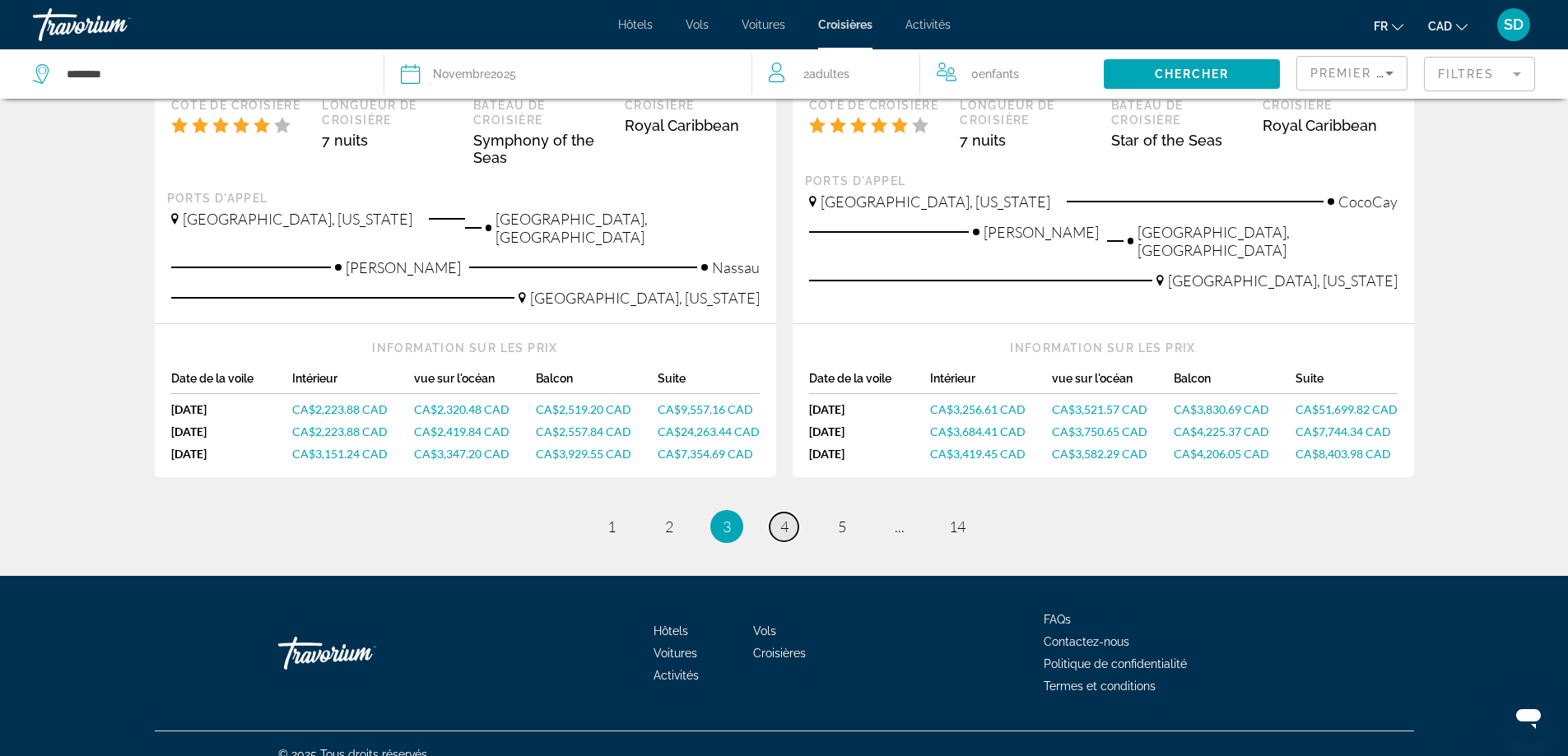
click at [782, 518] on span "4" at bounding box center [784, 527] width 9 height 18
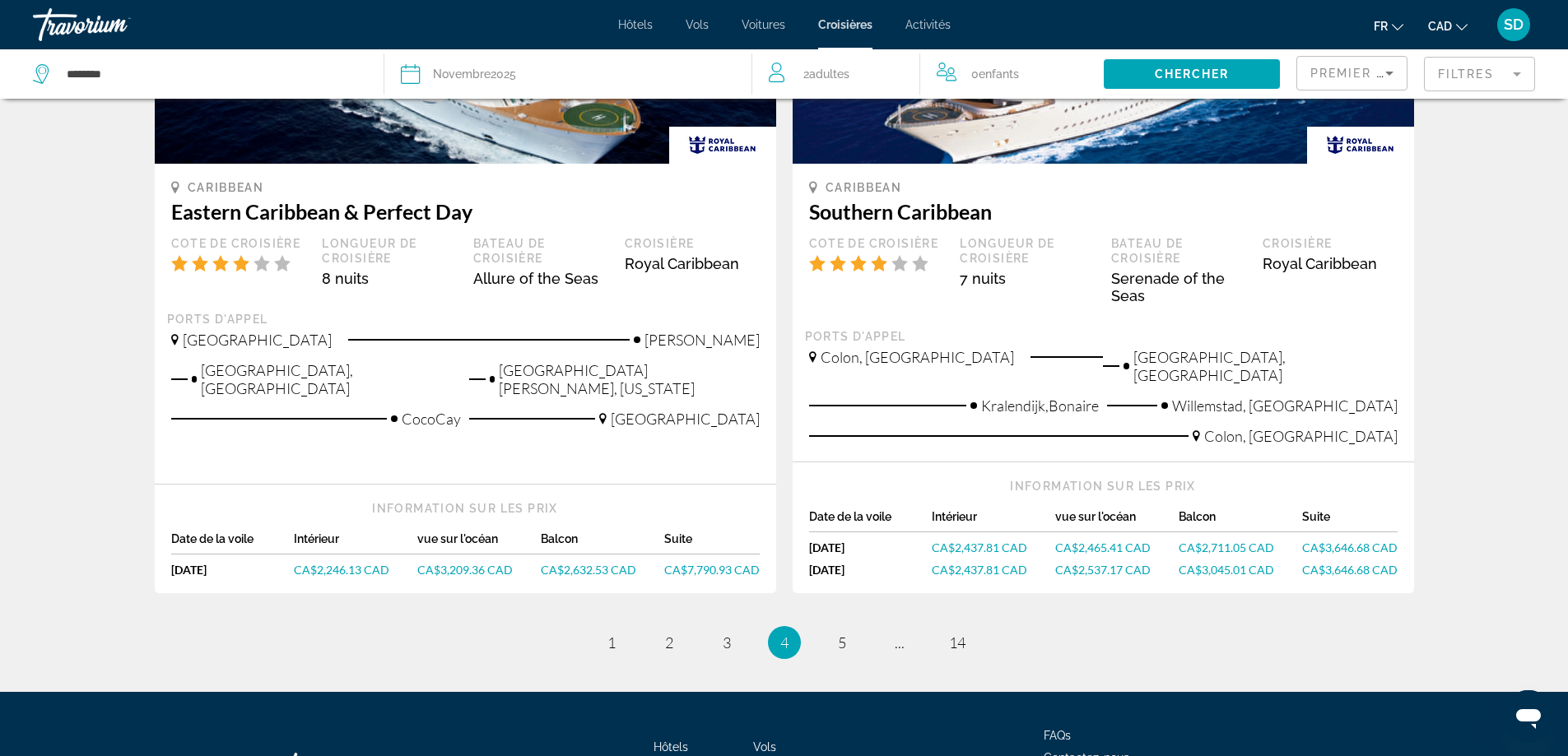
scroll to position [1867, 0]
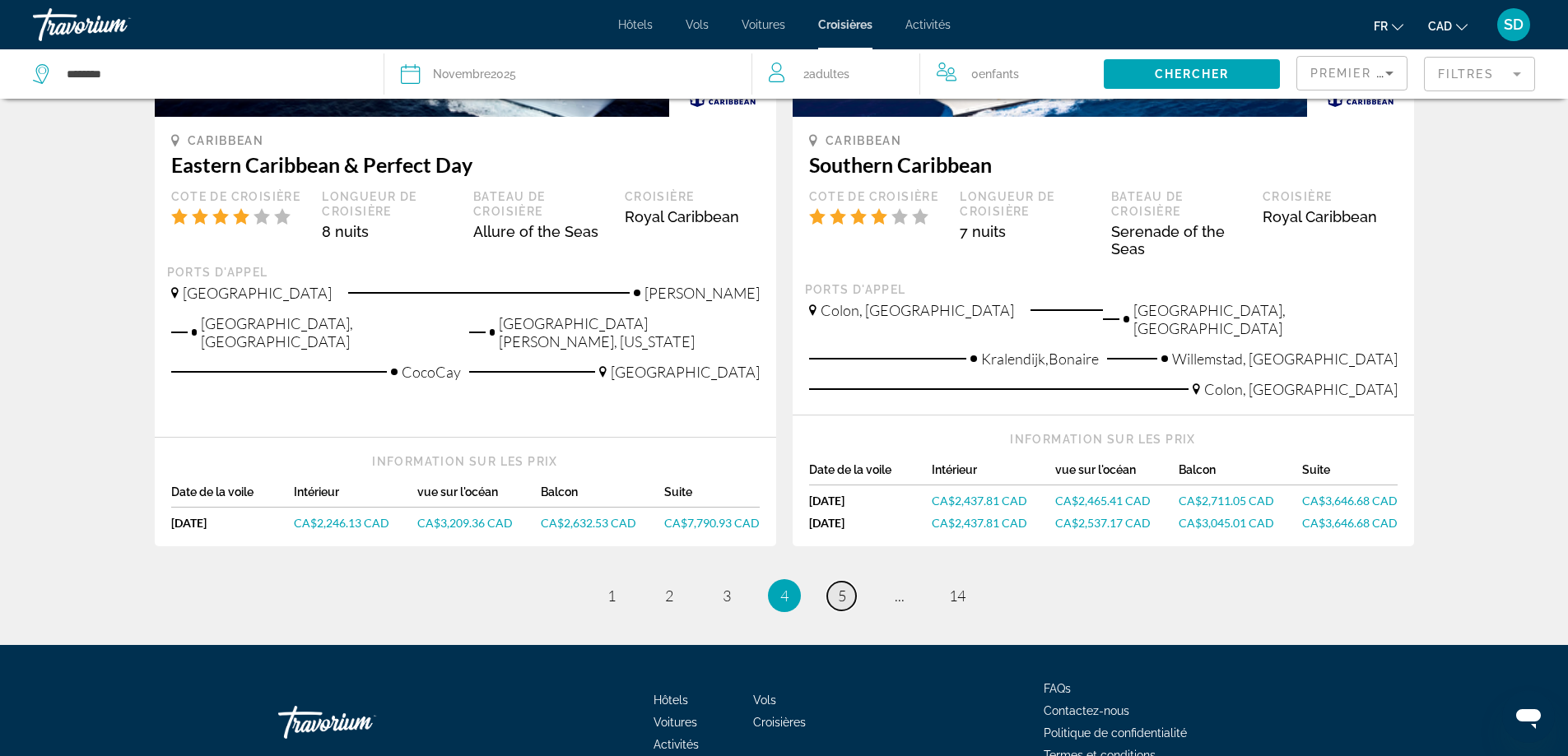
click at [838, 587] on span "5" at bounding box center [842, 595] width 9 height 18
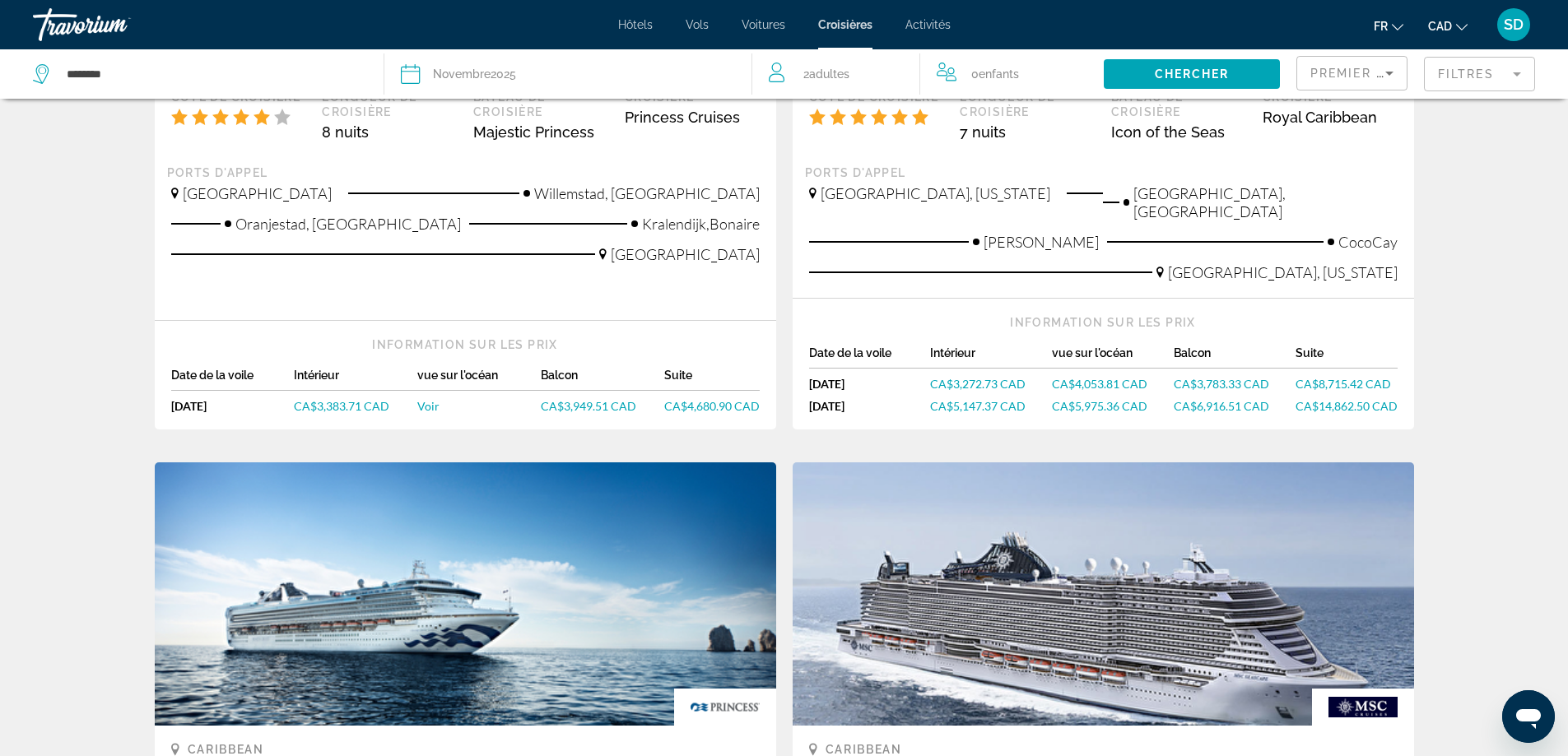
scroll to position [329, 0]
